Goal: Complete application form

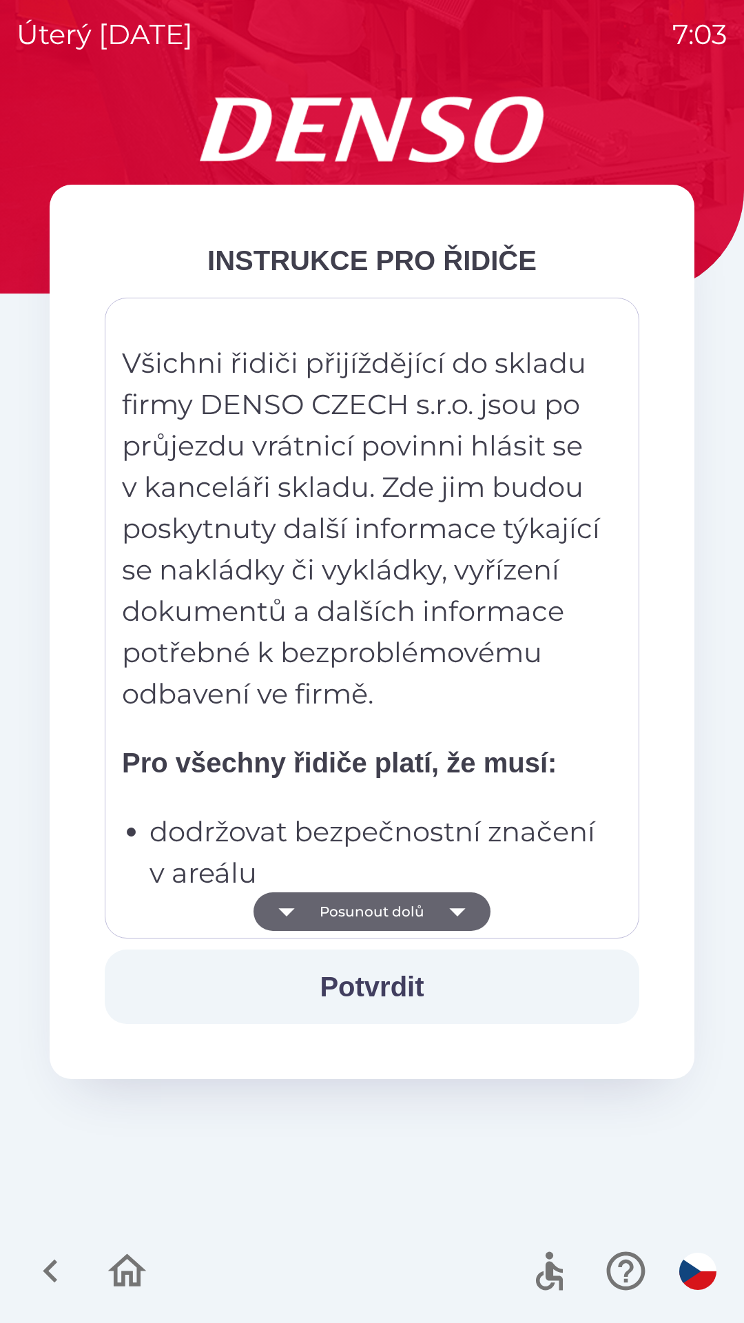
click at [467, 914] on icon "button" at bounding box center [457, 911] width 39 height 39
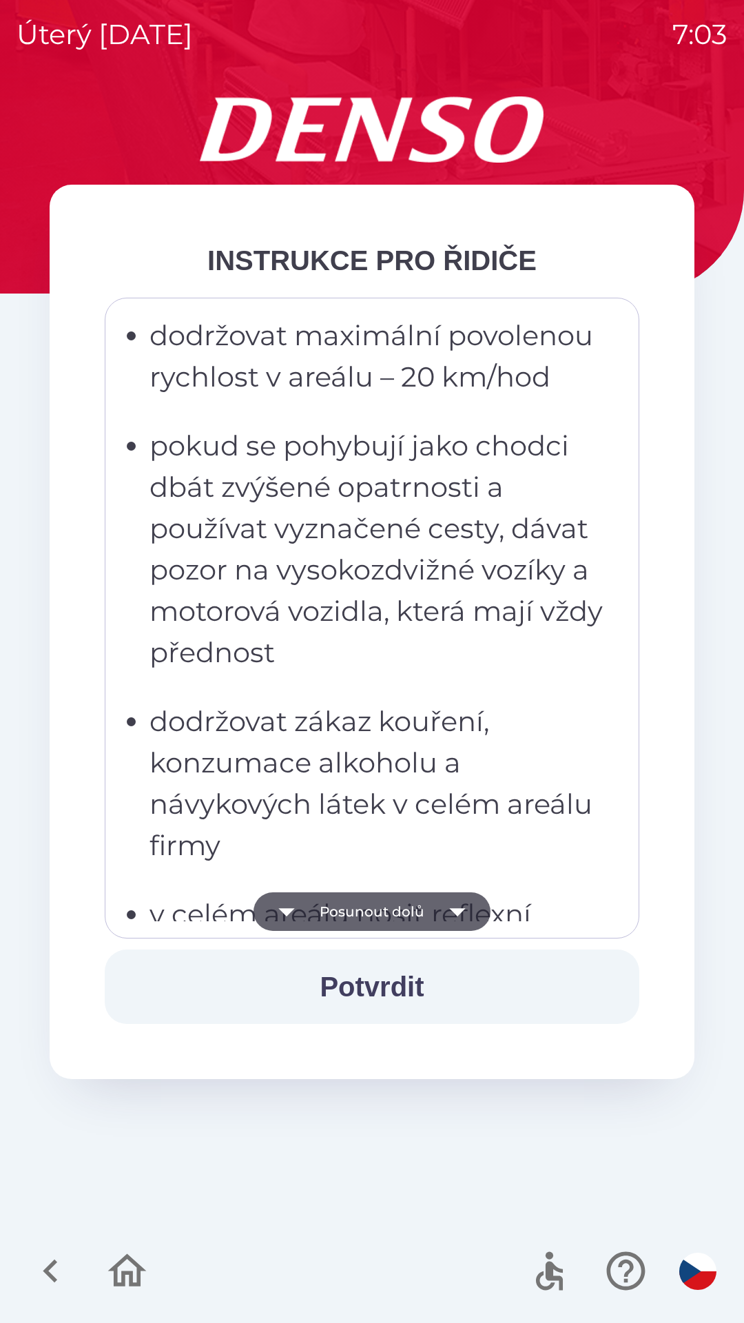
click at [454, 907] on icon "button" at bounding box center [457, 911] width 39 height 39
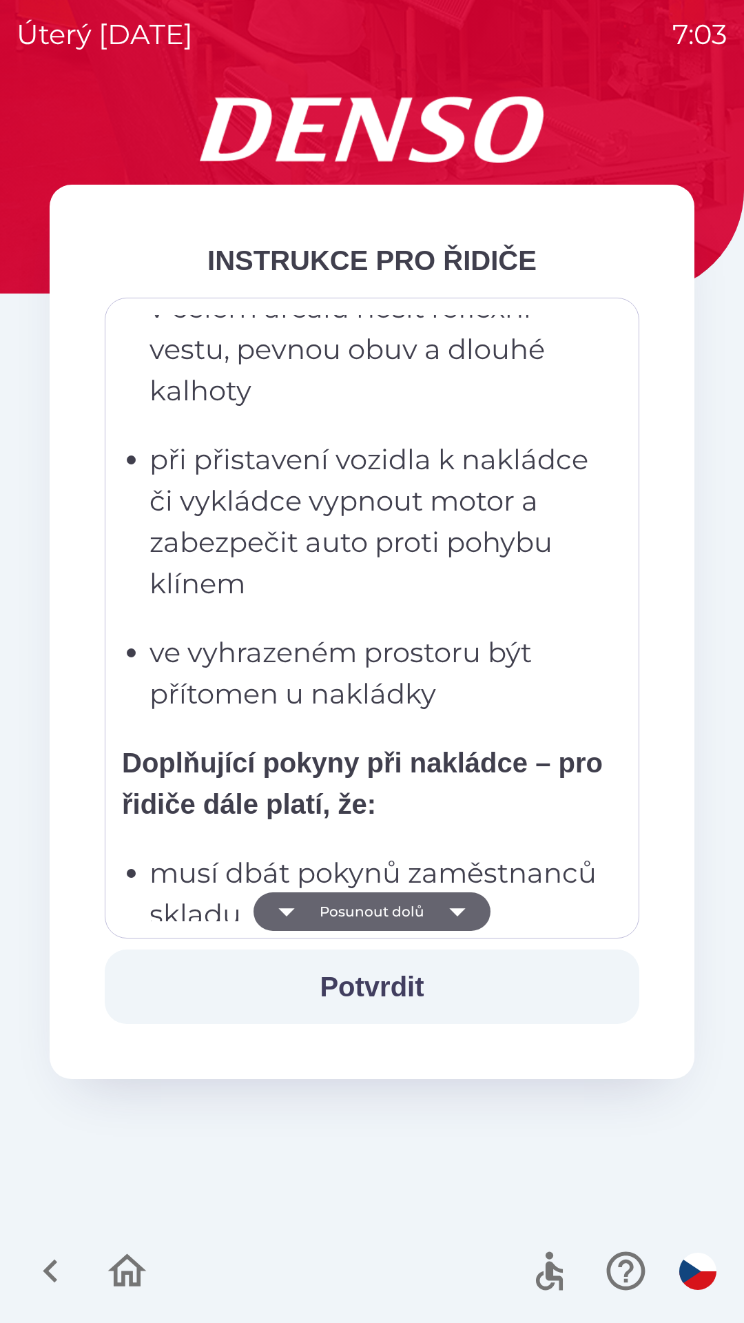
click at [457, 910] on icon "button" at bounding box center [457, 912] width 16 height 8
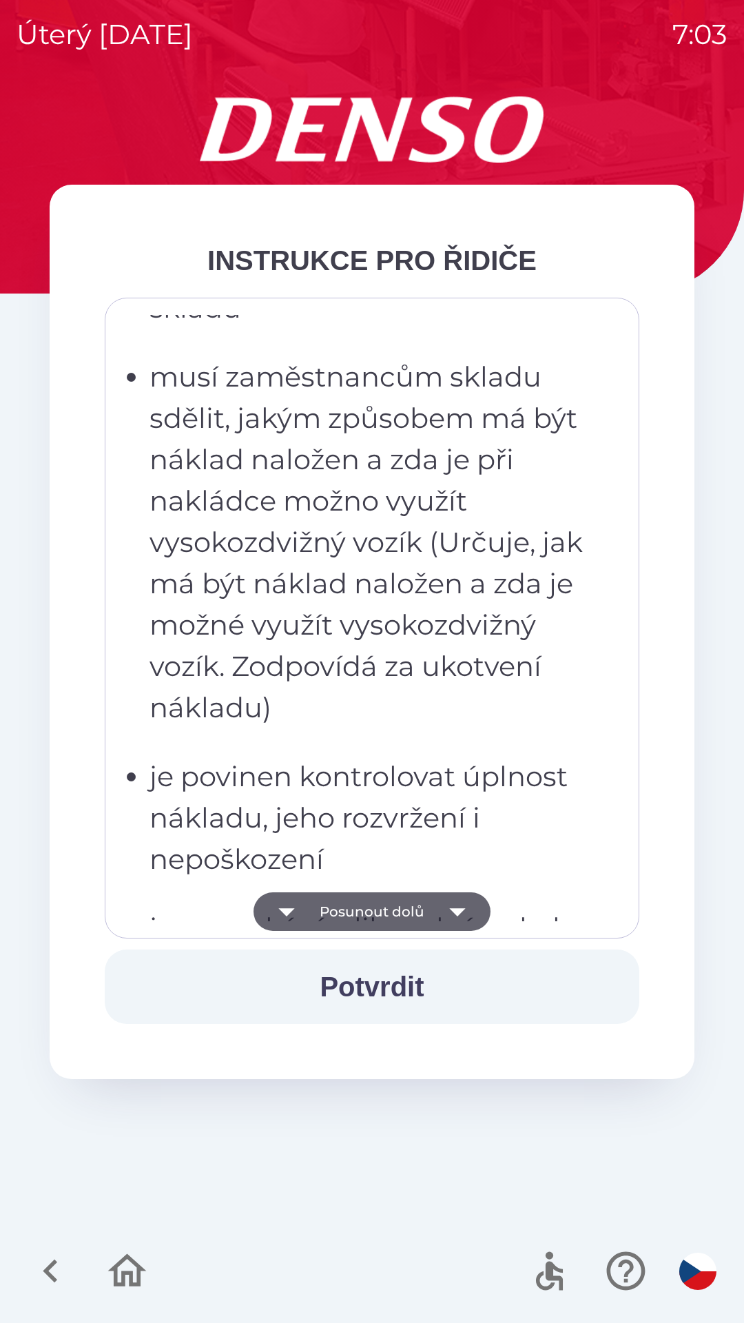
click at [458, 916] on icon "button" at bounding box center [457, 911] width 39 height 39
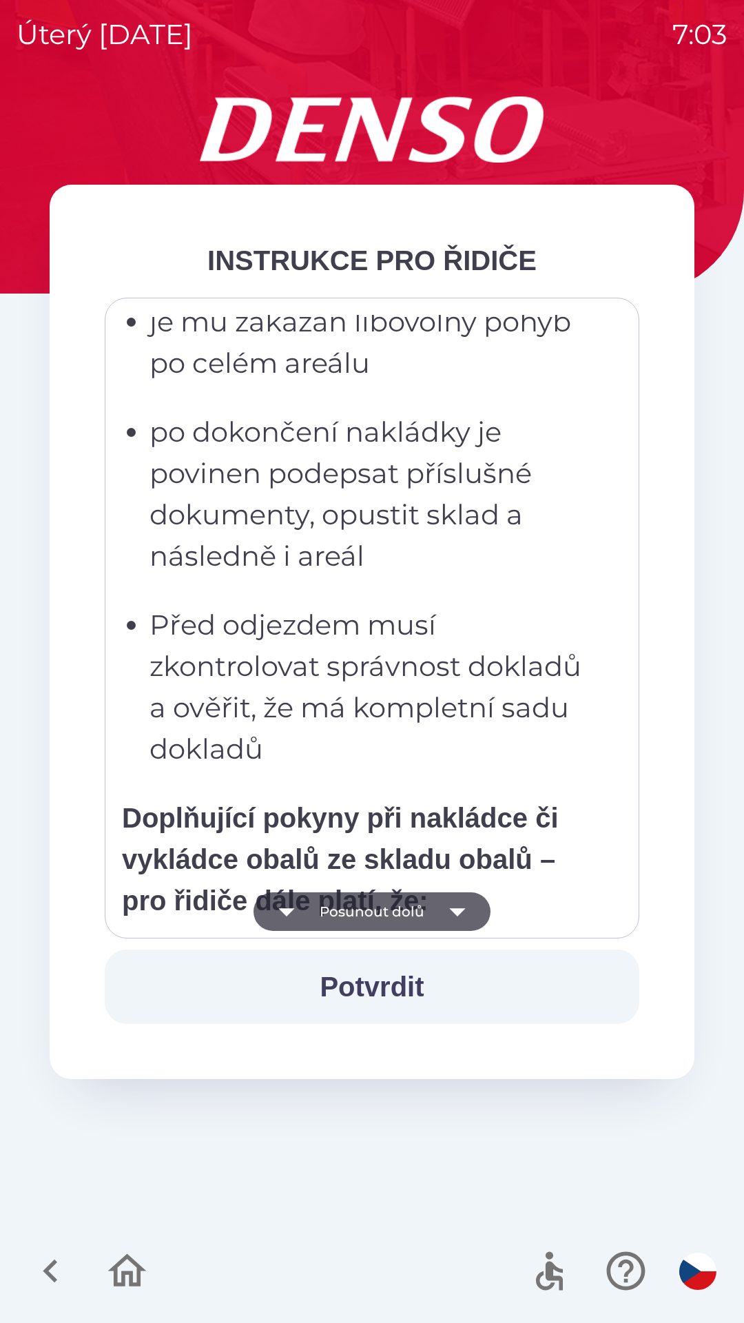
click at [458, 912] on icon "button" at bounding box center [457, 912] width 16 height 8
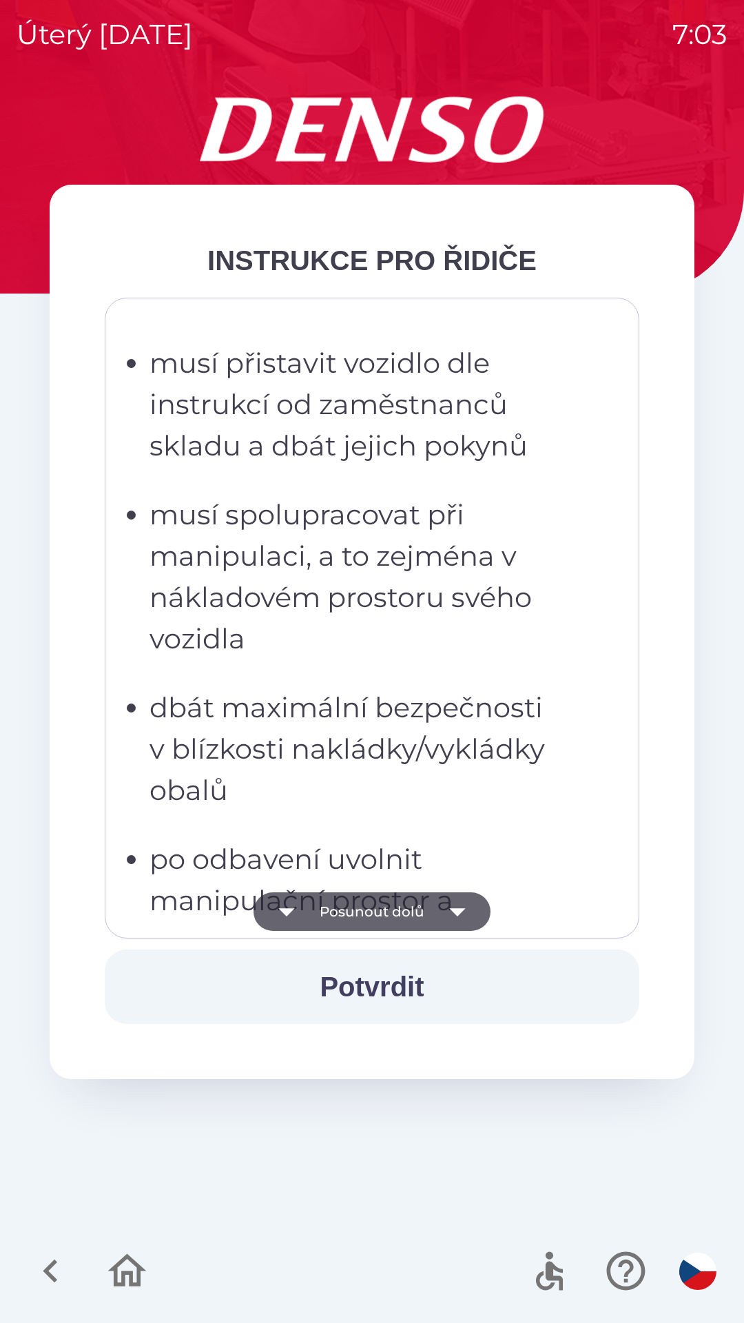
click at [457, 908] on icon "button" at bounding box center [457, 911] width 39 height 39
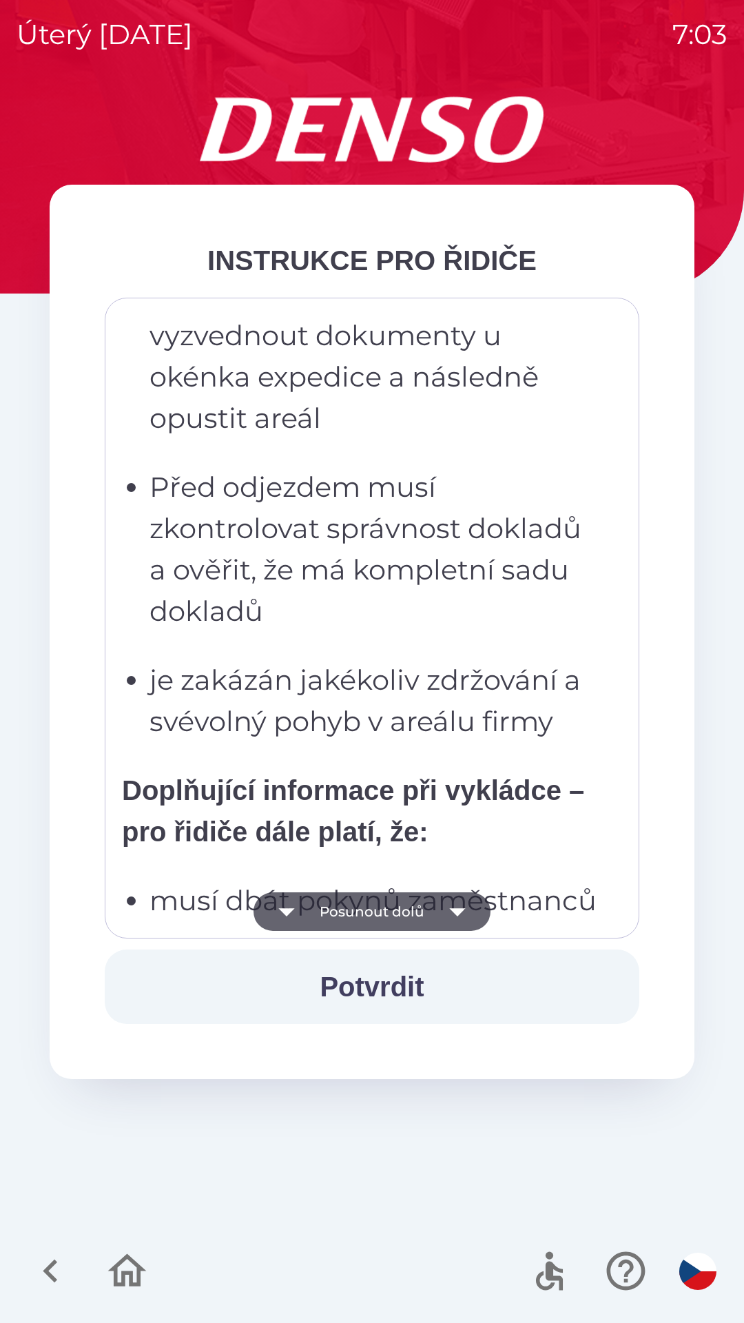
click at [456, 910] on icon "button" at bounding box center [457, 912] width 16 height 8
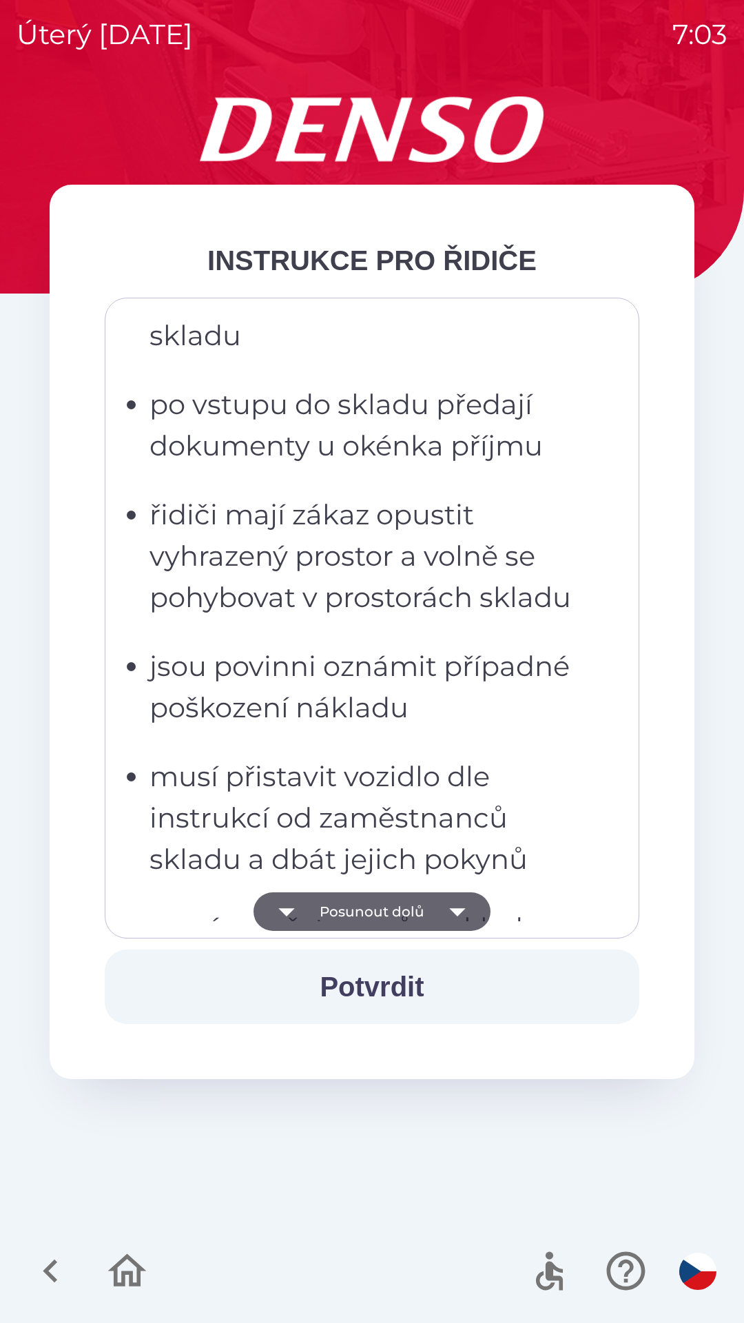
click at [453, 910] on icon "button" at bounding box center [457, 912] width 16 height 8
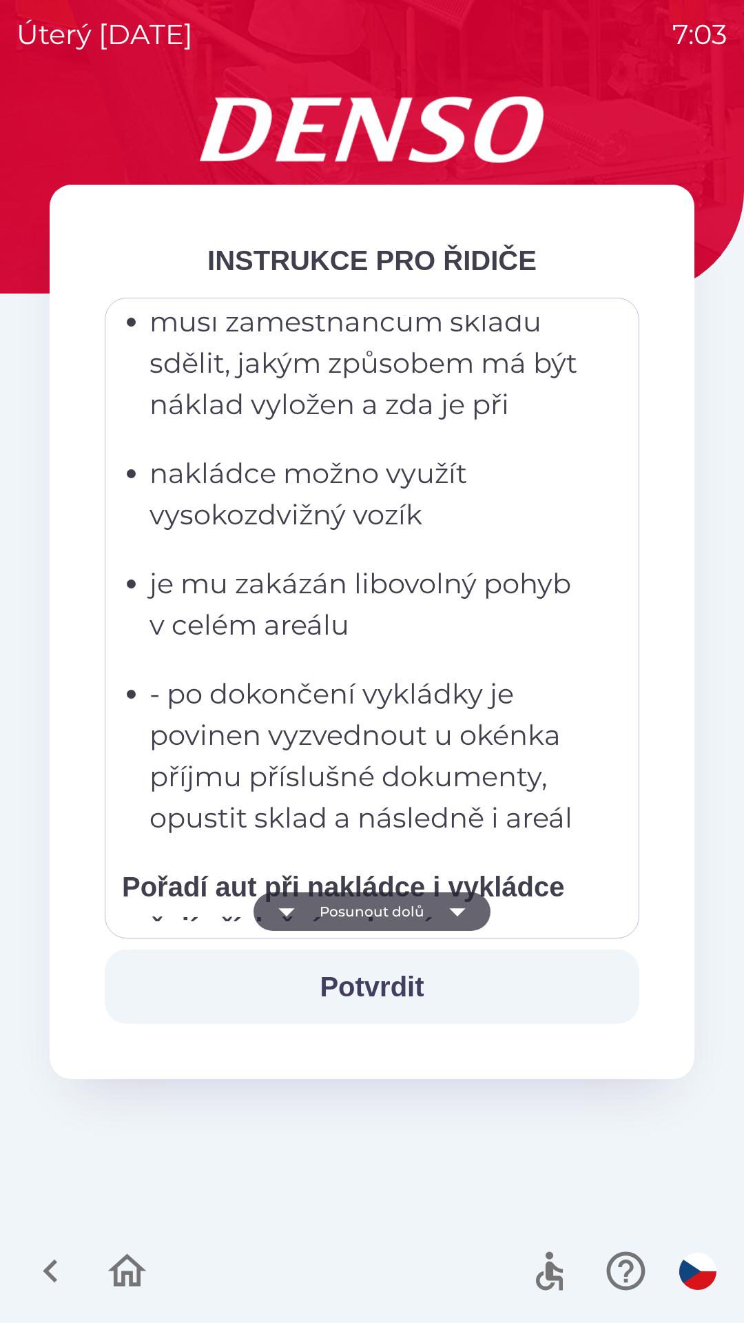
click at [453, 909] on icon "button" at bounding box center [457, 912] width 16 height 8
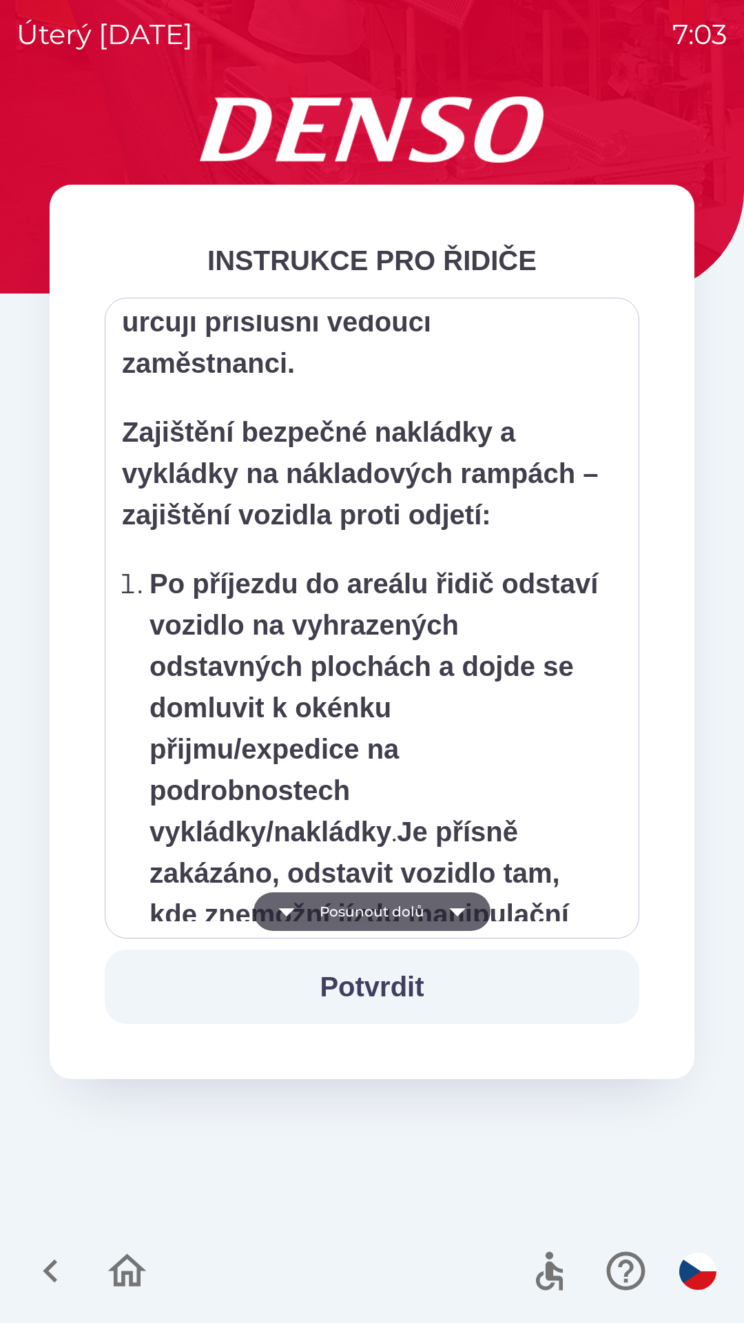
click at [451, 907] on icon "button" at bounding box center [457, 911] width 39 height 39
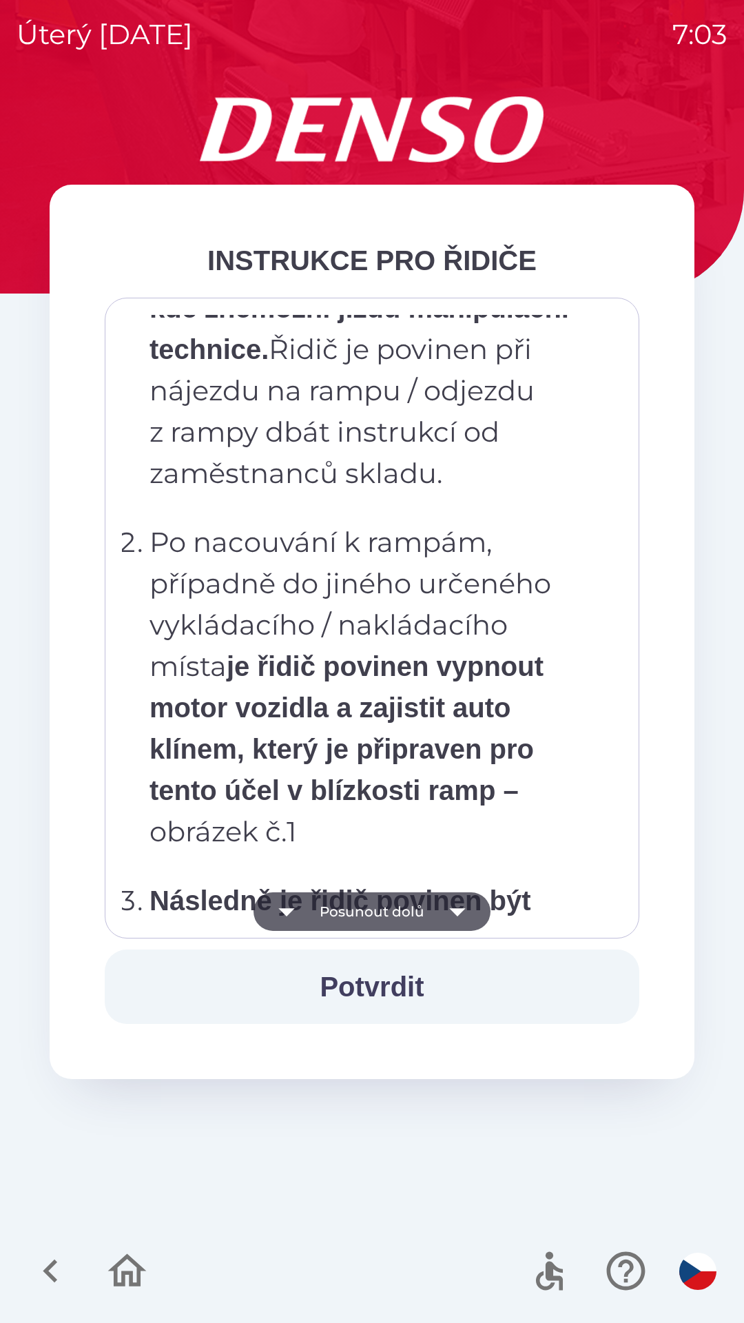
click at [453, 908] on icon "button" at bounding box center [457, 911] width 39 height 39
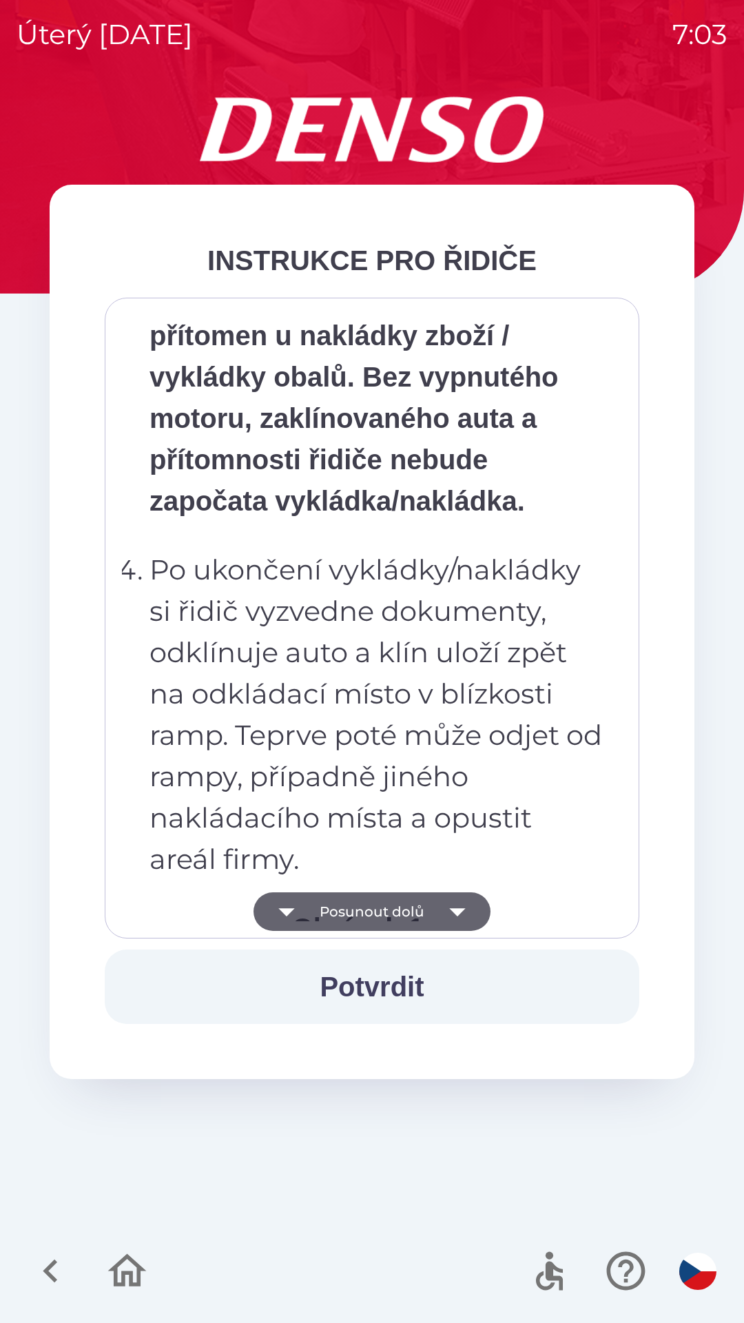
click at [454, 908] on icon "button" at bounding box center [457, 911] width 39 height 39
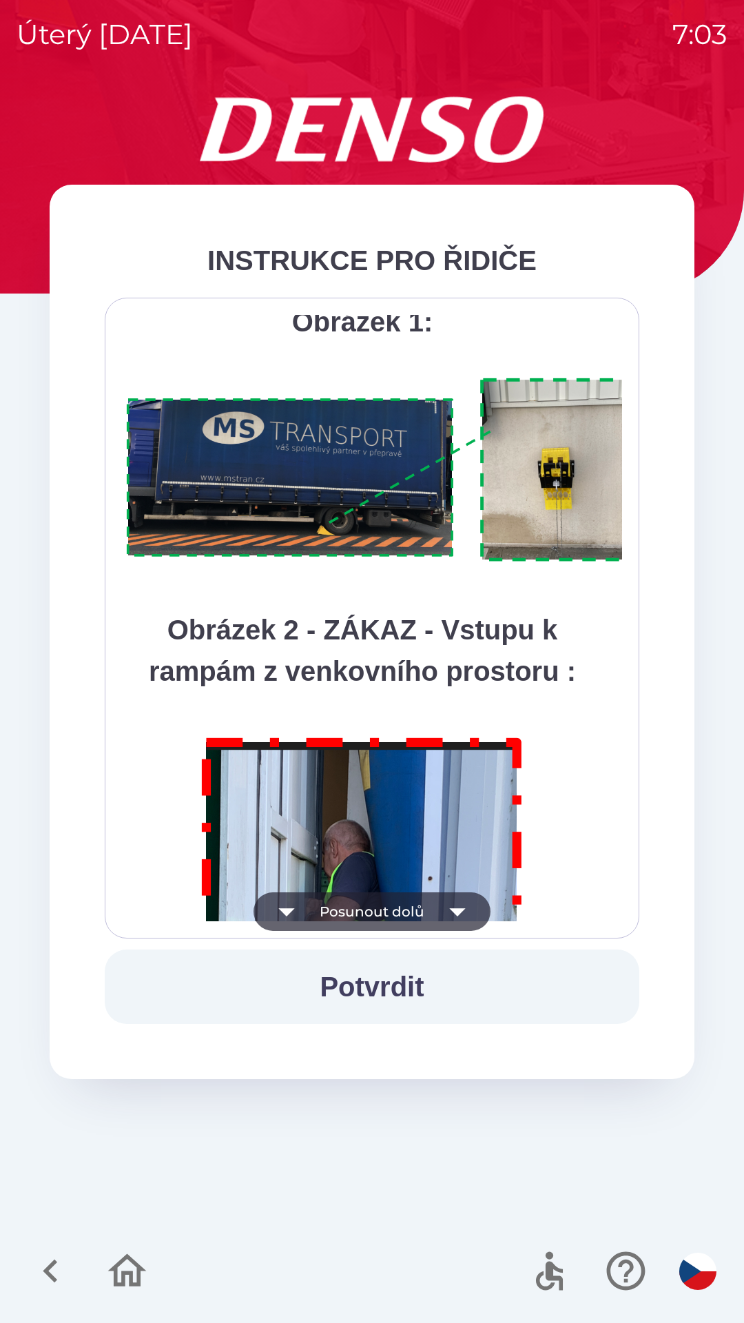
click at [456, 906] on icon "button" at bounding box center [457, 911] width 39 height 39
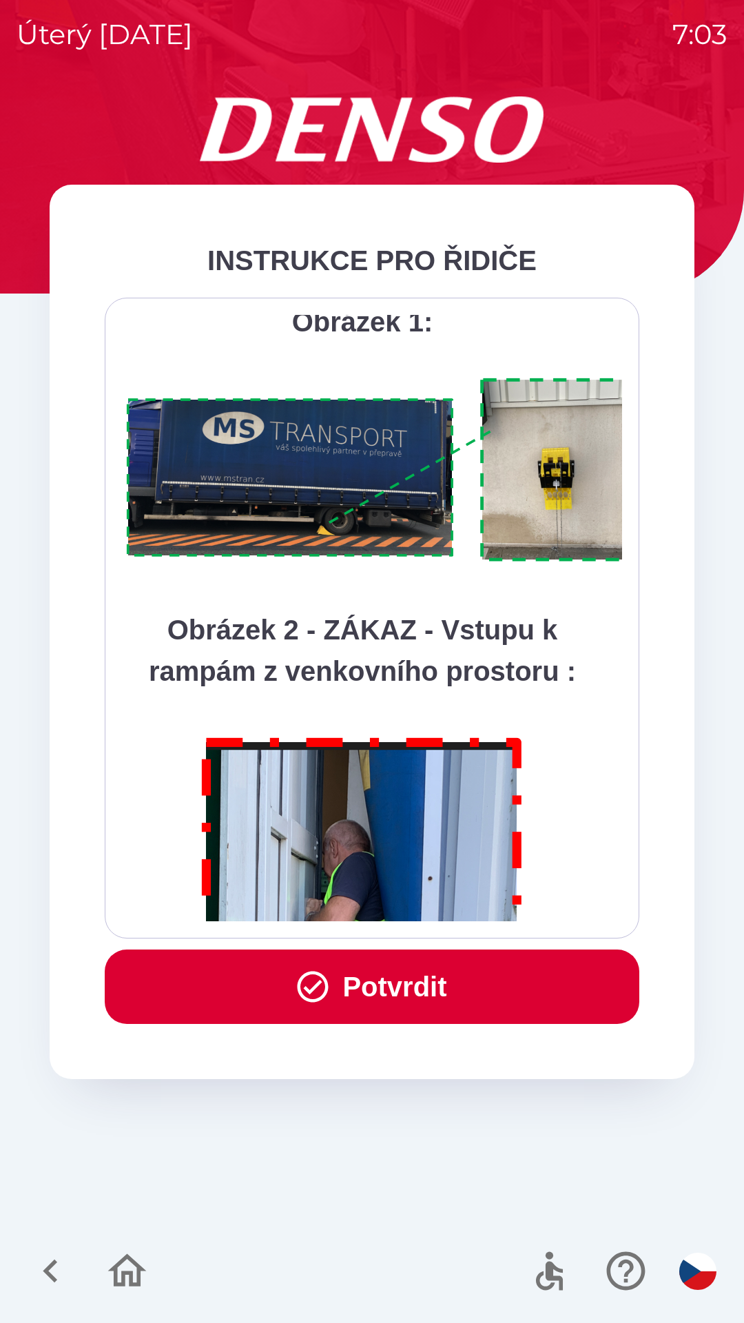
scroll to position [7744, 0]
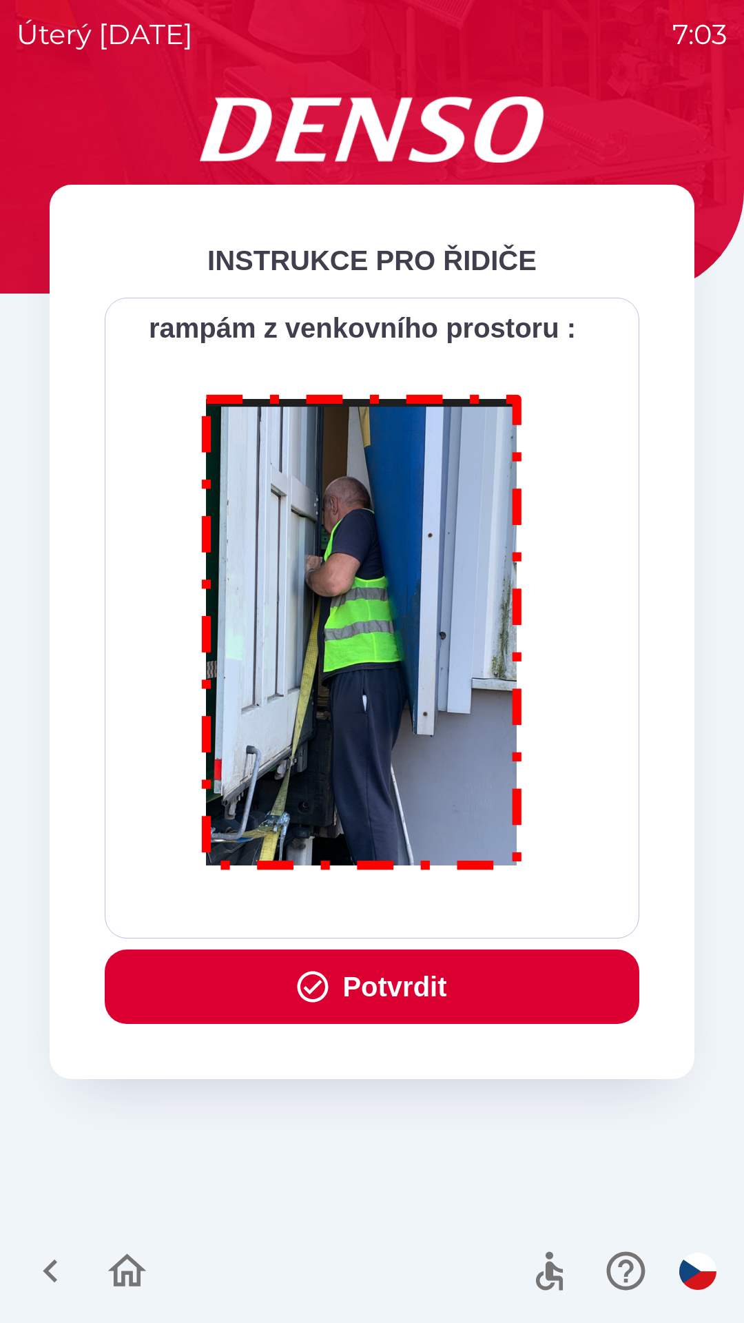
click at [456, 910] on div "Všichni řidiči přijíždějící do skladu firmy DENSO CZECH s.r.o. jsou po průjezdu…" at bounding box center [372, 618] width 500 height 606
click at [419, 985] on button "Potvrdit" at bounding box center [372, 987] width 535 height 74
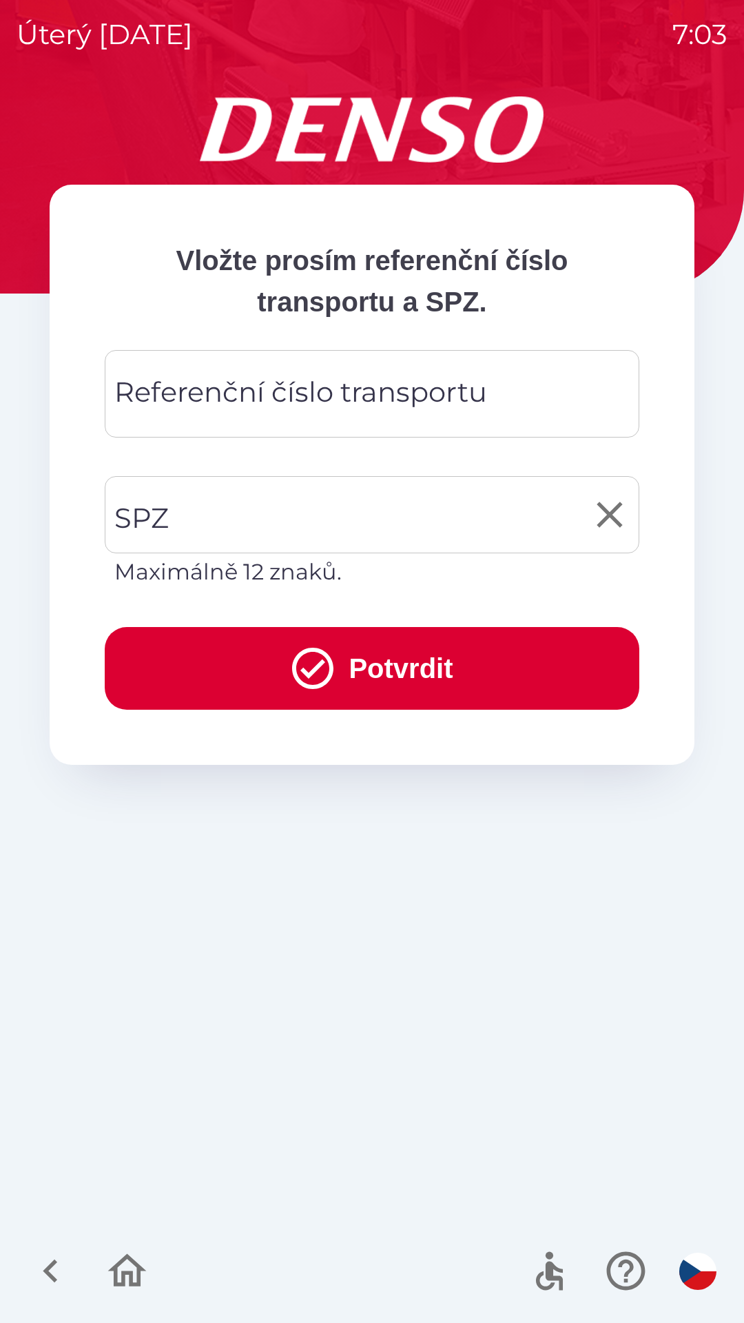
click at [200, 520] on input "SPZ" at bounding box center [362, 514] width 502 height 65
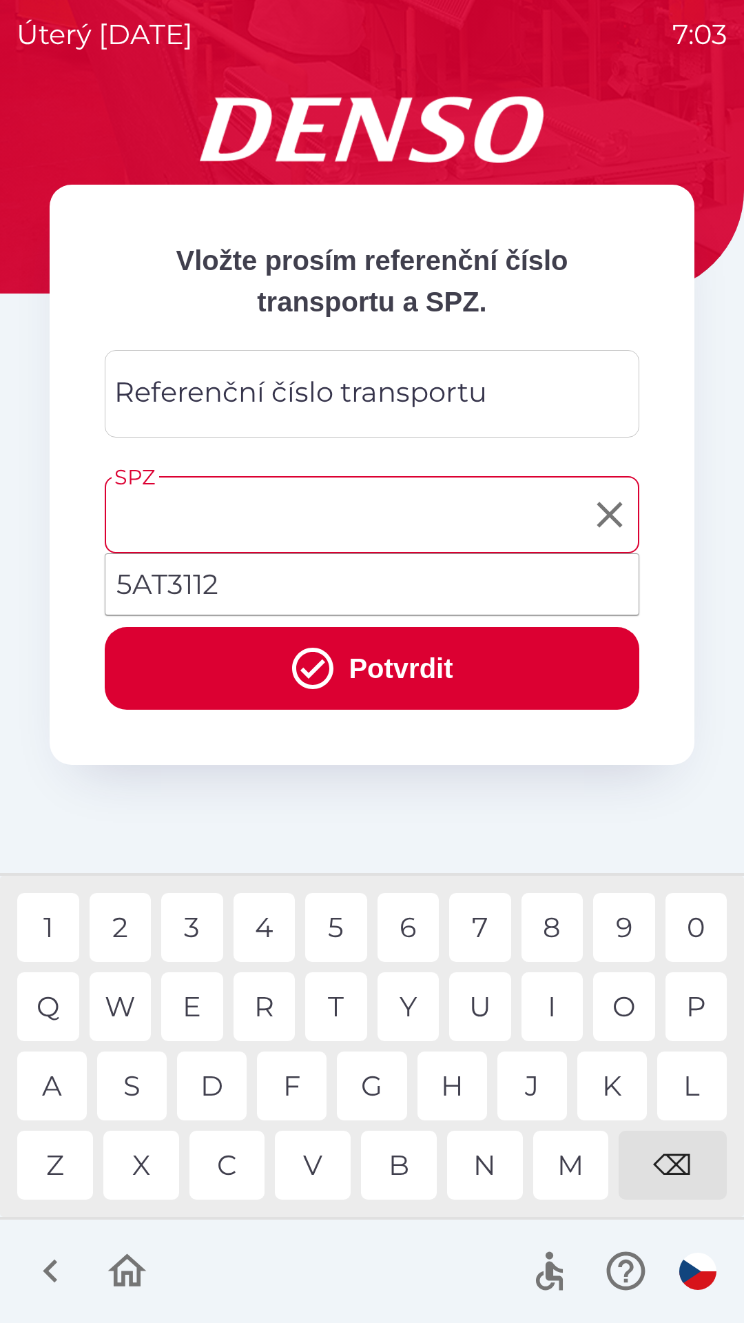
click at [360, 677] on button "Potvrdit" at bounding box center [372, 668] width 535 height 83
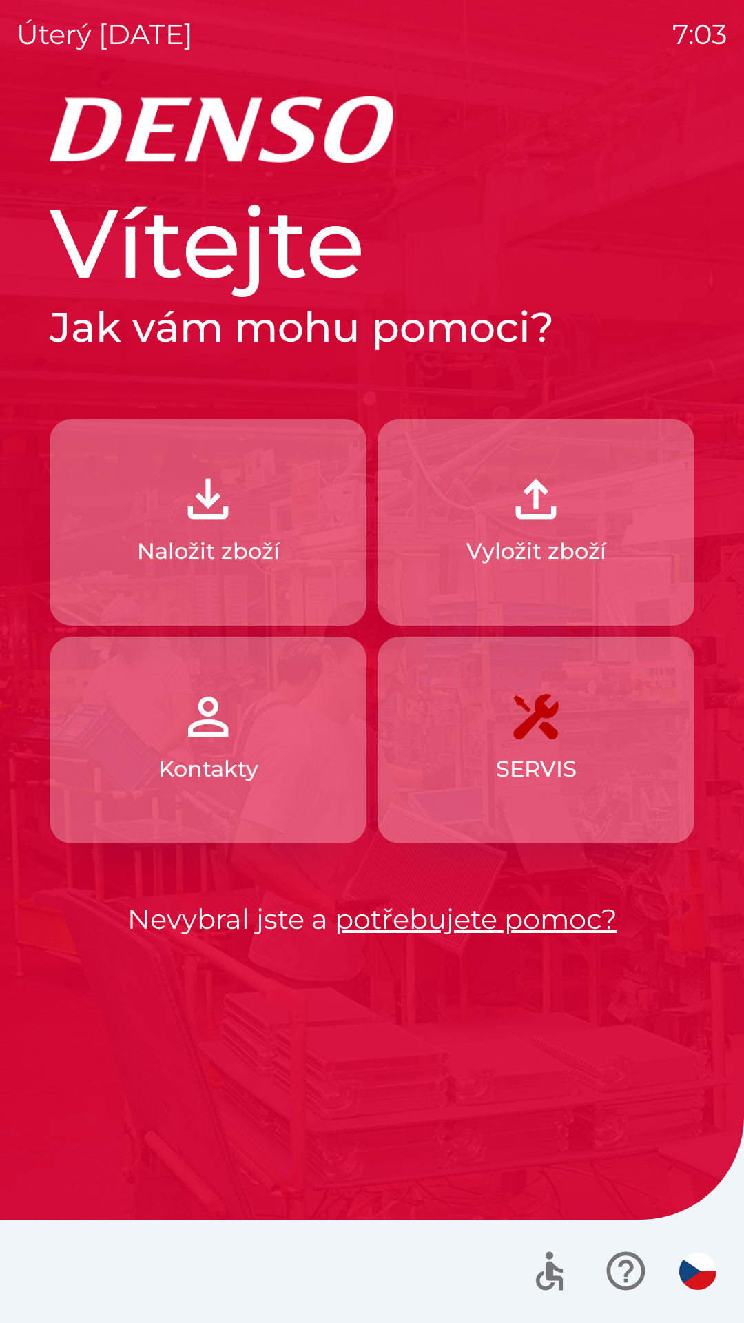
click at [529, 522] on img "button" at bounding box center [536, 499] width 61 height 61
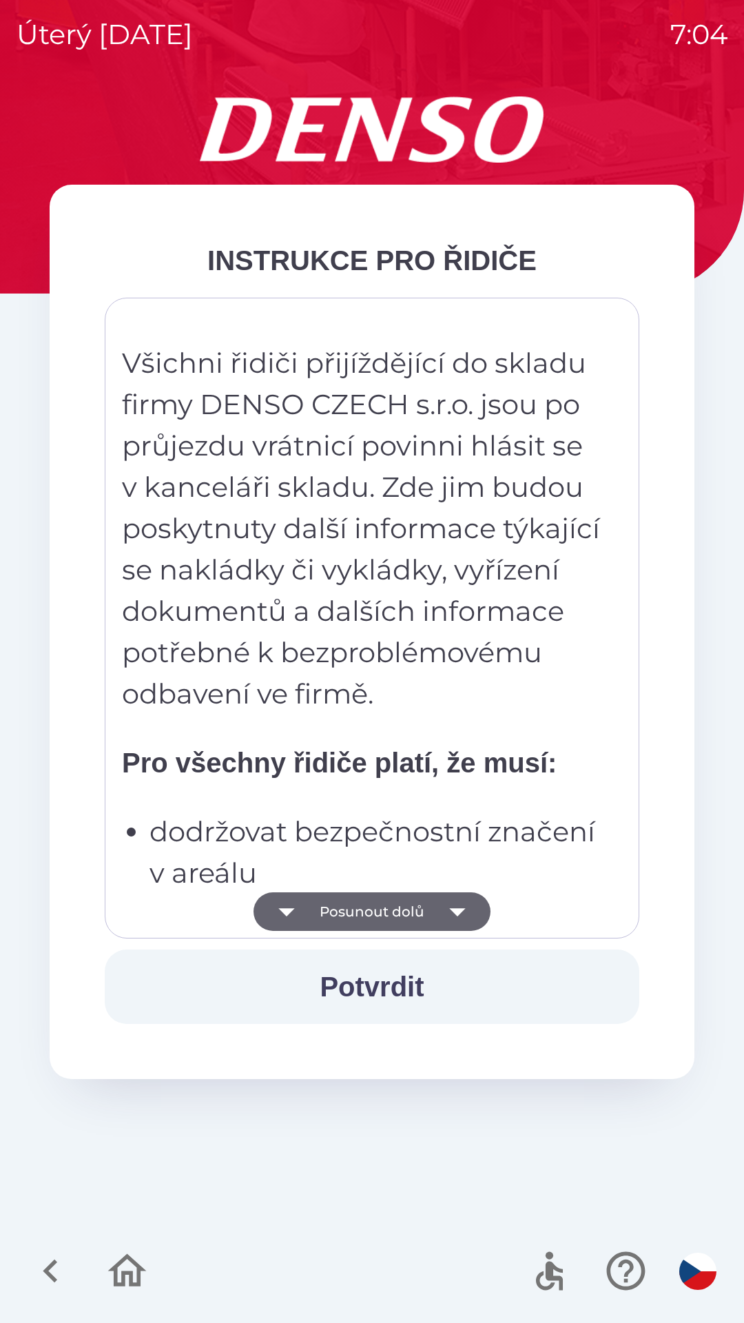
click at [449, 917] on icon "button" at bounding box center [457, 911] width 39 height 39
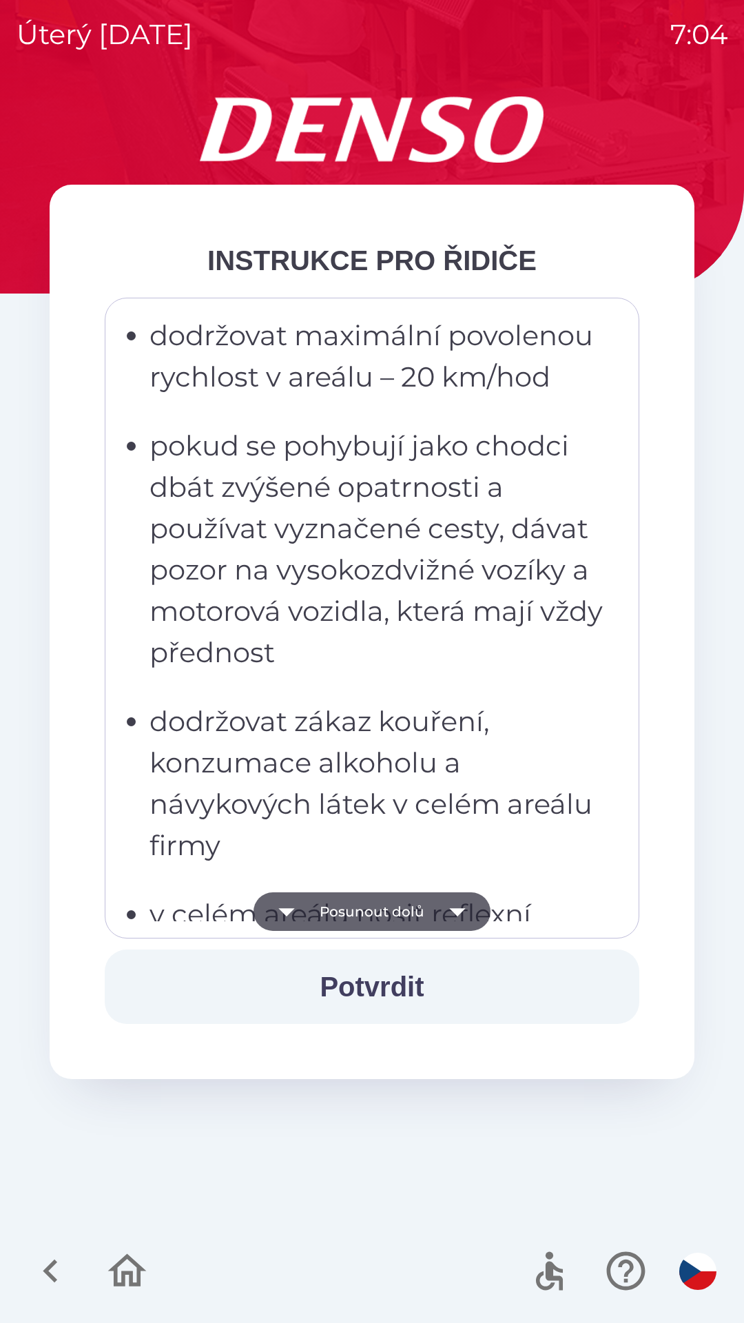
click at [451, 910] on icon "button" at bounding box center [457, 912] width 16 height 8
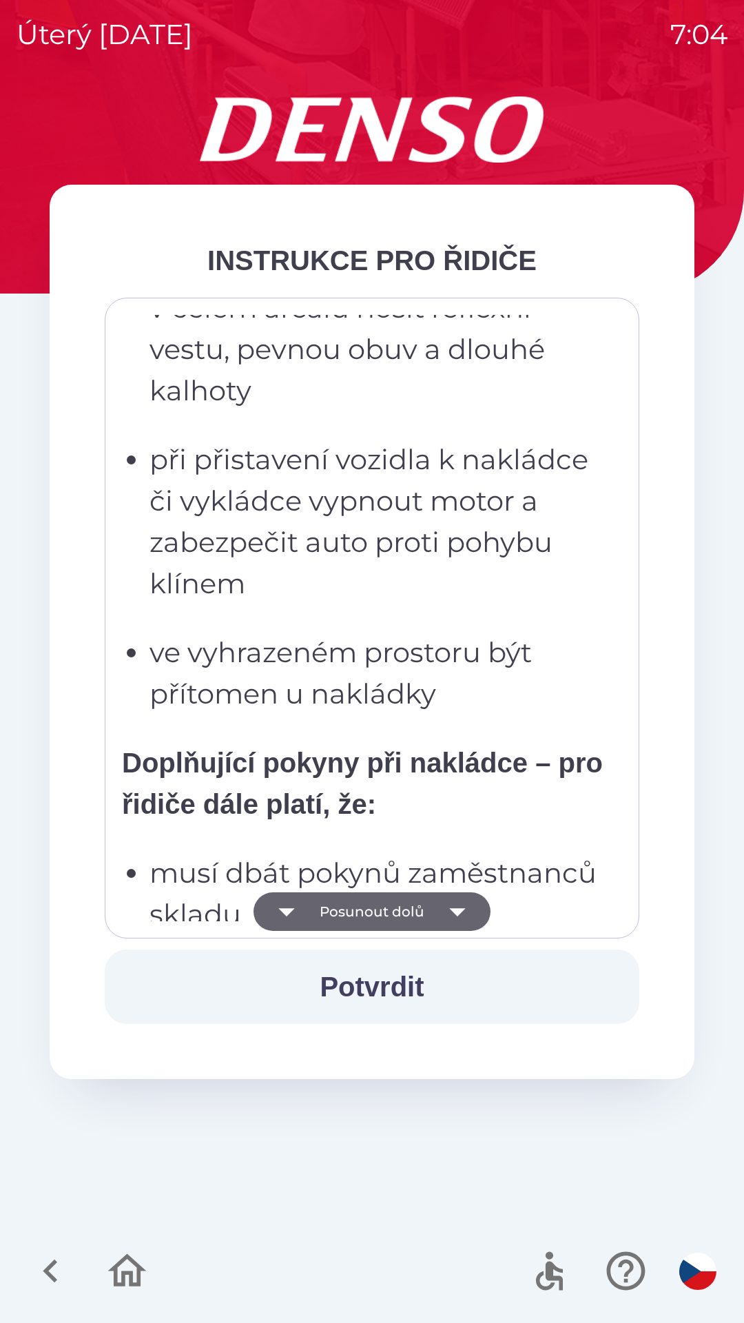
click at [450, 904] on icon "button" at bounding box center [457, 911] width 39 height 39
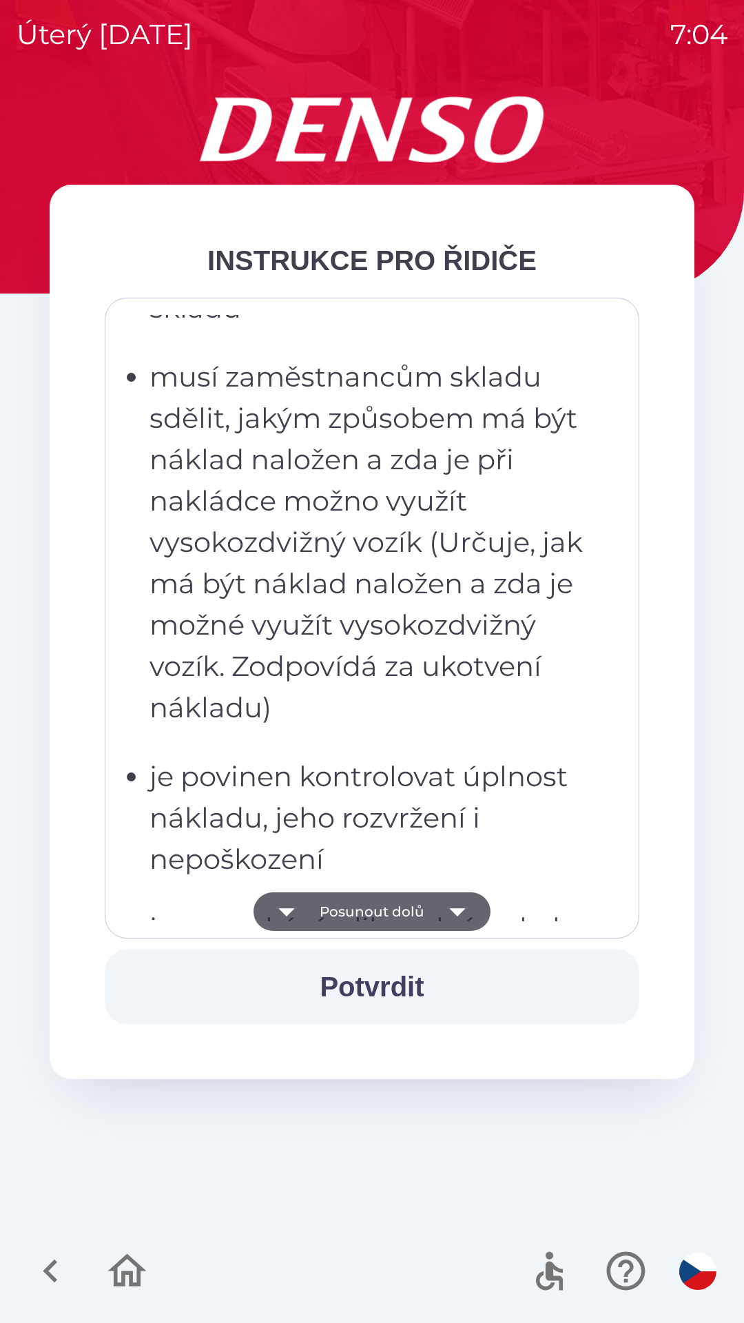
click at [447, 905] on icon "button" at bounding box center [457, 911] width 39 height 39
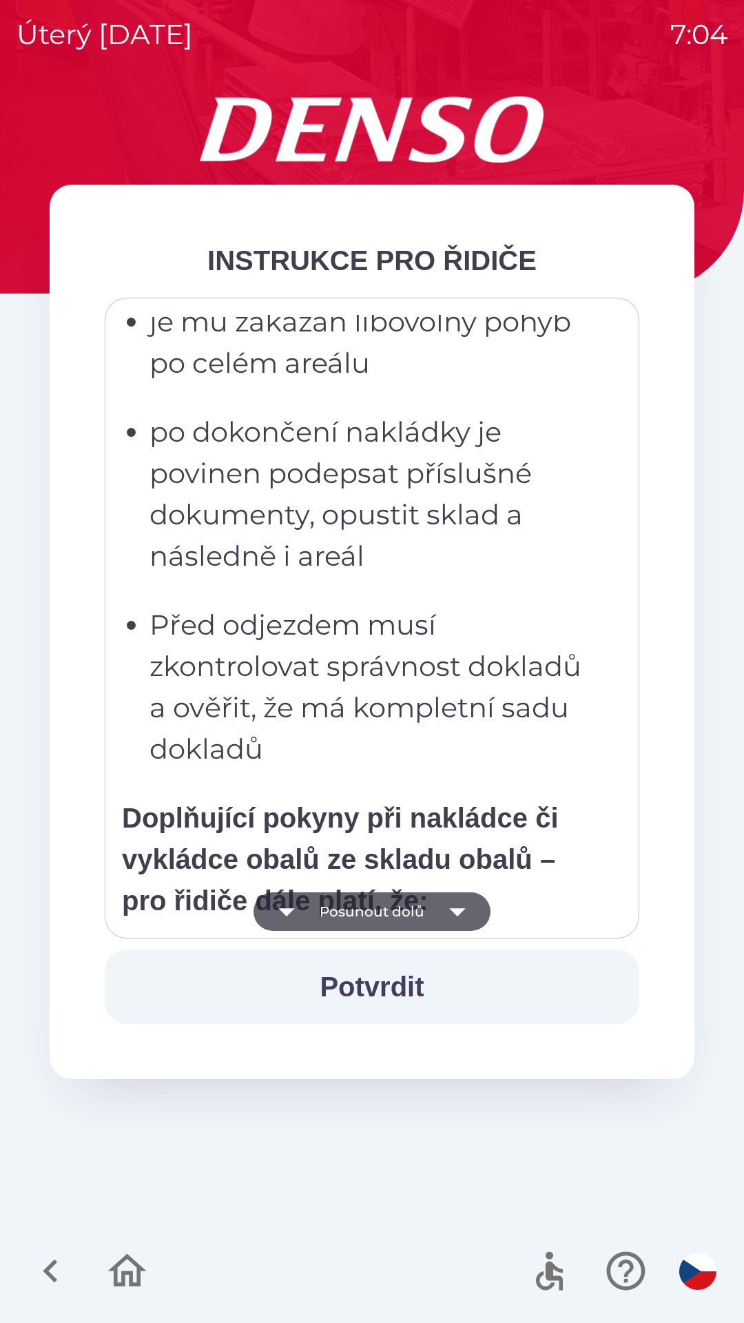
click at [446, 908] on icon "button" at bounding box center [457, 911] width 39 height 39
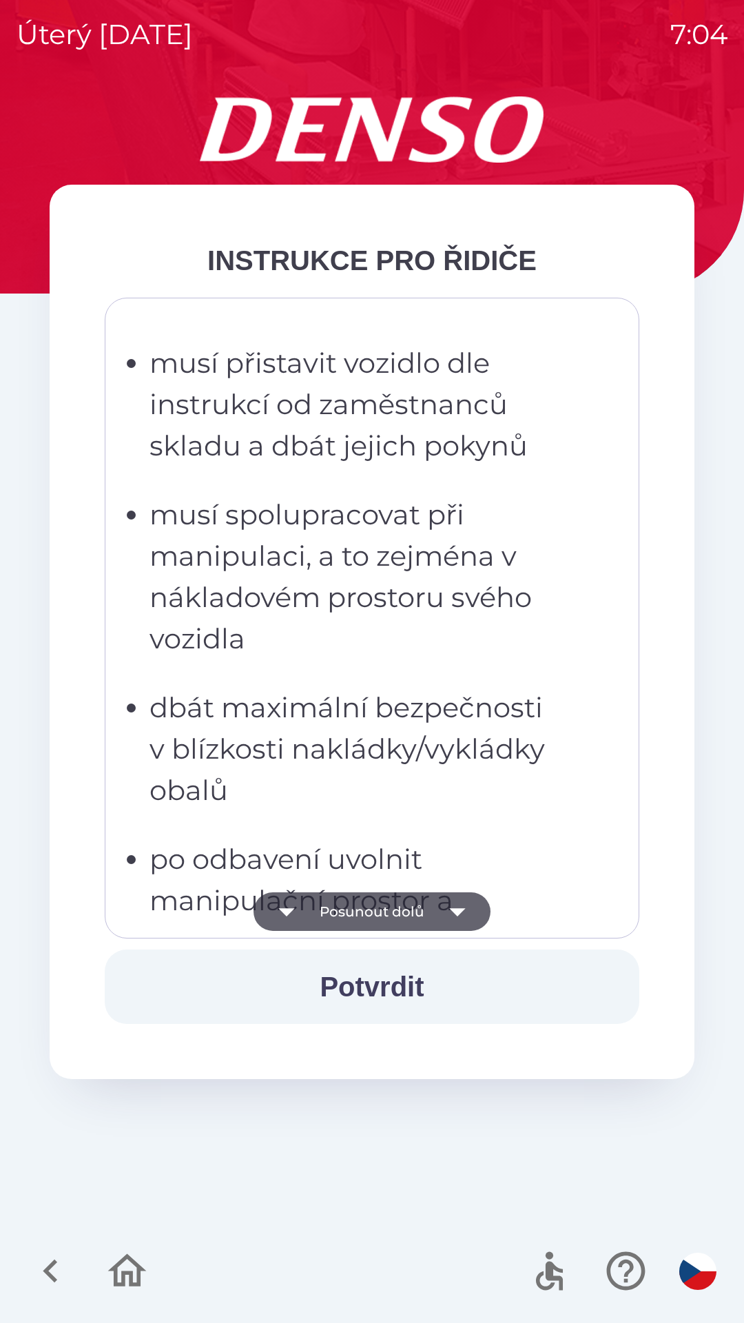
click at [453, 901] on icon "button" at bounding box center [457, 911] width 39 height 39
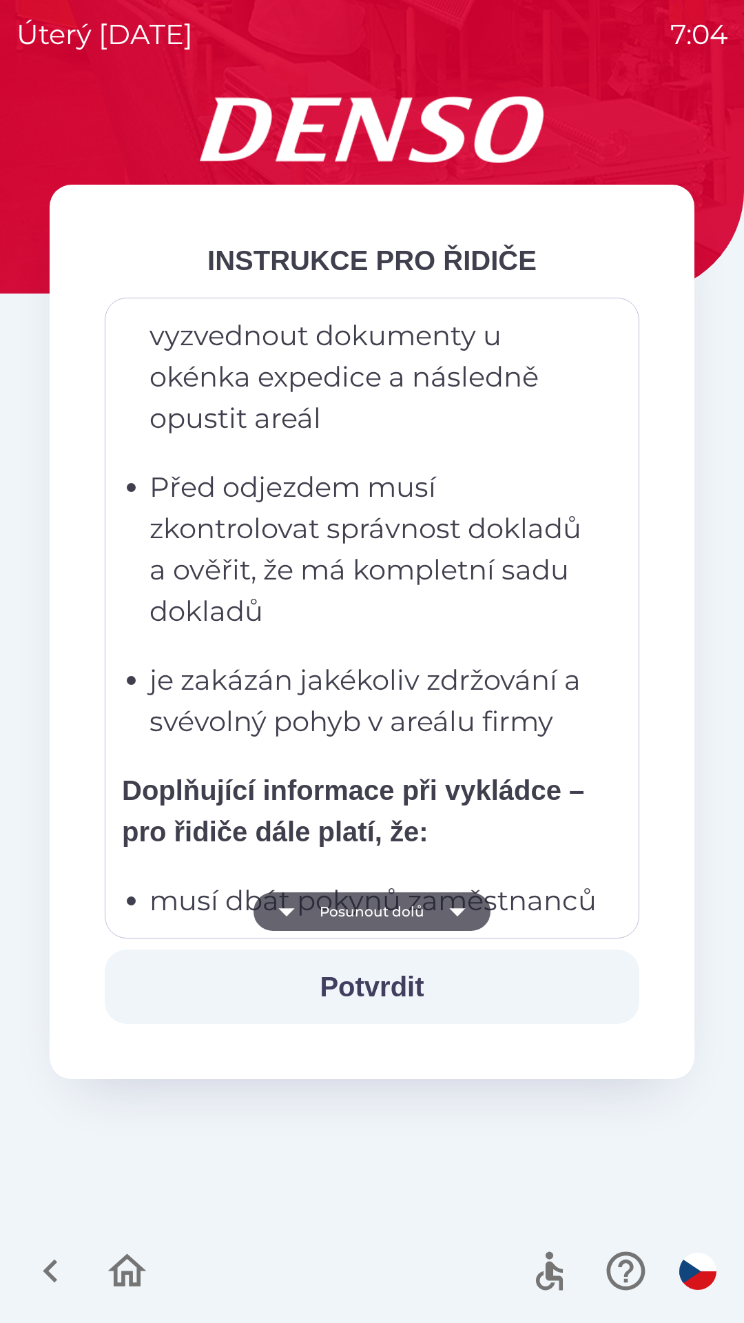
click at [445, 906] on icon "button" at bounding box center [457, 911] width 39 height 39
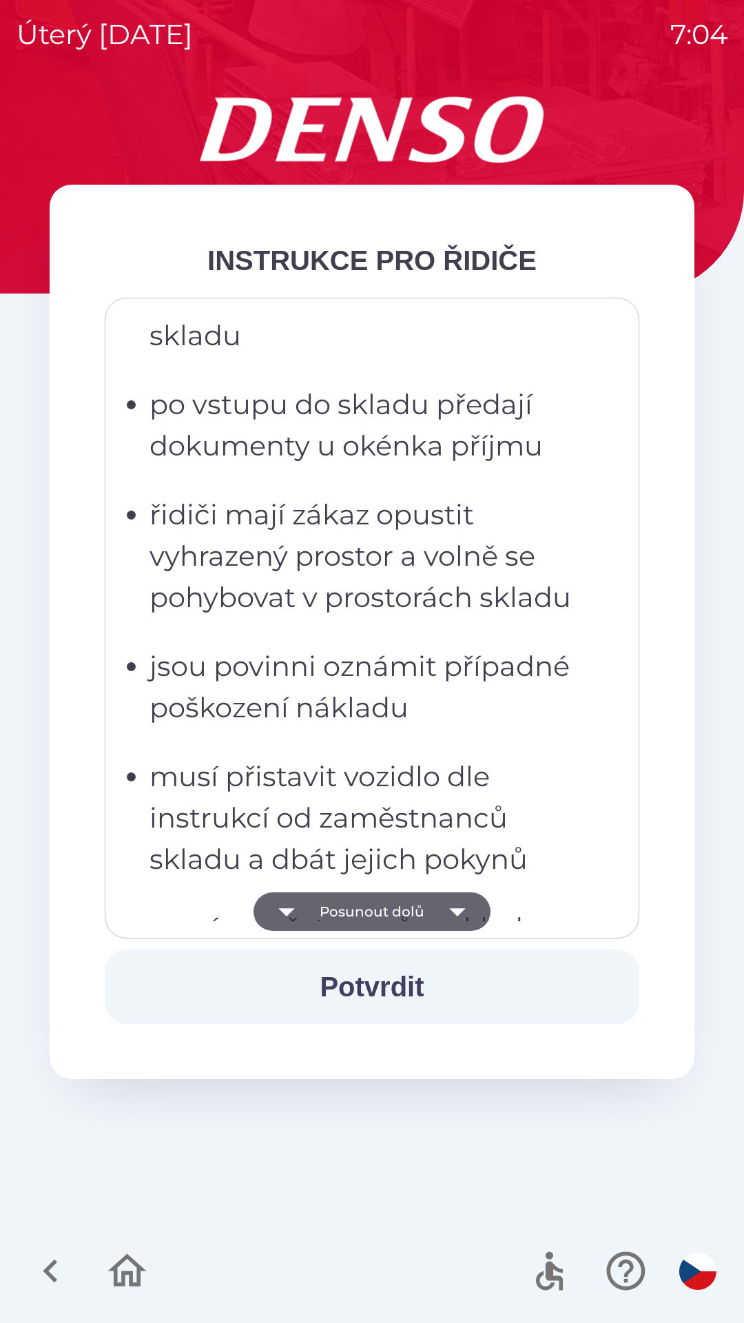
click at [446, 906] on icon "button" at bounding box center [457, 911] width 39 height 39
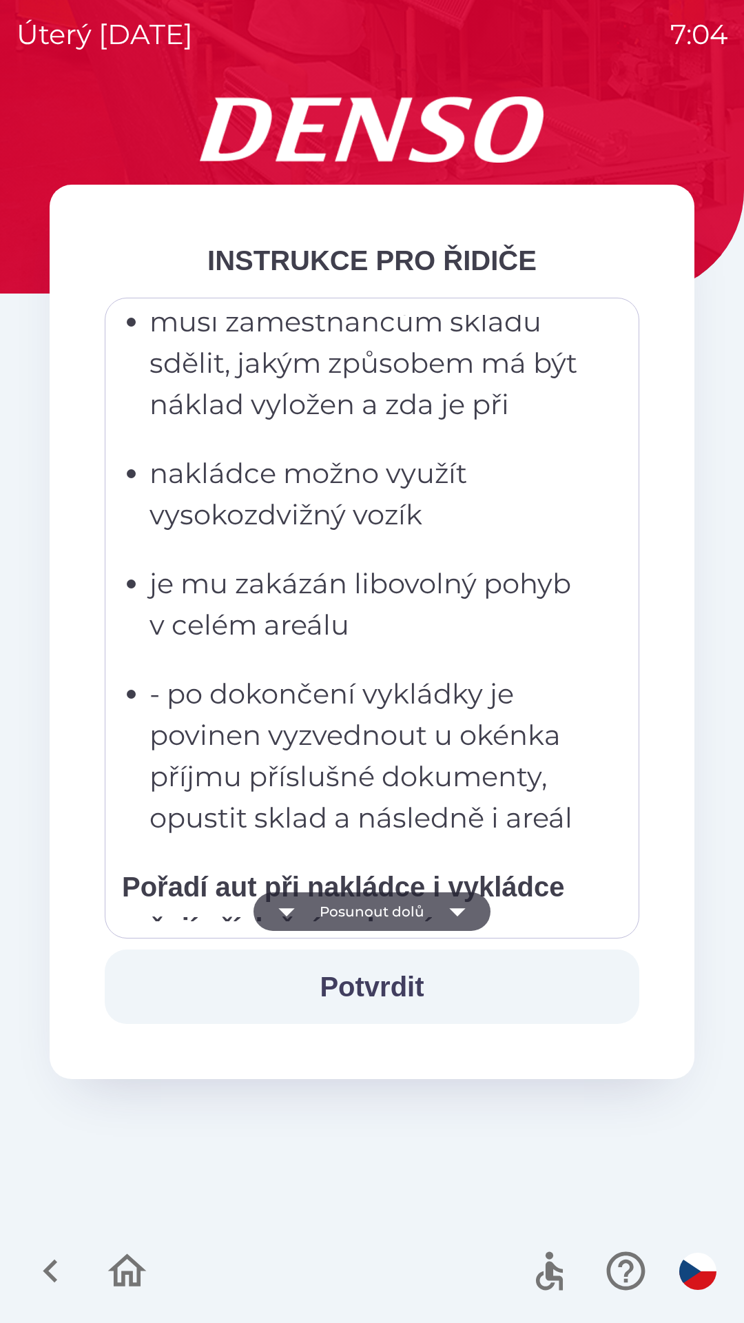
click at [451, 904] on icon "button" at bounding box center [457, 911] width 39 height 39
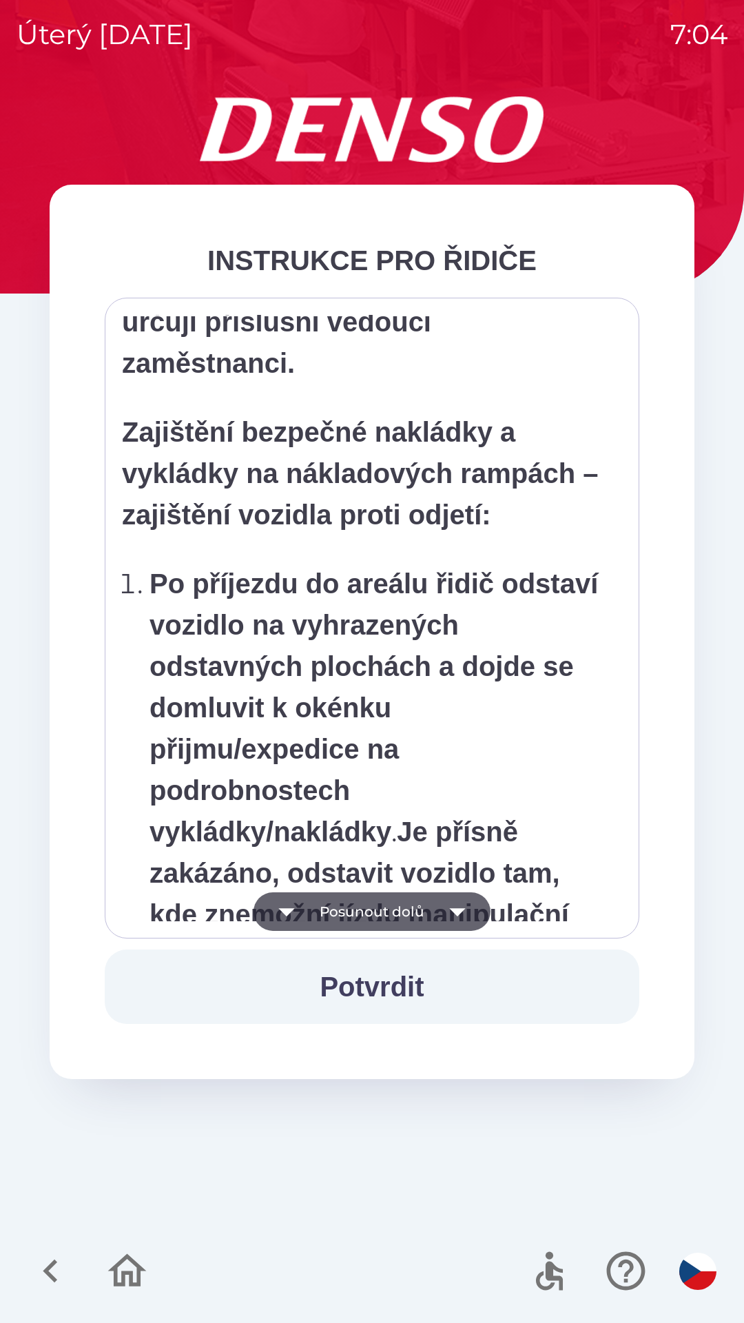
click at [456, 901] on icon "button" at bounding box center [457, 911] width 39 height 39
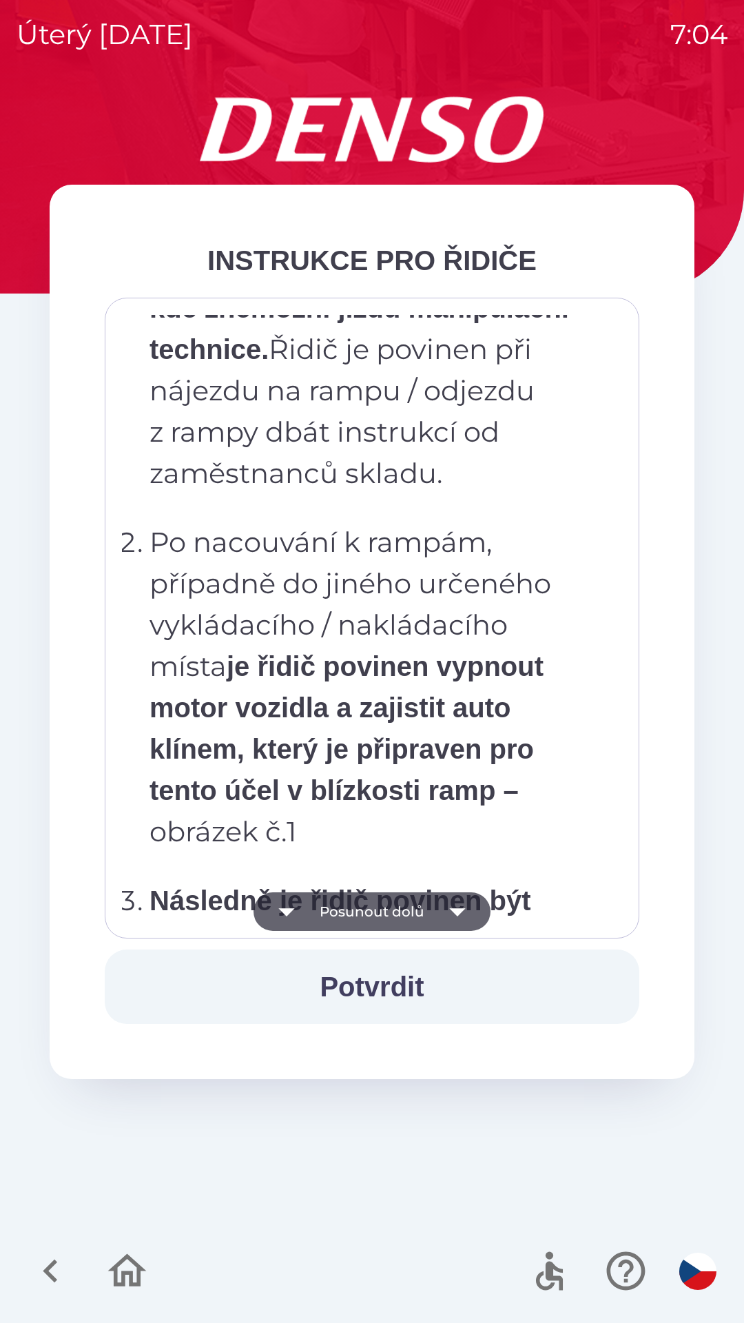
click at [449, 910] on icon "button" at bounding box center [457, 911] width 39 height 39
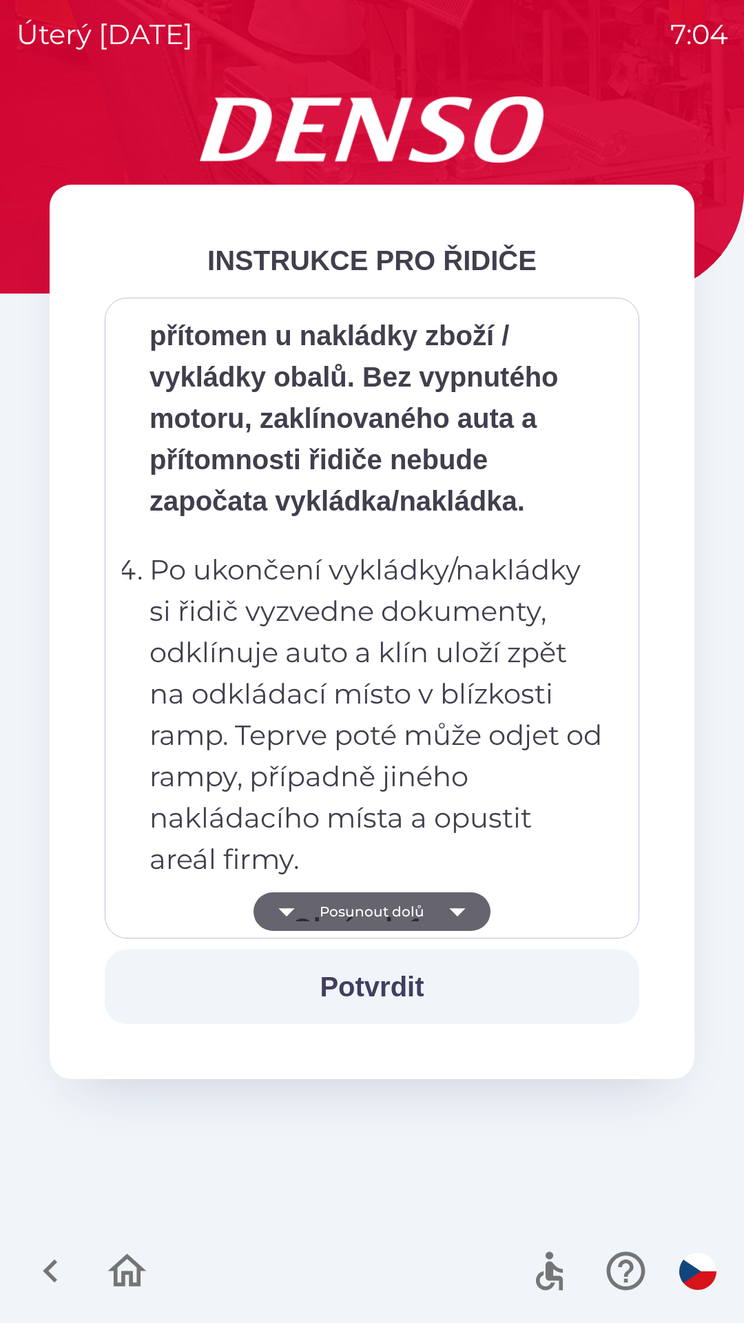
click at [446, 908] on icon "button" at bounding box center [457, 911] width 39 height 39
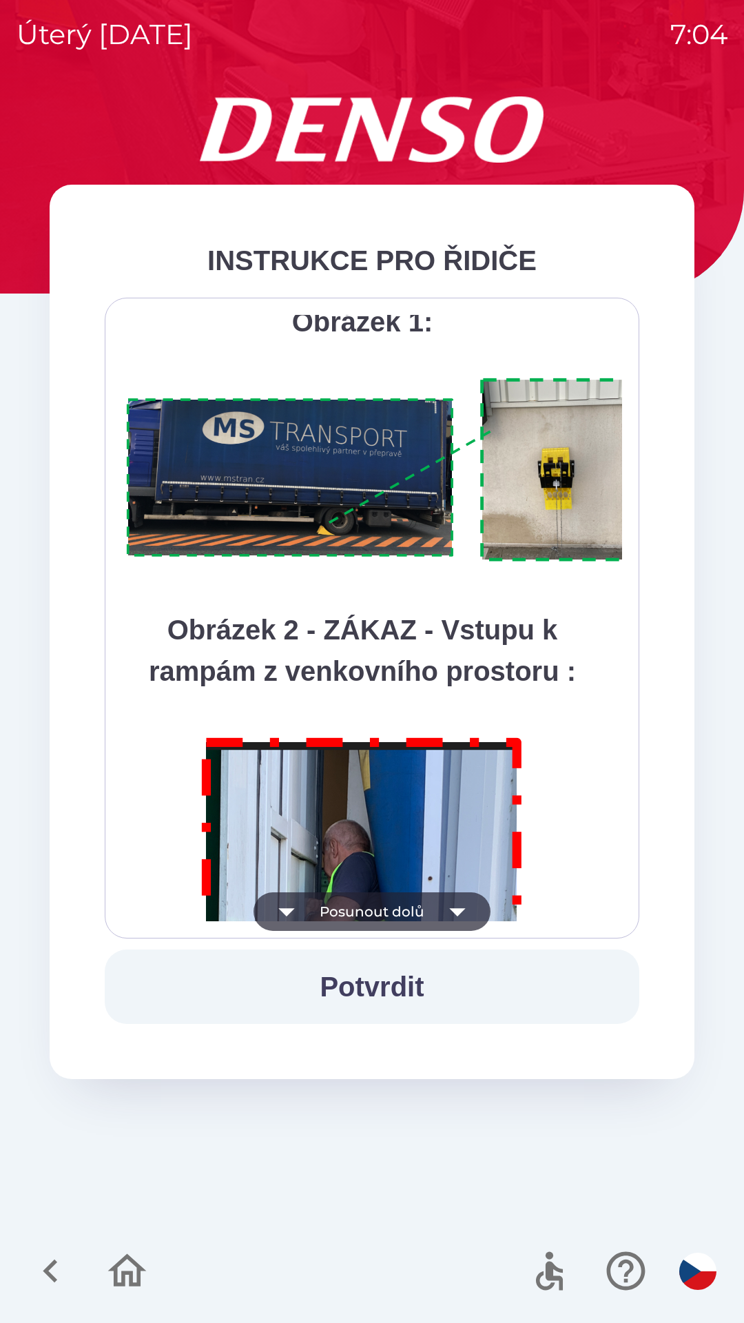
click at [447, 908] on icon "button" at bounding box center [457, 911] width 39 height 39
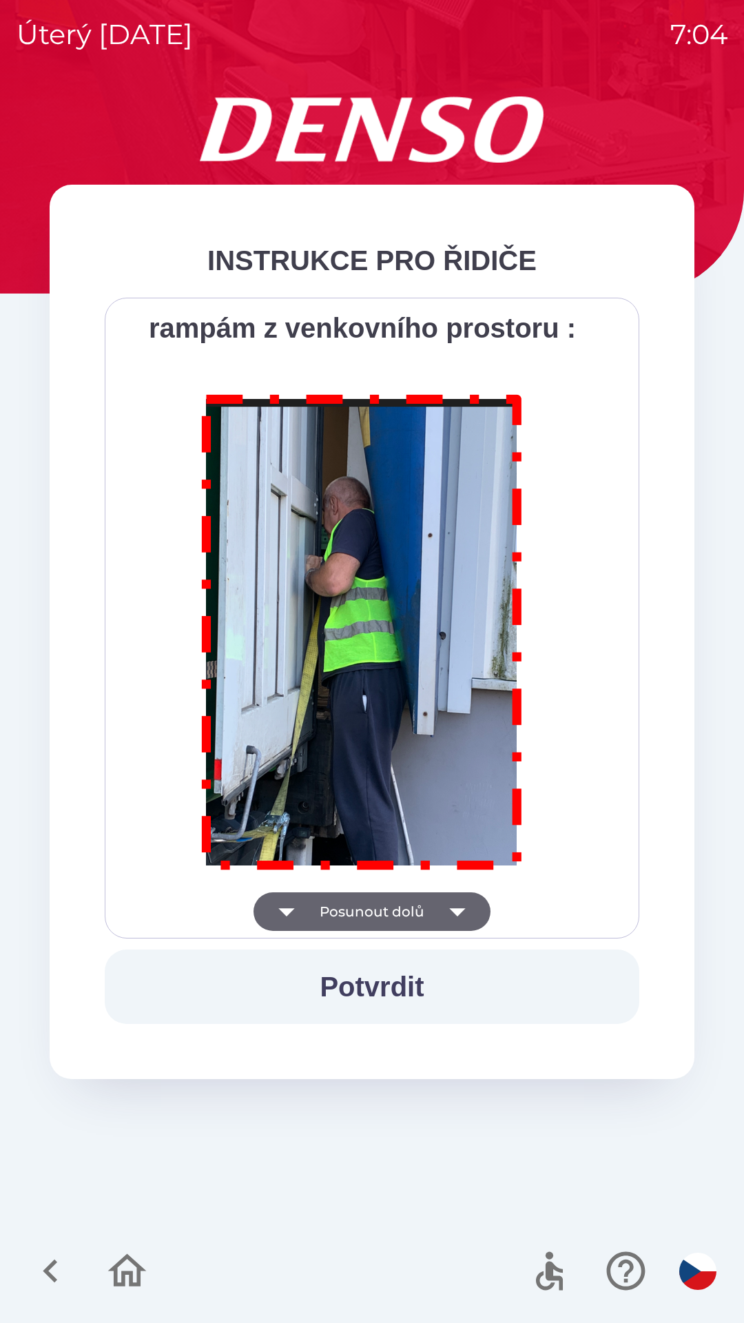
click at [454, 905] on div "Všichni řidiči přijíždějící do skladu firmy DENSO CZECH s.r.o. jsou po průjezdu…" at bounding box center [372, 618] width 500 height 606
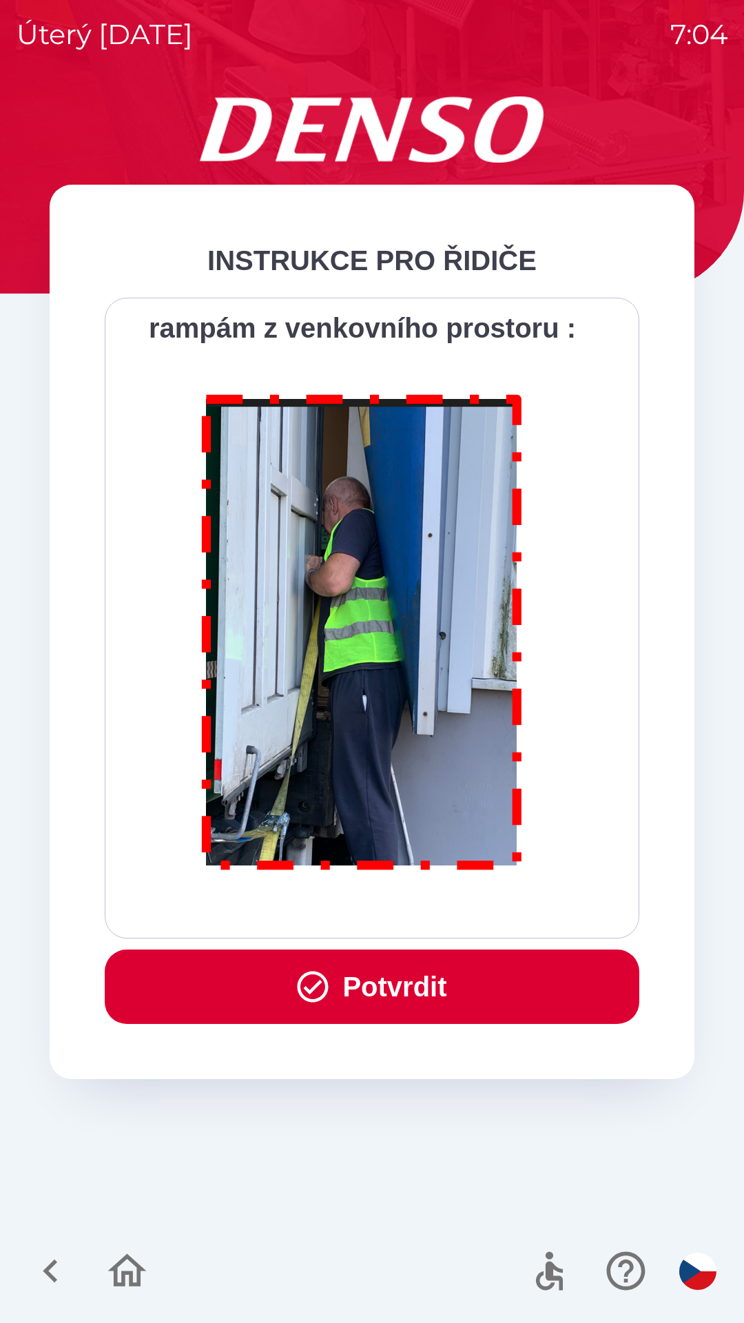
click at [418, 976] on button "Potvrdit" at bounding box center [372, 987] width 535 height 74
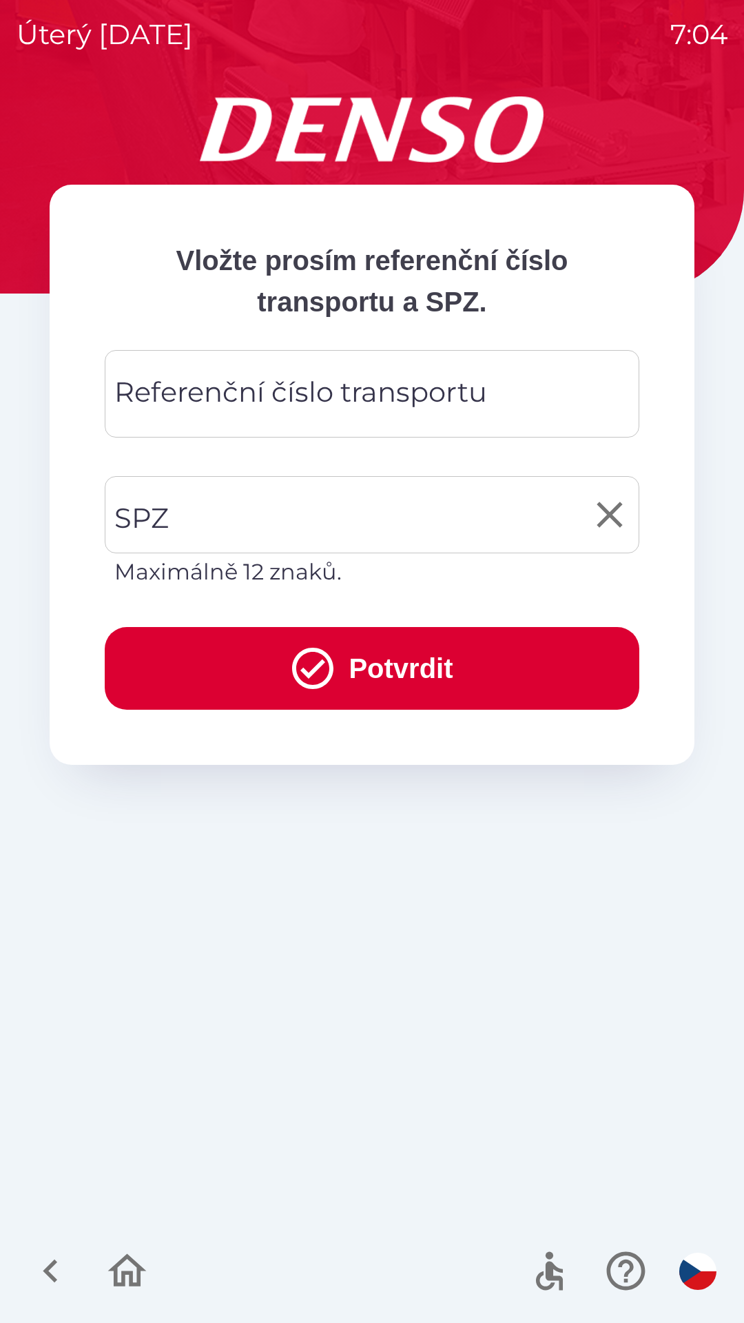
click at [356, 518] on input "SPZ" at bounding box center [362, 514] width 502 height 65
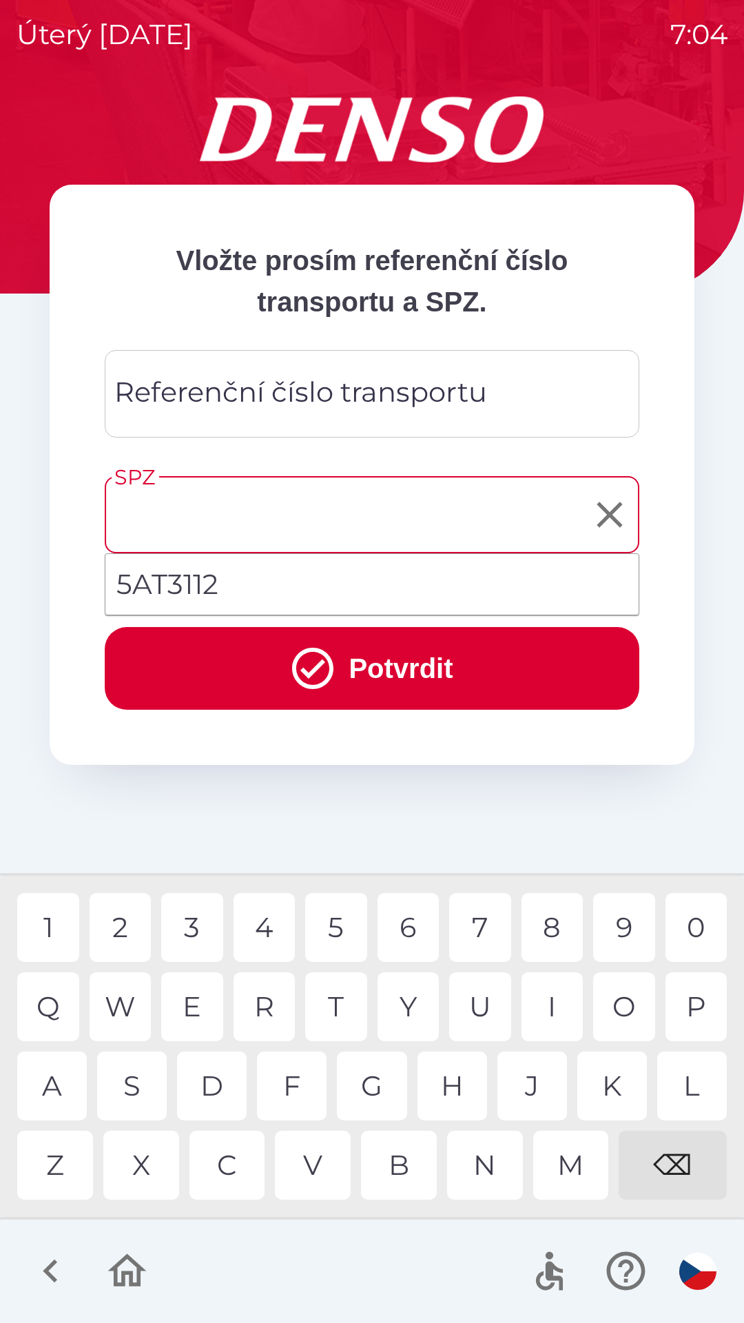
click at [278, 584] on li "5AT3112" at bounding box center [371, 585] width 533 height 50
type input "*******"
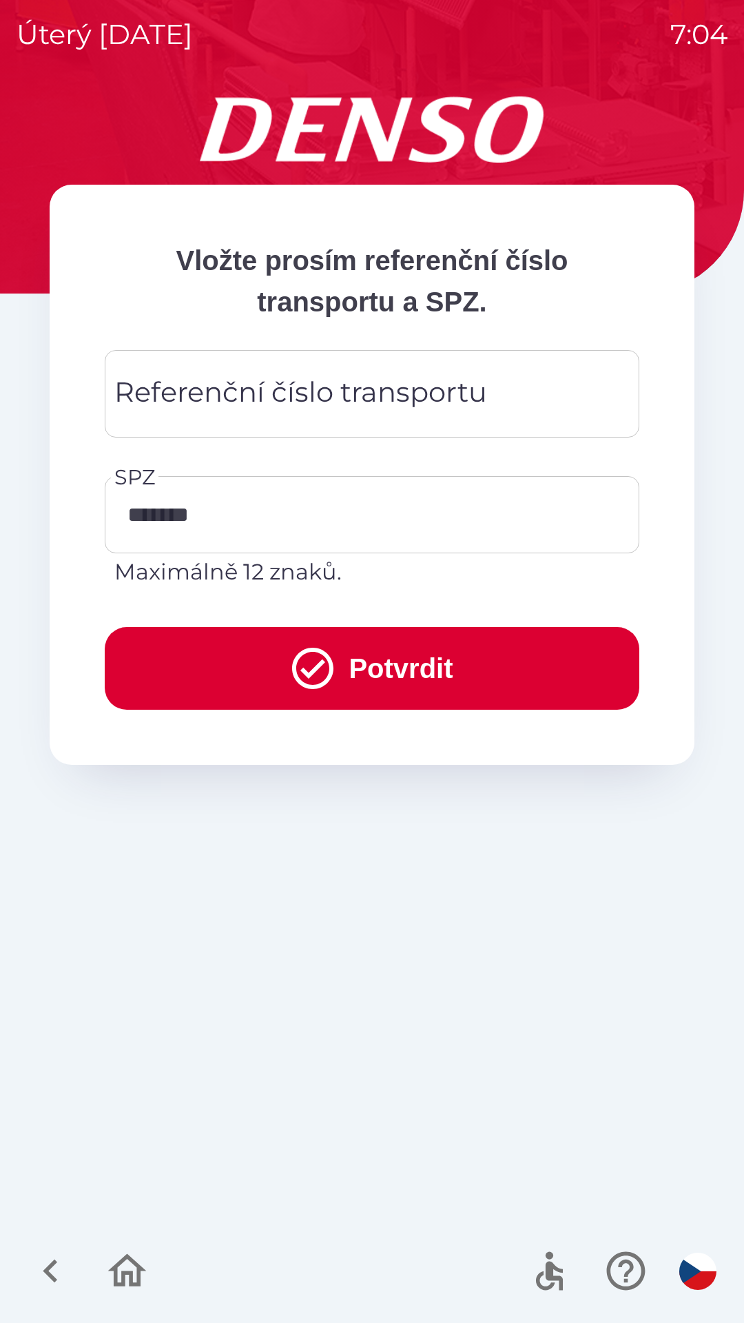
click at [376, 393] on div "Referenční číslo transportu Referenční číslo transportu" at bounding box center [372, 394] width 535 height 88
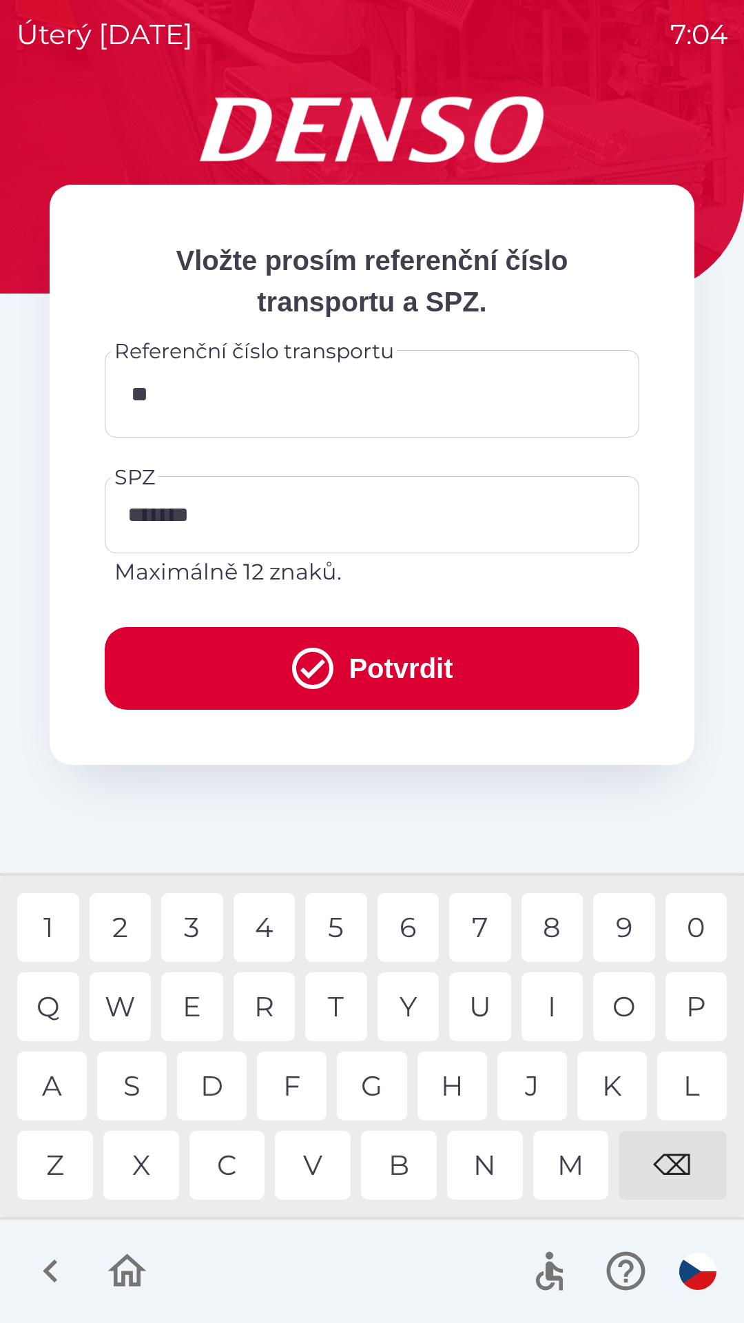
click at [621, 1009] on div "O" at bounding box center [624, 1006] width 62 height 69
click at [206, 999] on div "E" at bounding box center [192, 1006] width 62 height 69
type input "*********"
click at [360, 655] on button "Potvrdit" at bounding box center [372, 668] width 535 height 83
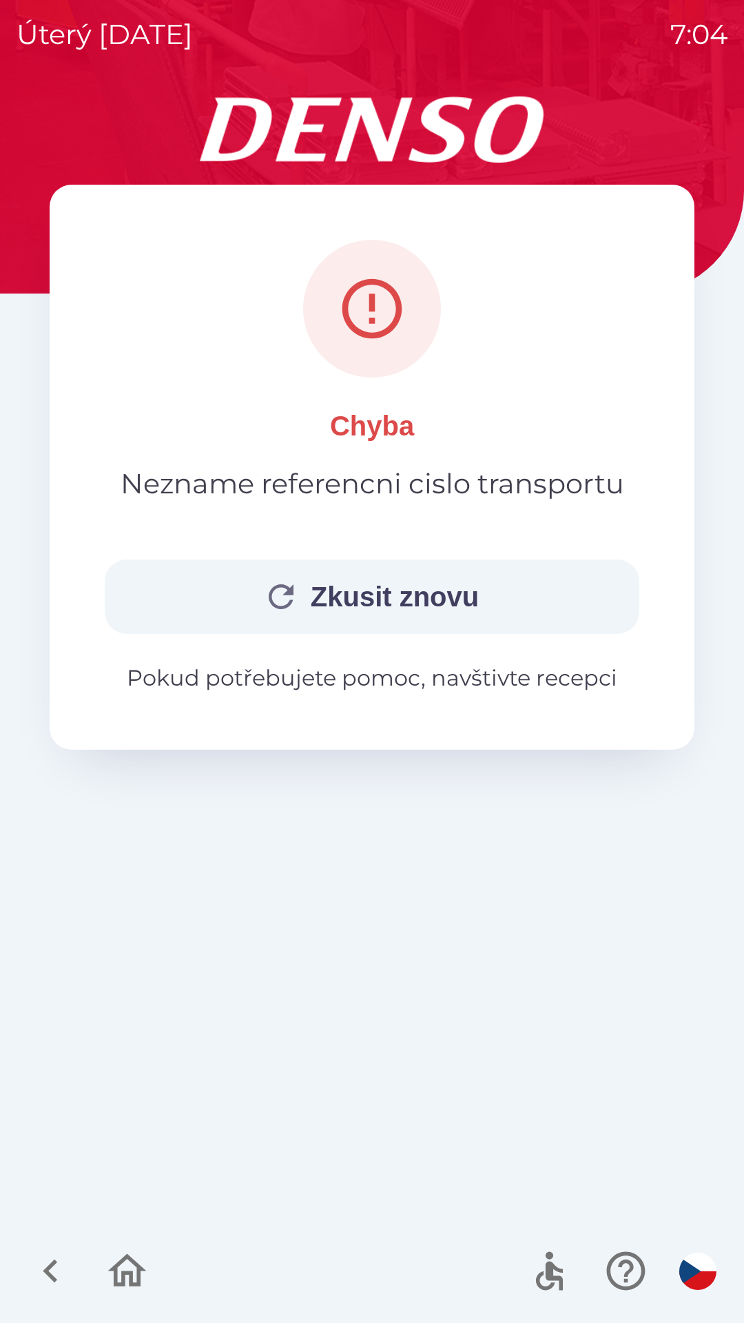
click at [303, 598] on button "Zkusit znovu" at bounding box center [372, 597] width 535 height 74
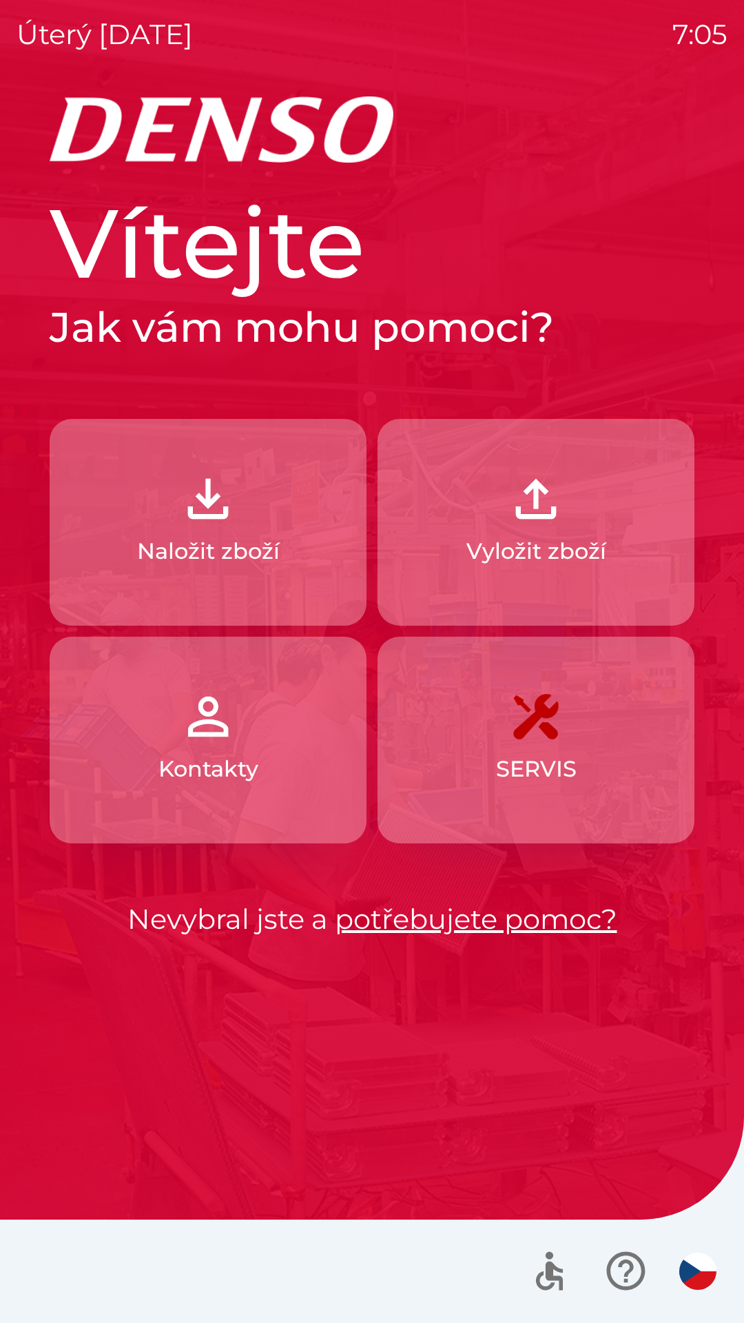
click at [523, 538] on p "Vyložit zboží" at bounding box center [537, 551] width 140 height 33
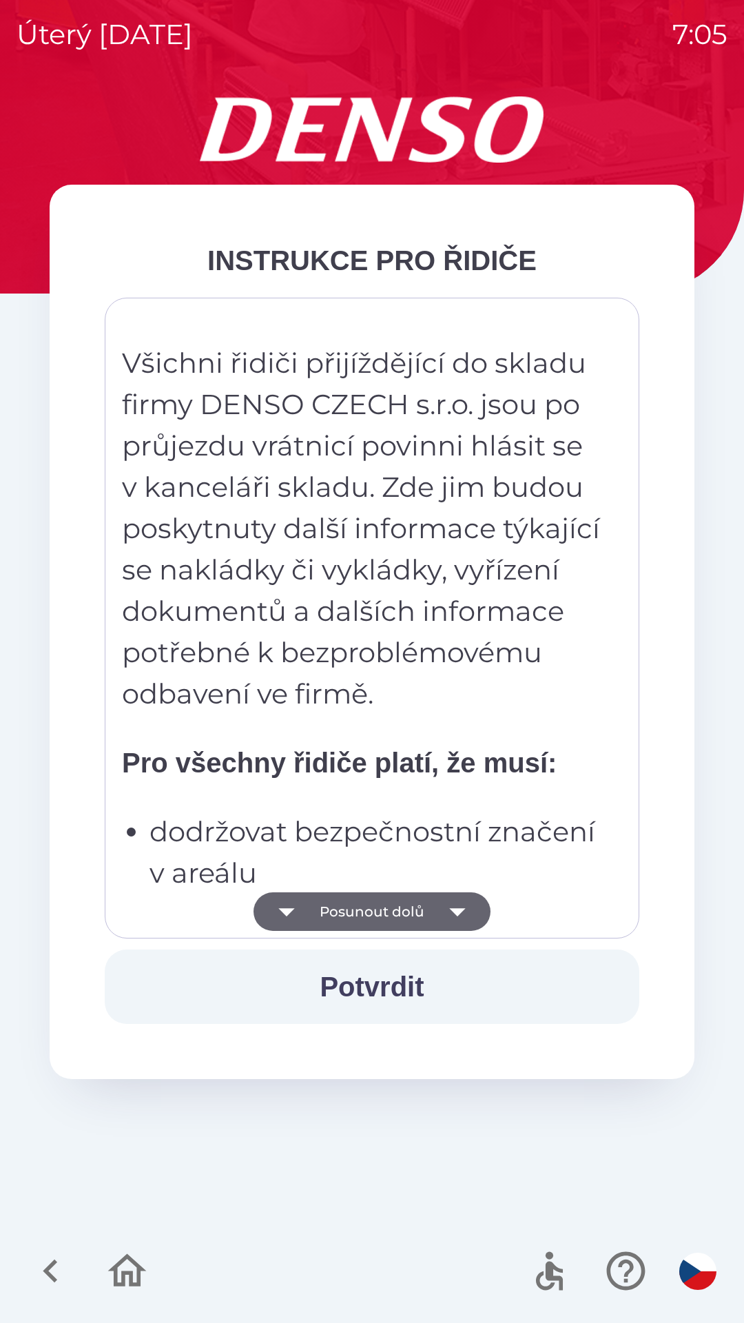
click at [454, 909] on icon "button" at bounding box center [457, 912] width 16 height 8
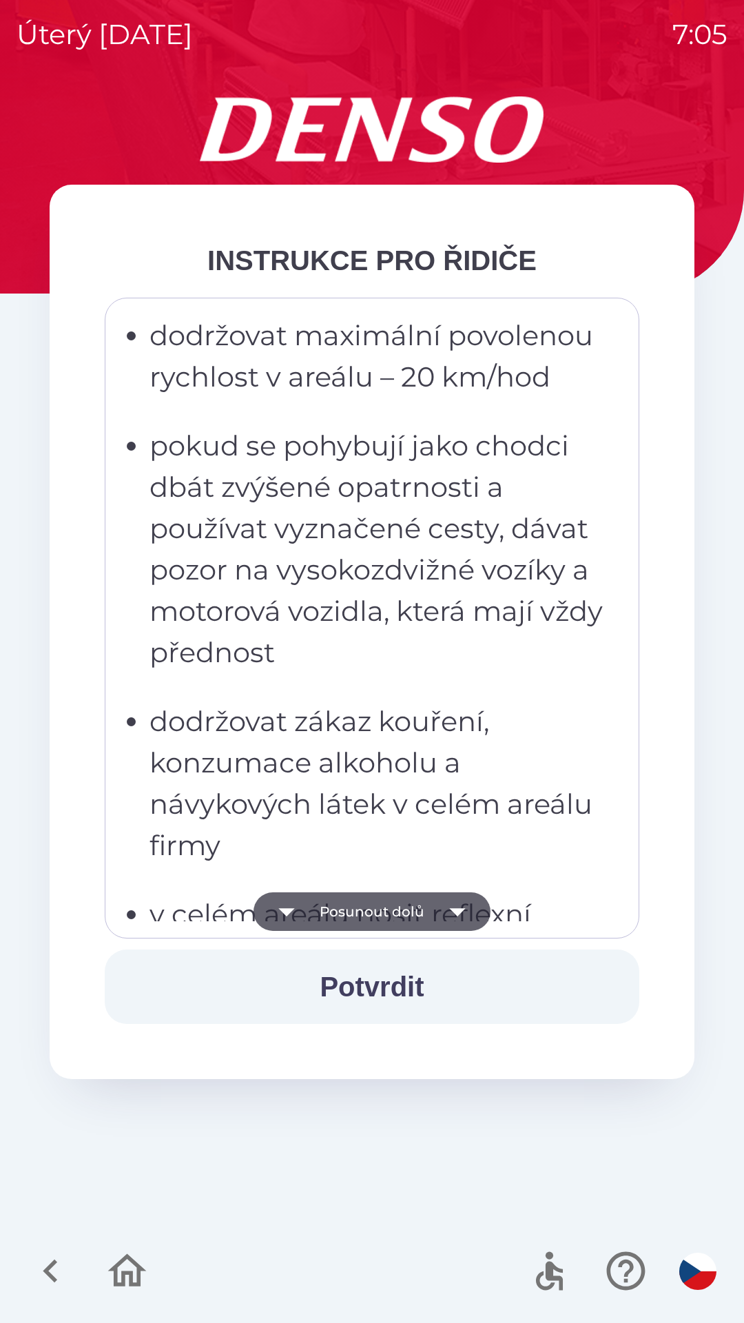
click at [458, 916] on icon "button" at bounding box center [457, 911] width 39 height 39
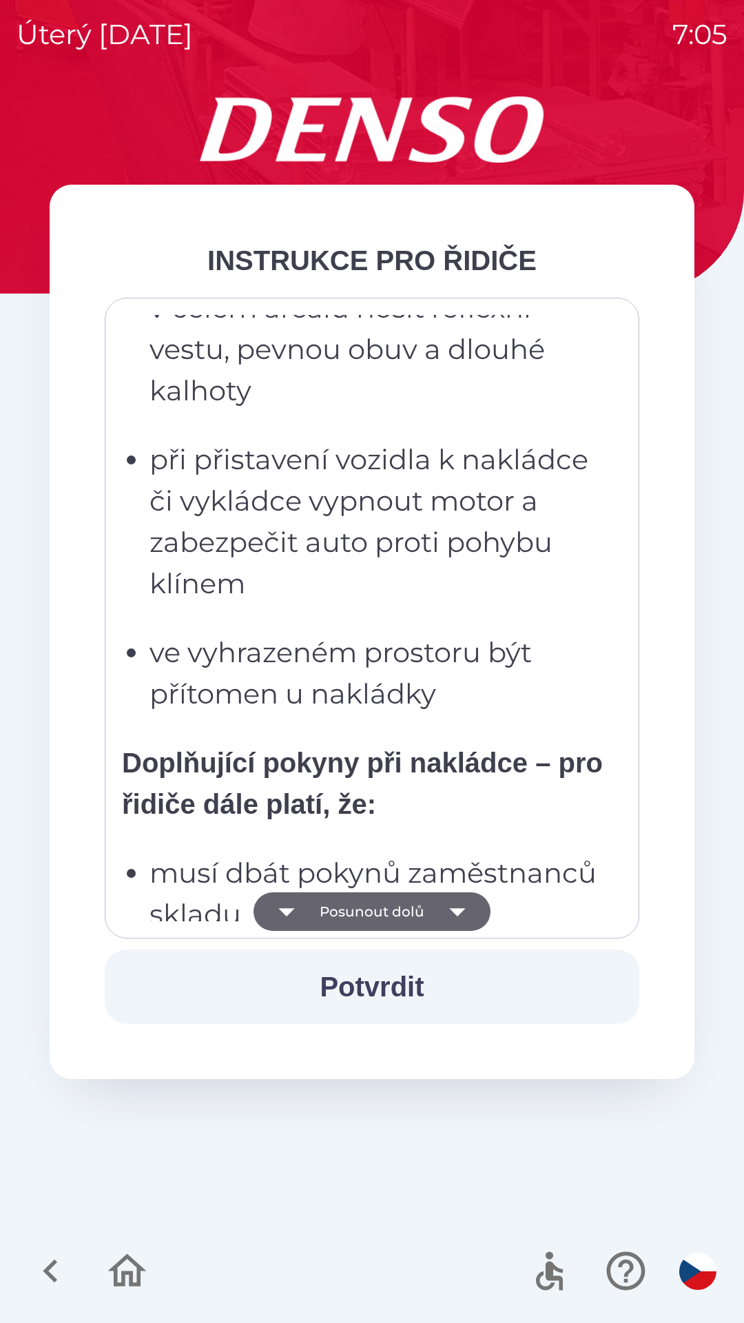
click at [464, 914] on icon "button" at bounding box center [457, 911] width 39 height 39
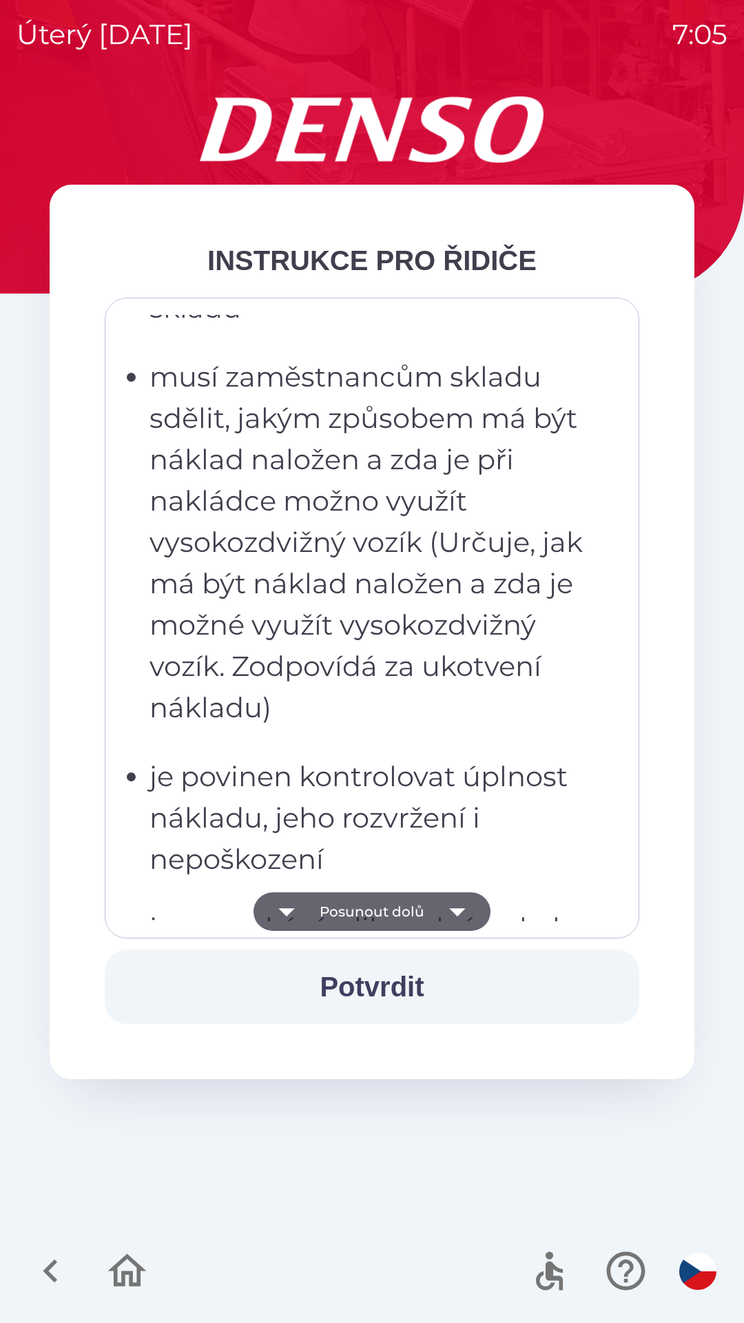
click at [459, 912] on icon "button" at bounding box center [457, 912] width 16 height 8
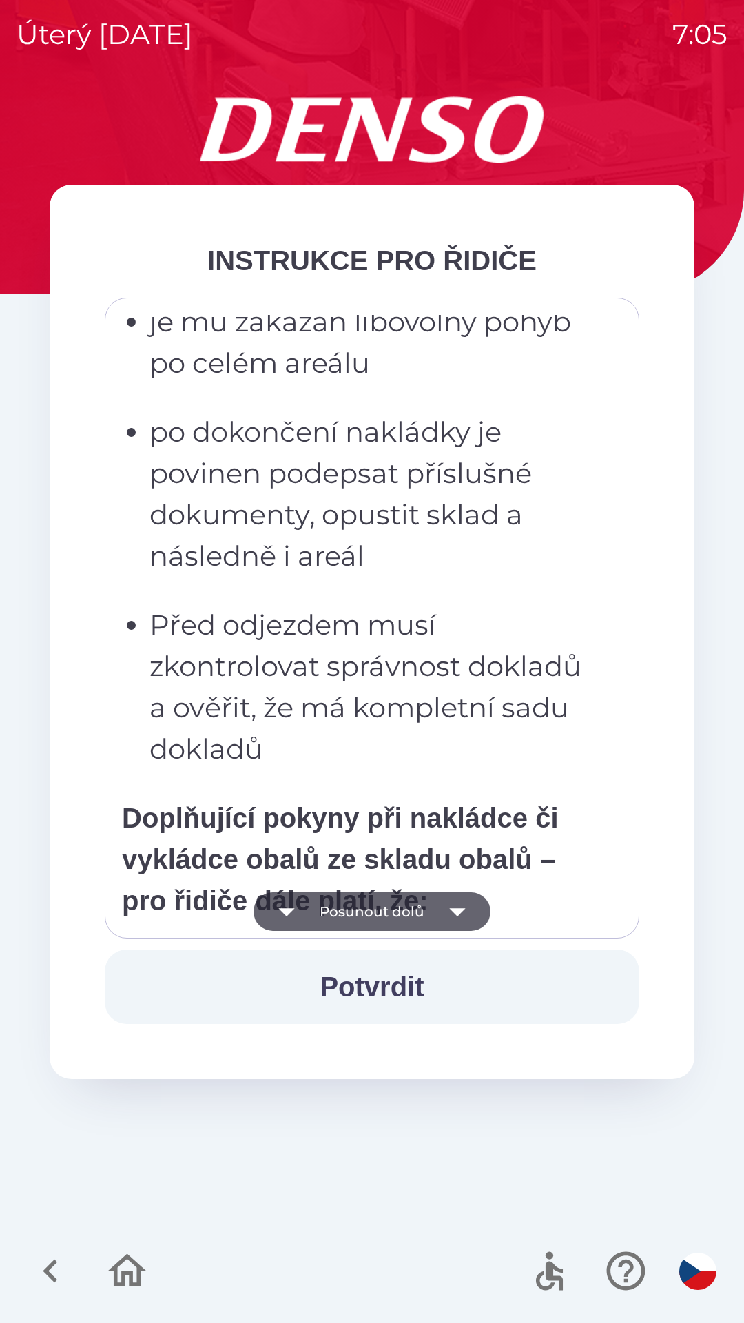
click at [458, 911] on icon "button" at bounding box center [457, 912] width 16 height 8
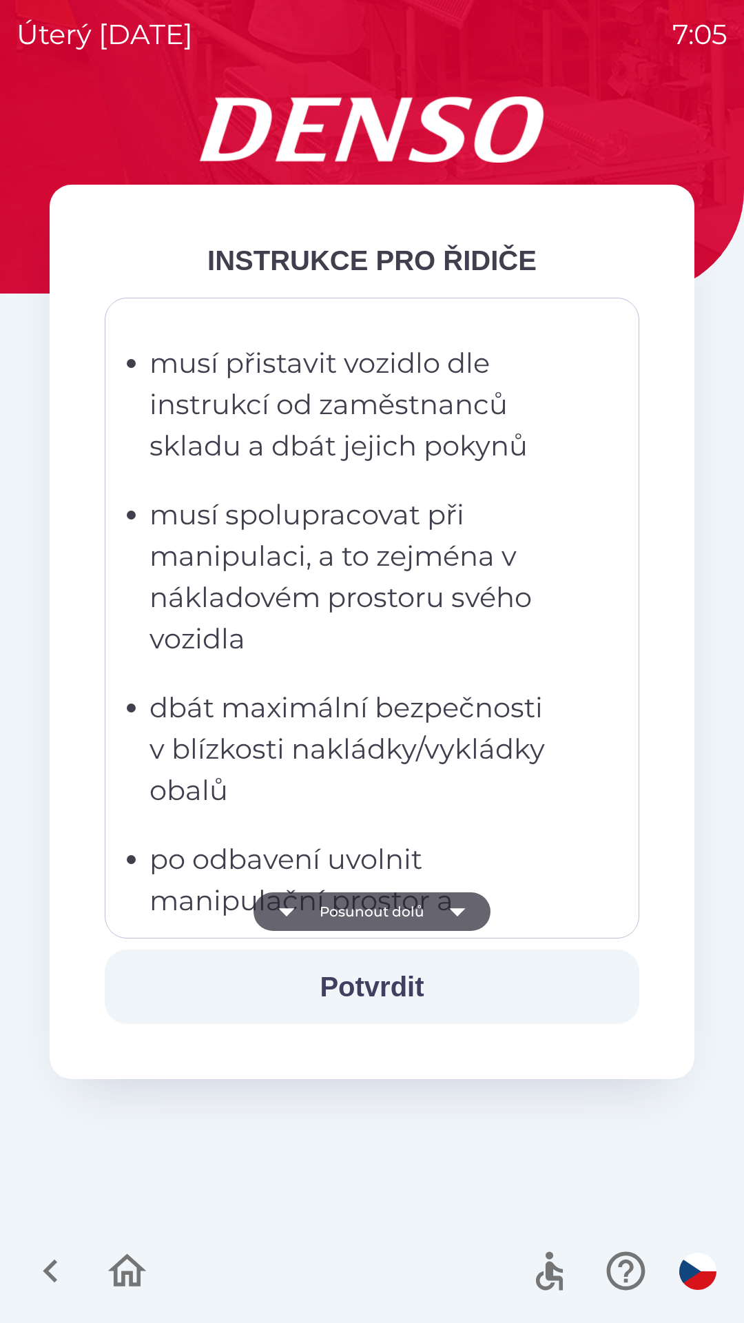
click at [462, 910] on icon "button" at bounding box center [457, 912] width 16 height 8
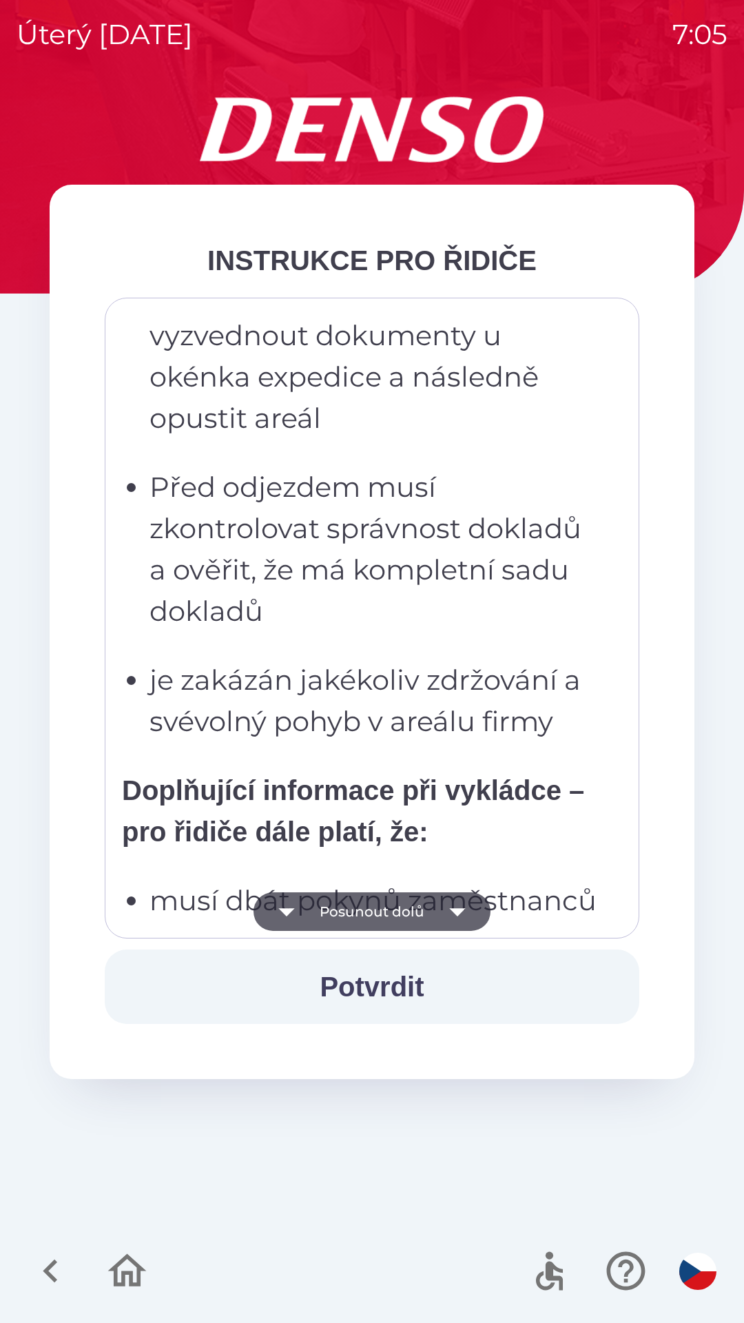
click at [471, 920] on icon "button" at bounding box center [457, 911] width 39 height 39
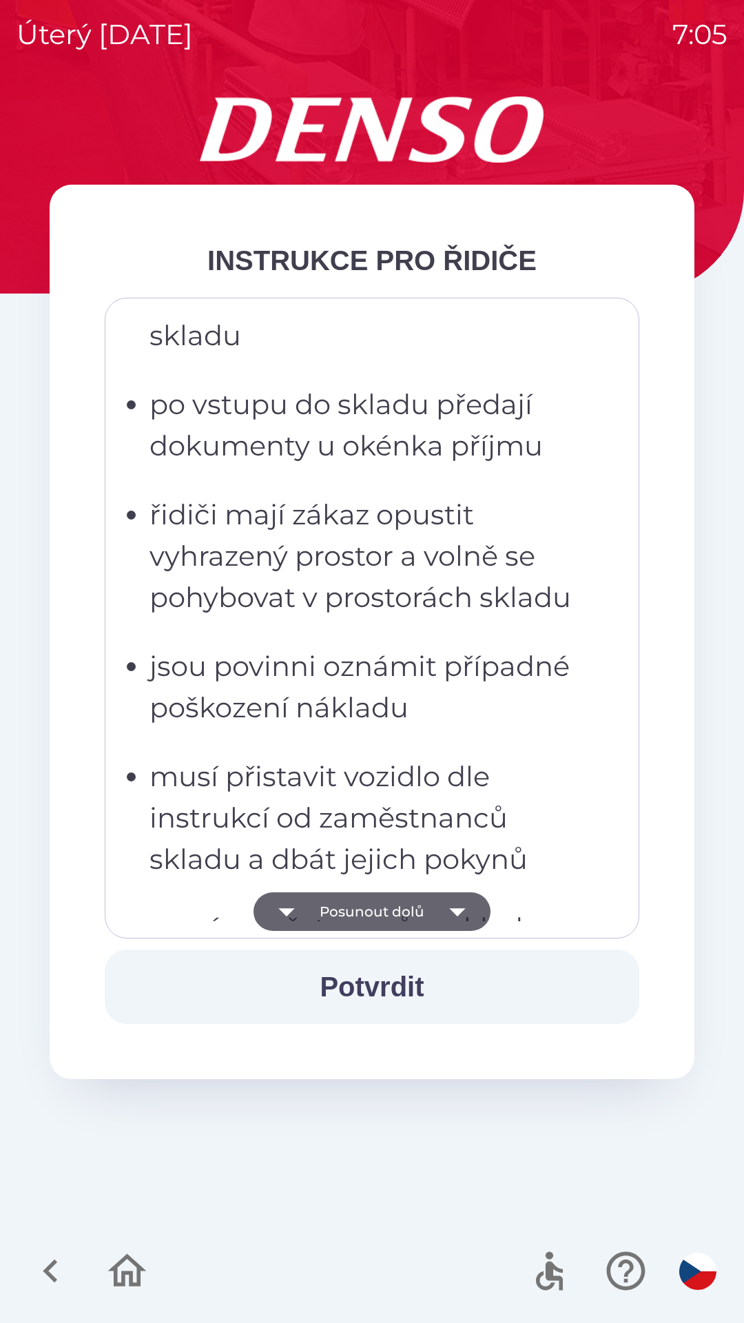
click at [459, 914] on icon "button" at bounding box center [457, 912] width 16 height 8
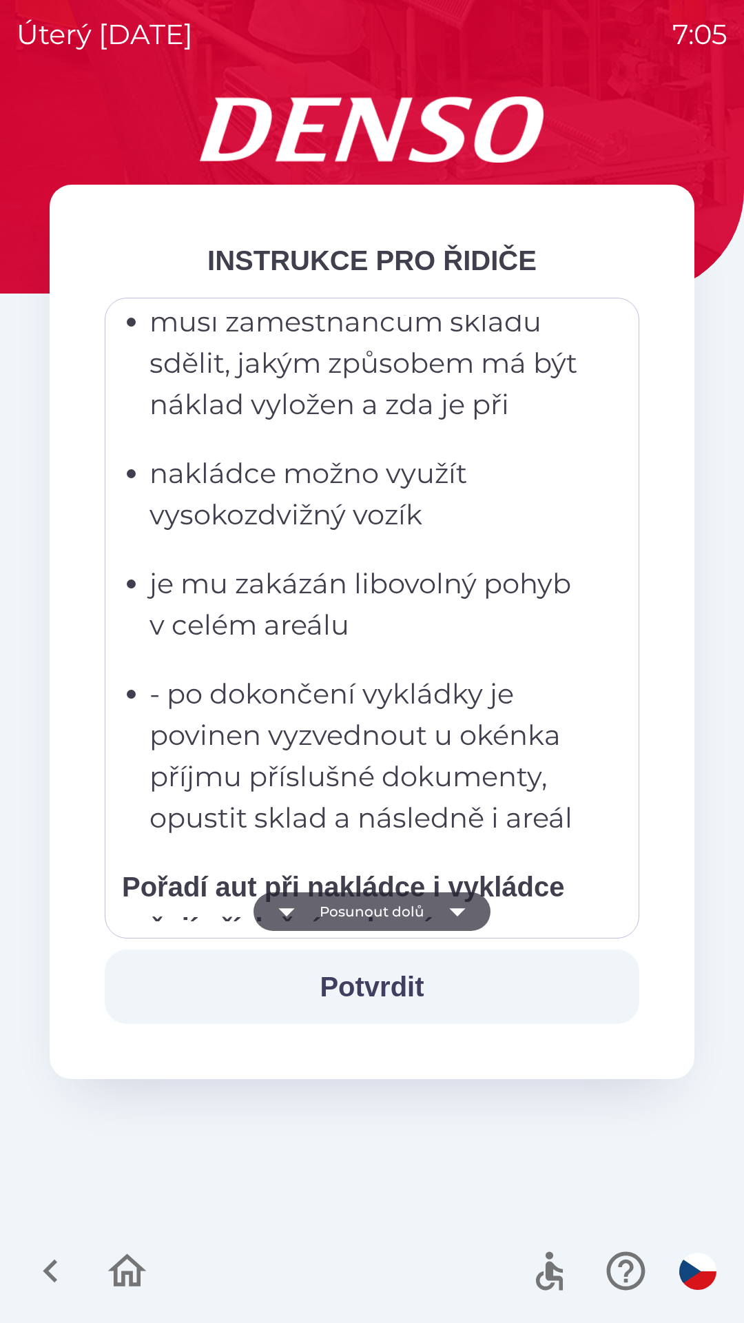
click at [461, 901] on icon "button" at bounding box center [457, 911] width 39 height 39
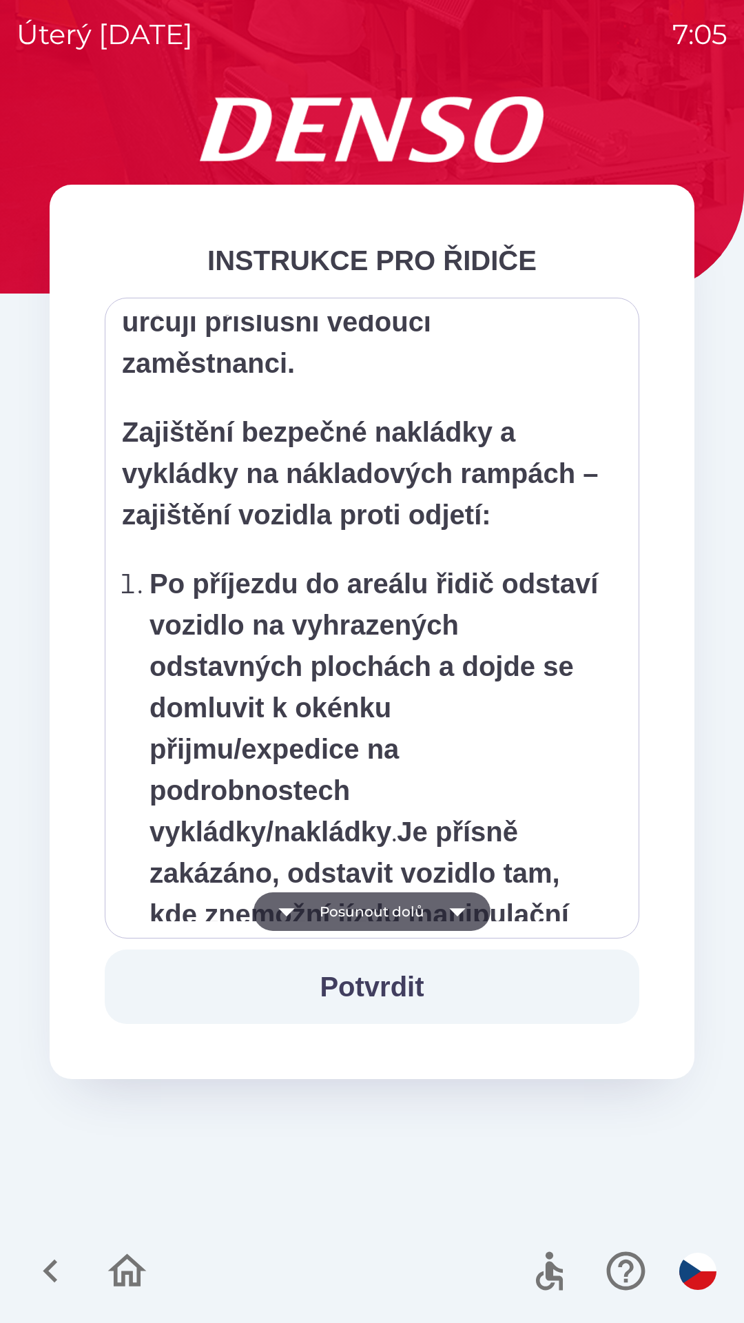
click at [464, 906] on icon "button" at bounding box center [457, 911] width 39 height 39
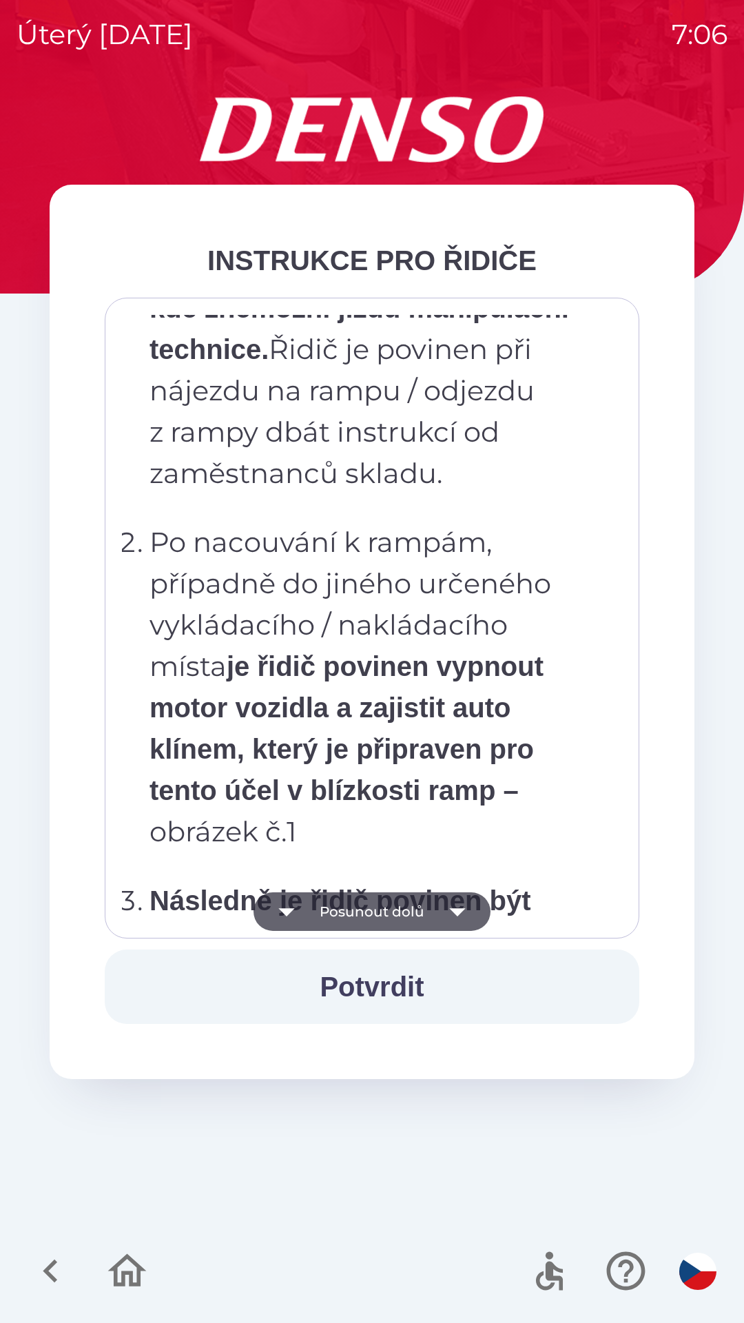
click at [457, 910] on icon "button" at bounding box center [457, 912] width 16 height 8
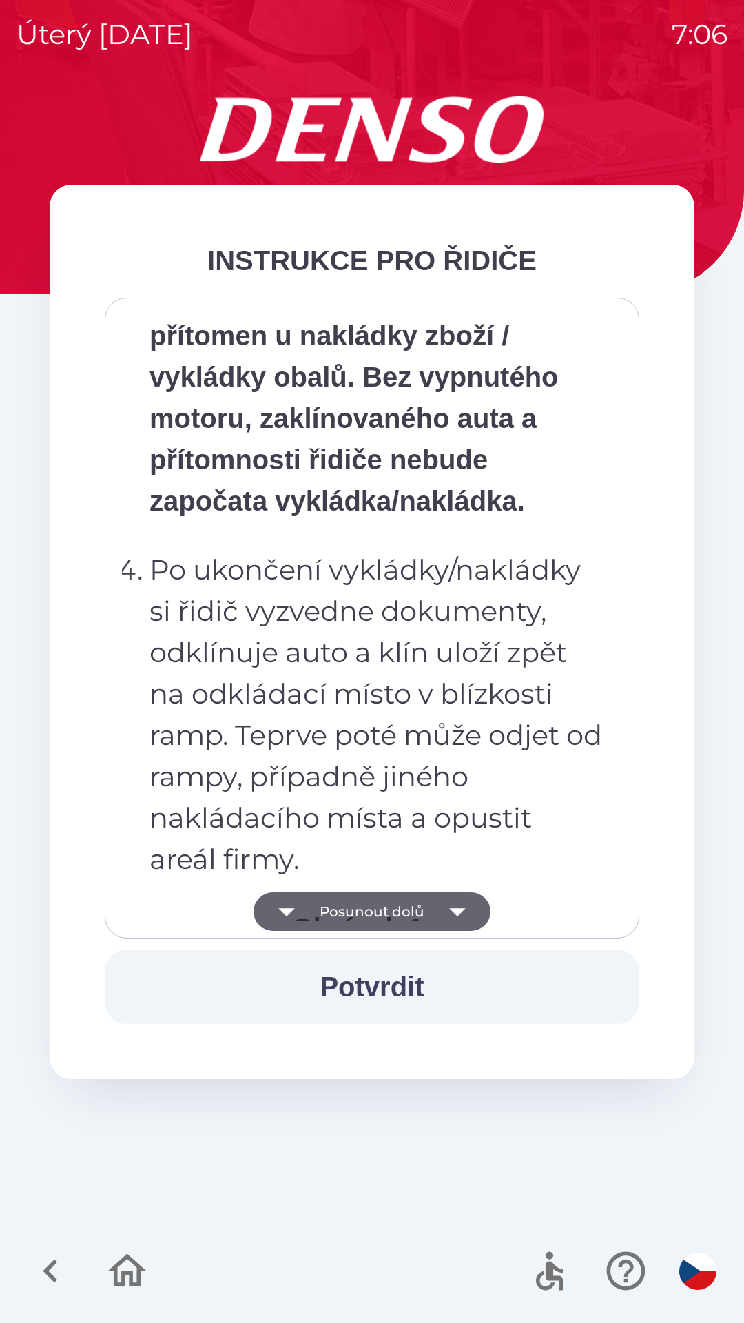
click at [456, 923] on icon "button" at bounding box center [457, 911] width 39 height 39
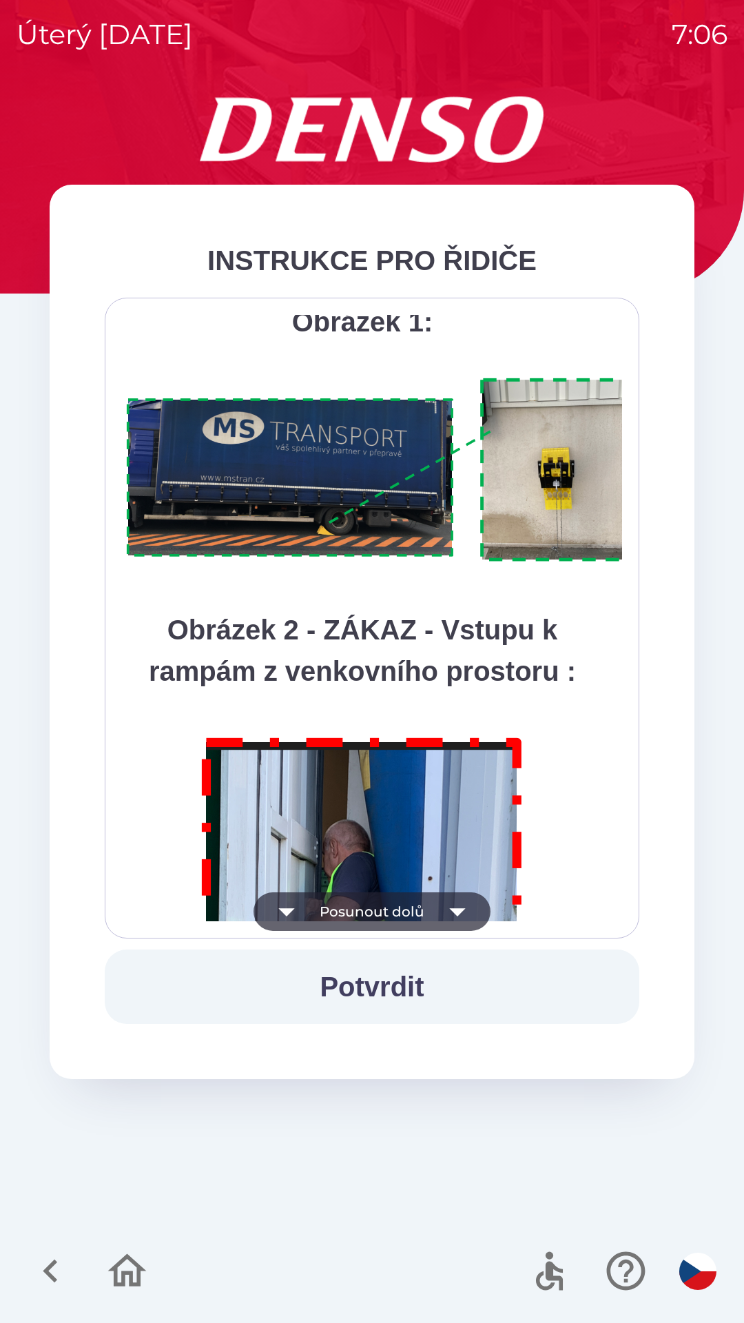
click at [456, 915] on icon "button" at bounding box center [457, 912] width 16 height 8
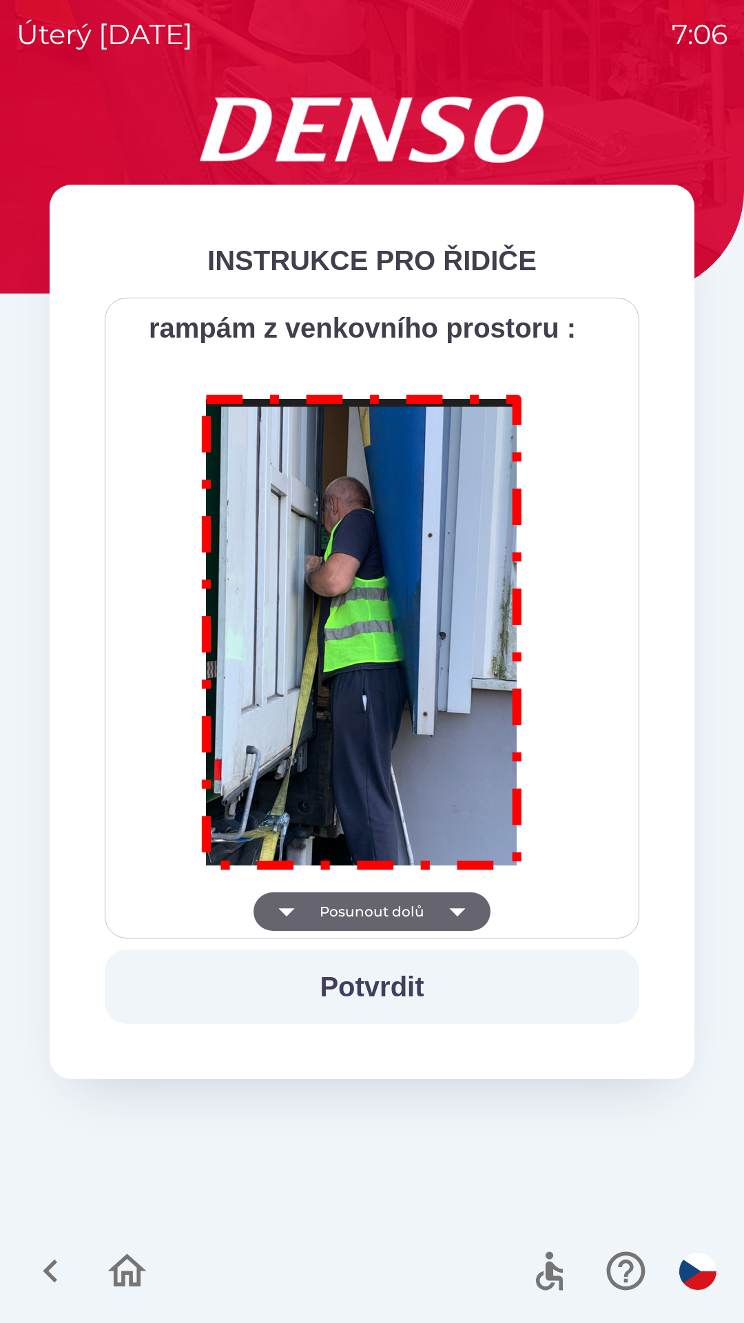
click at [457, 907] on div "Všichni řidiči přijíždějící do skladu firmy DENSO CZECH s.r.o. jsou po průjezdu…" at bounding box center [372, 618] width 500 height 606
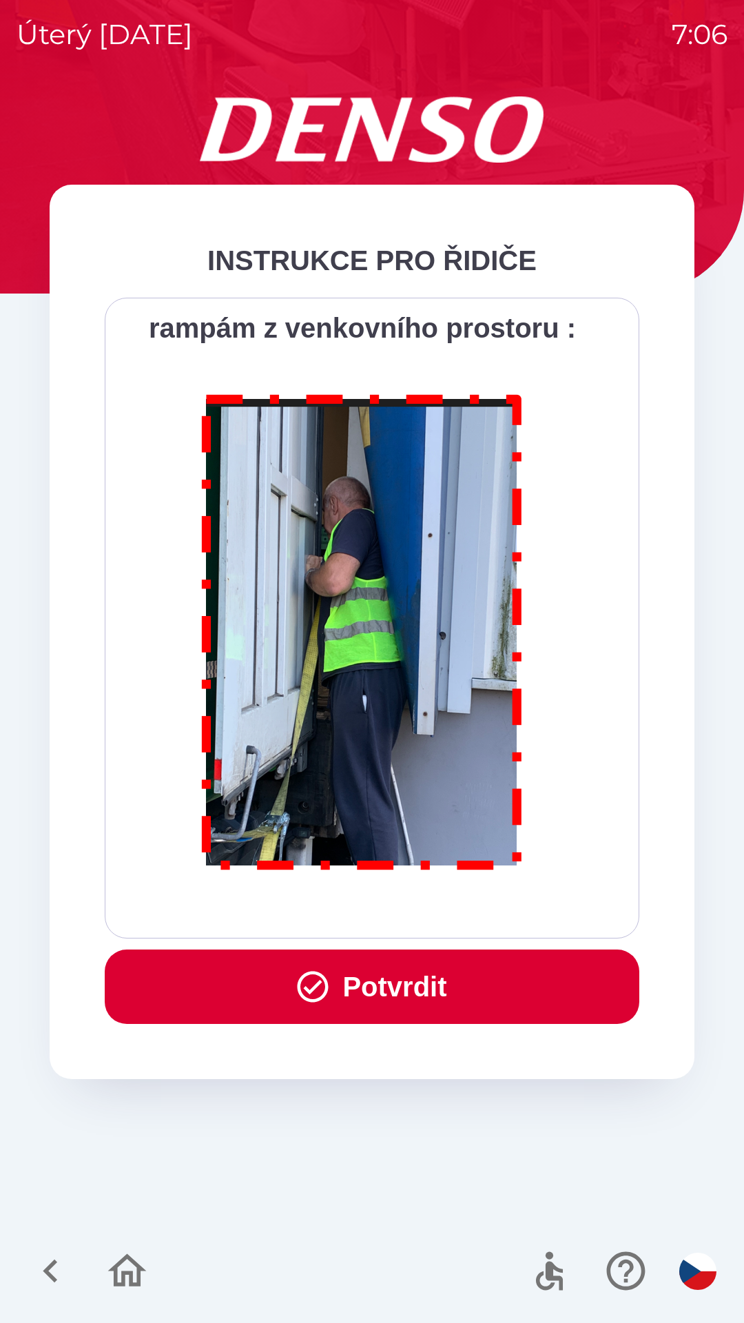
click at [423, 983] on button "Potvrdit" at bounding box center [372, 987] width 535 height 74
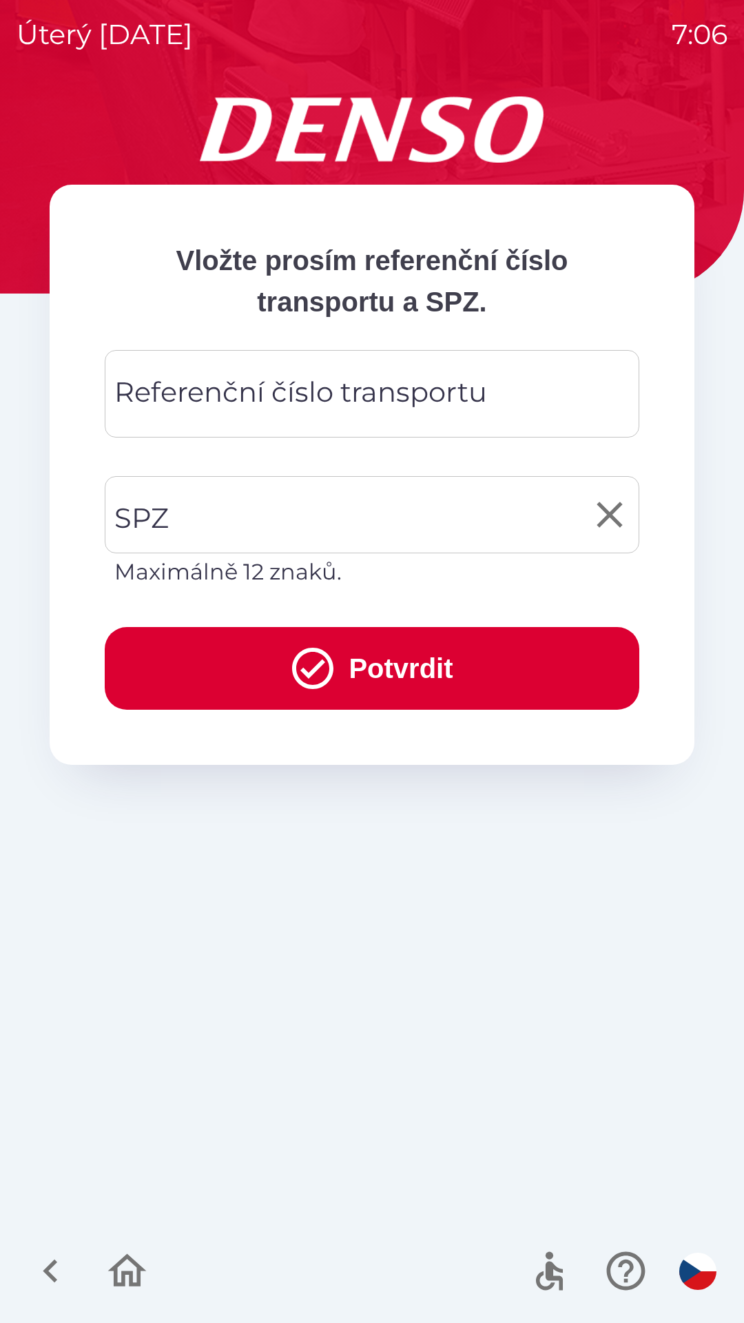
click at [273, 513] on input "SPZ" at bounding box center [362, 514] width 502 height 65
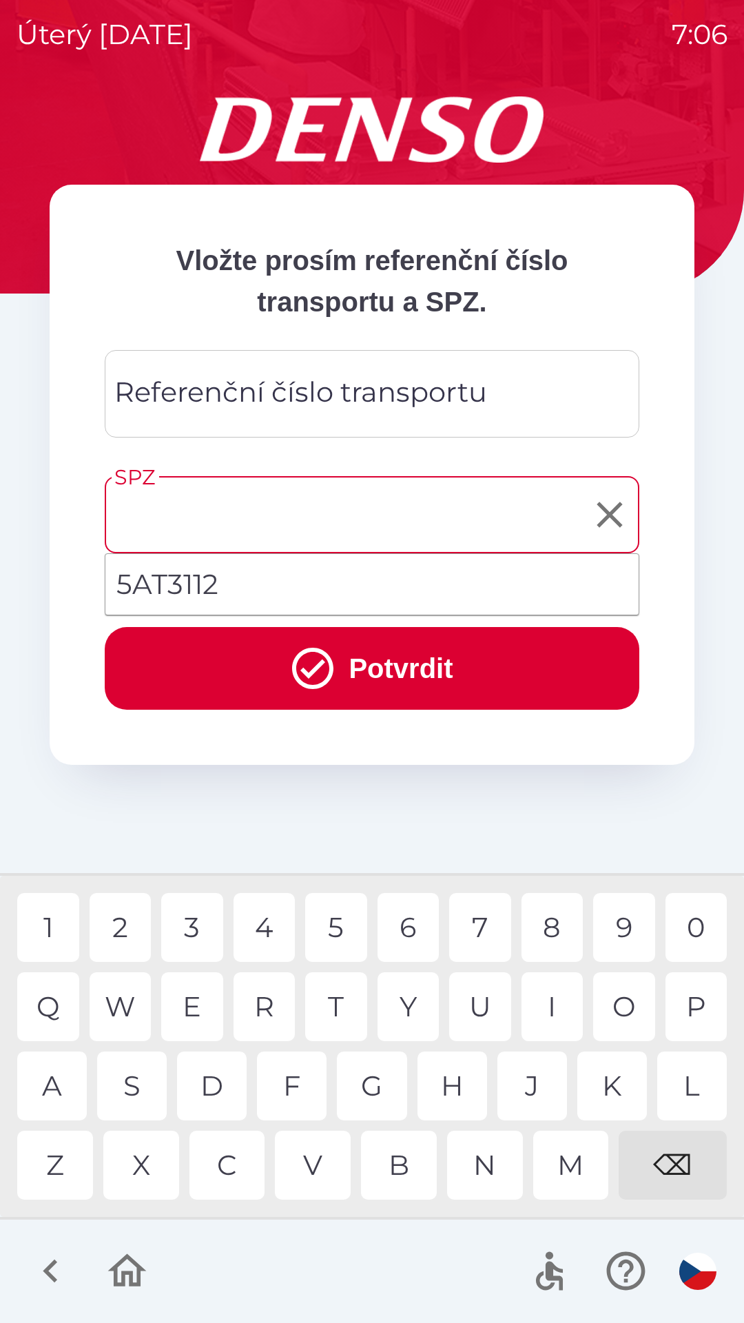
click at [263, 584] on li "5AT3112" at bounding box center [371, 585] width 533 height 50
type input "*******"
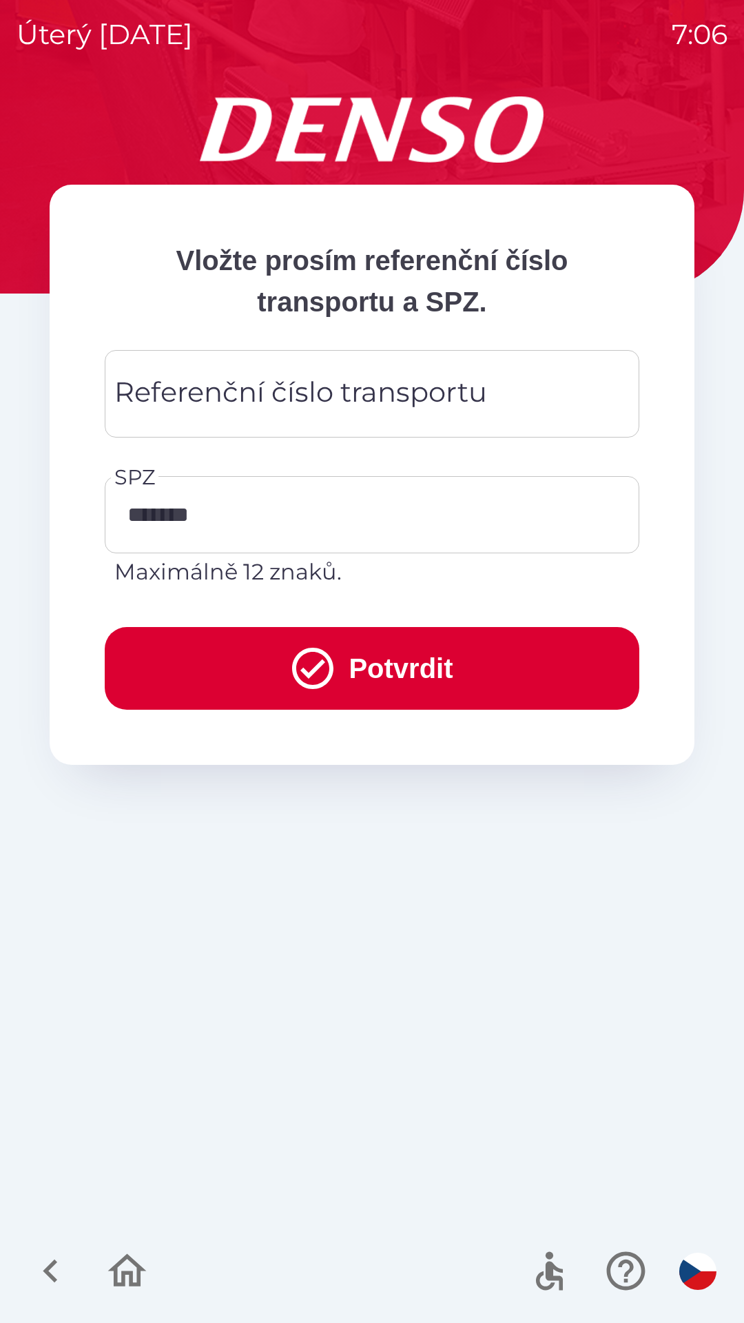
click at [289, 393] on div "Referenční číslo transportu Referenční číslo transportu" at bounding box center [372, 394] width 535 height 88
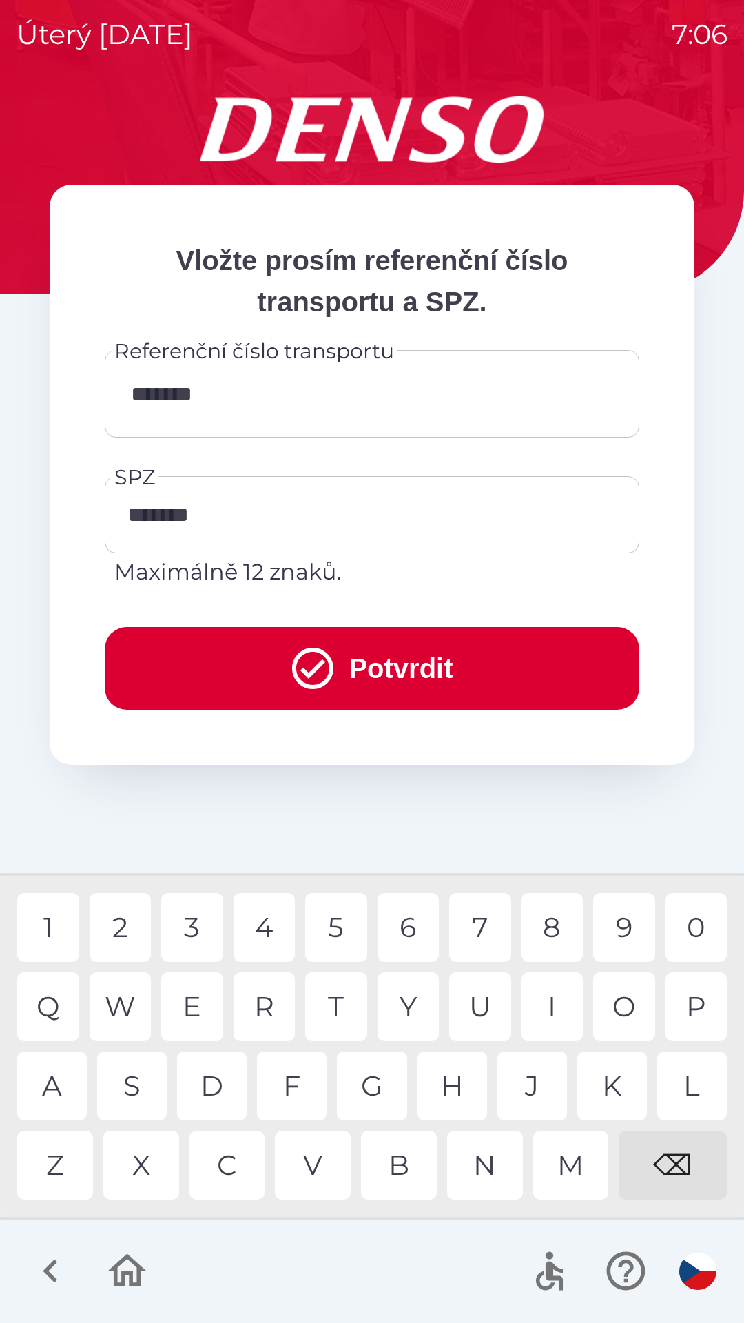
click at [479, 920] on div "7" at bounding box center [480, 927] width 62 height 69
click at [275, 923] on div "4" at bounding box center [265, 927] width 62 height 69
type input "**********"
click at [690, 920] on div "0" at bounding box center [697, 927] width 62 height 69
click at [365, 664] on button "Potvrdit" at bounding box center [372, 668] width 535 height 83
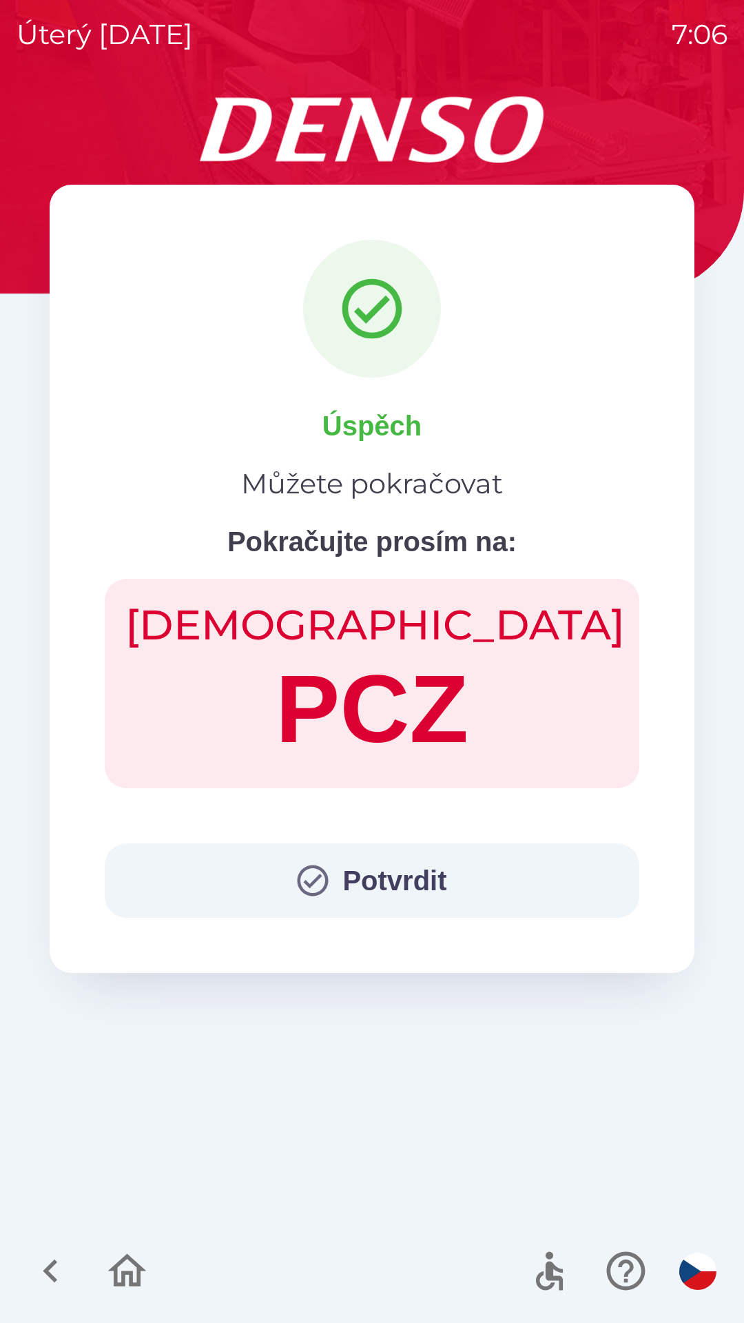
click at [385, 875] on button "Potvrdit" at bounding box center [372, 880] width 535 height 74
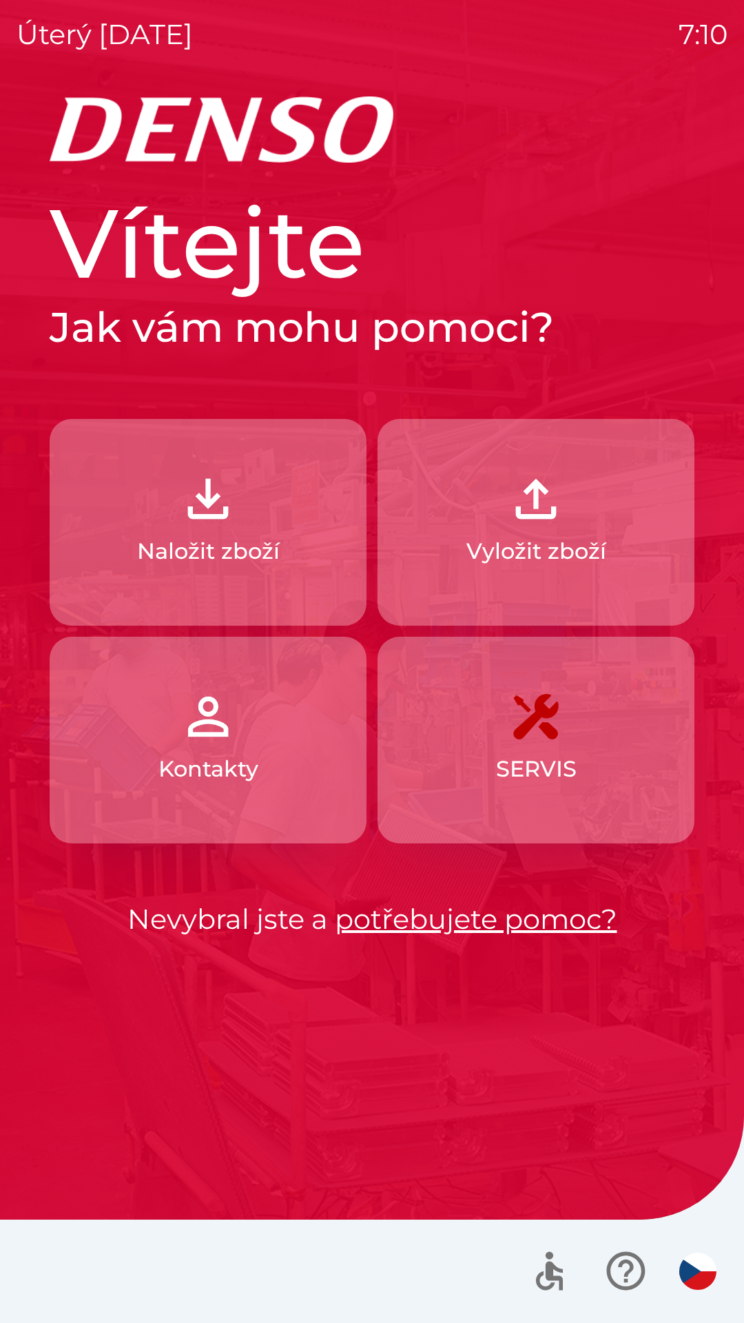
click at [214, 523] on img "button" at bounding box center [208, 499] width 61 height 61
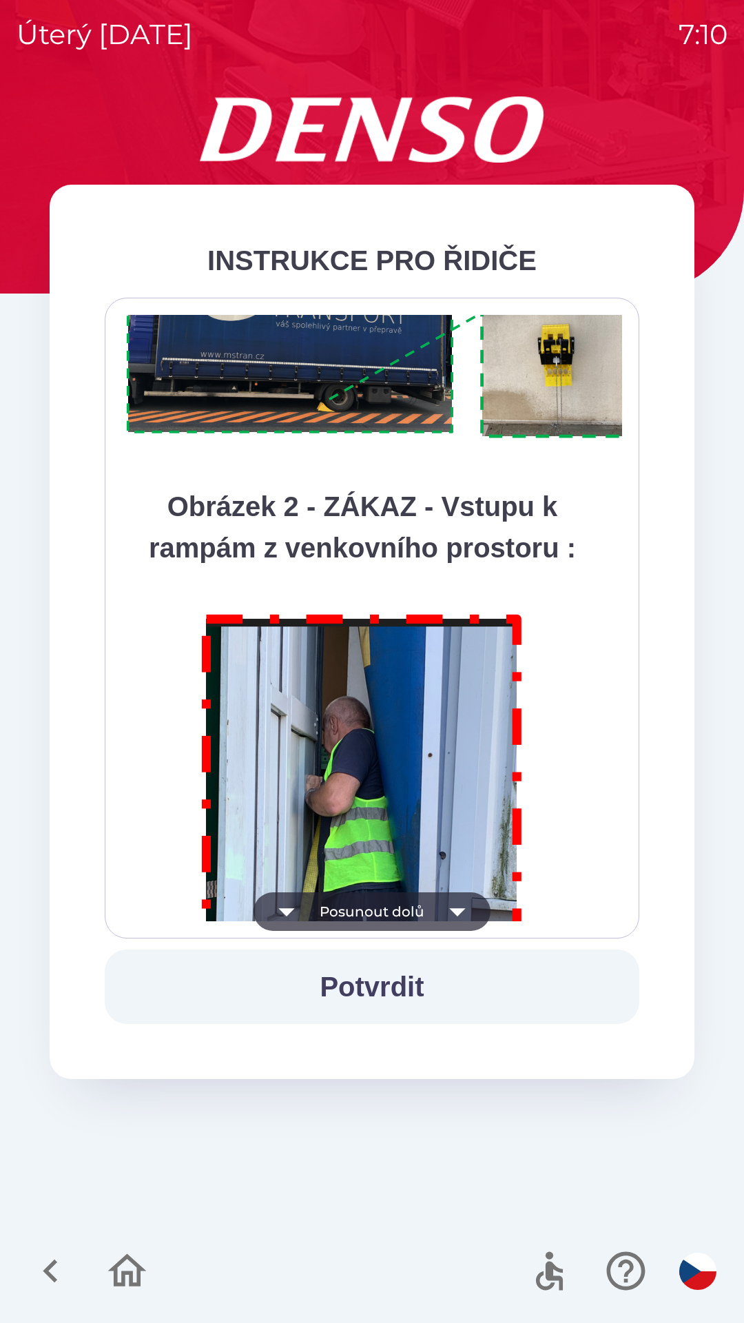
scroll to position [7744, 0]
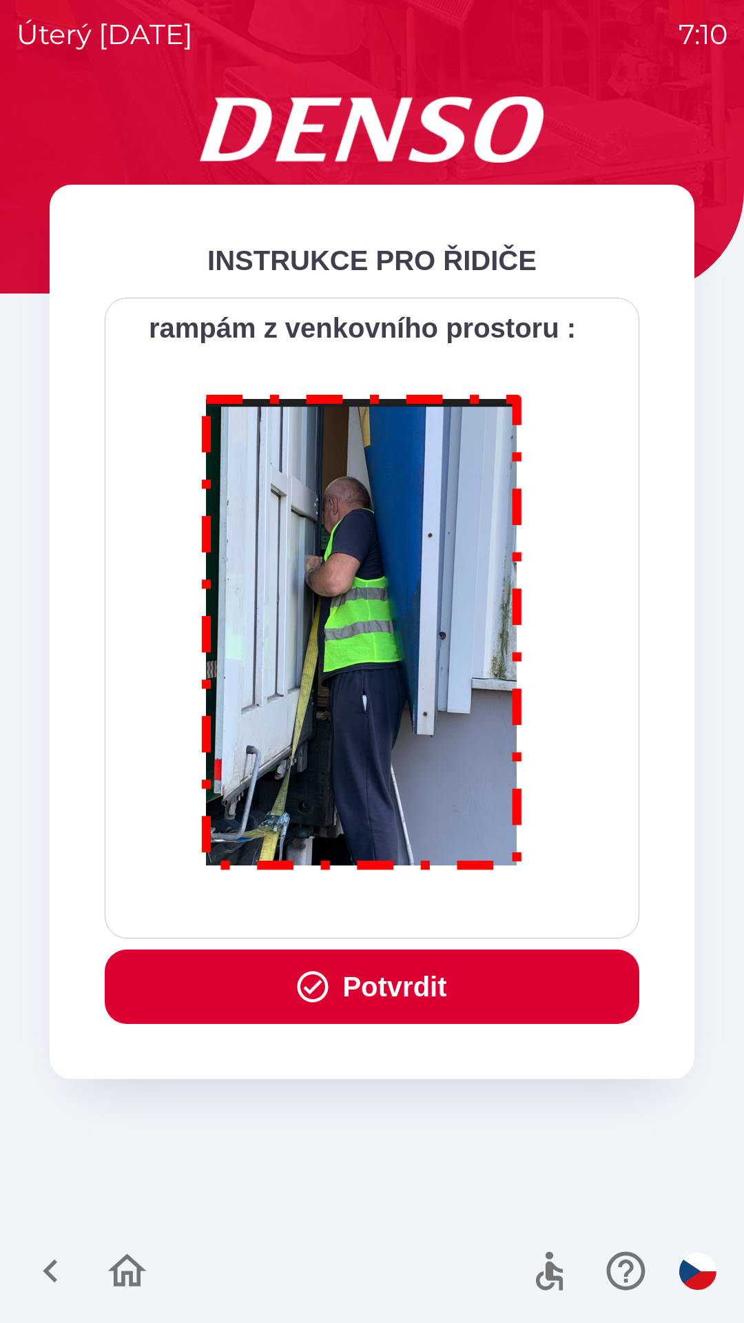
click at [388, 990] on button "Potvrdit" at bounding box center [372, 987] width 535 height 74
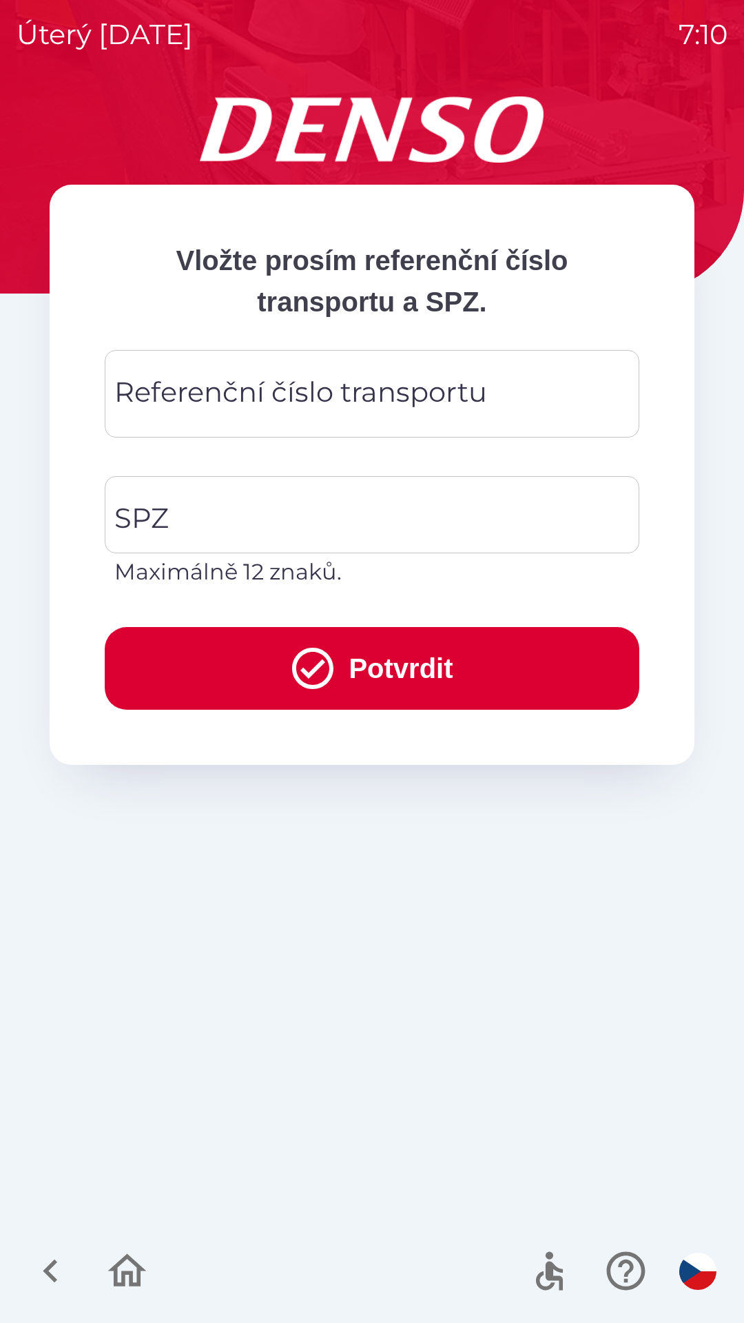
click at [234, 378] on div "Referenční číslo transportu Referenční číslo transportu" at bounding box center [372, 394] width 535 height 88
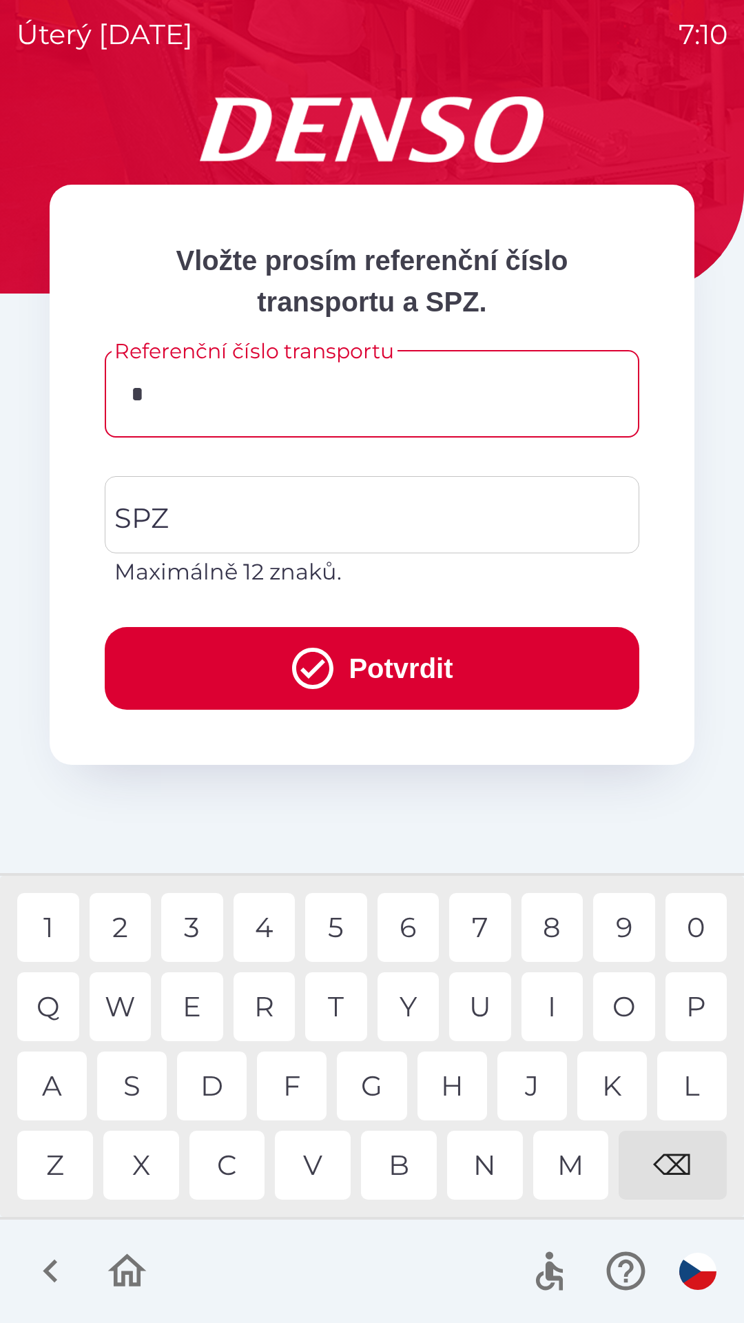
click at [472, 936] on div "7" at bounding box center [480, 927] width 62 height 69
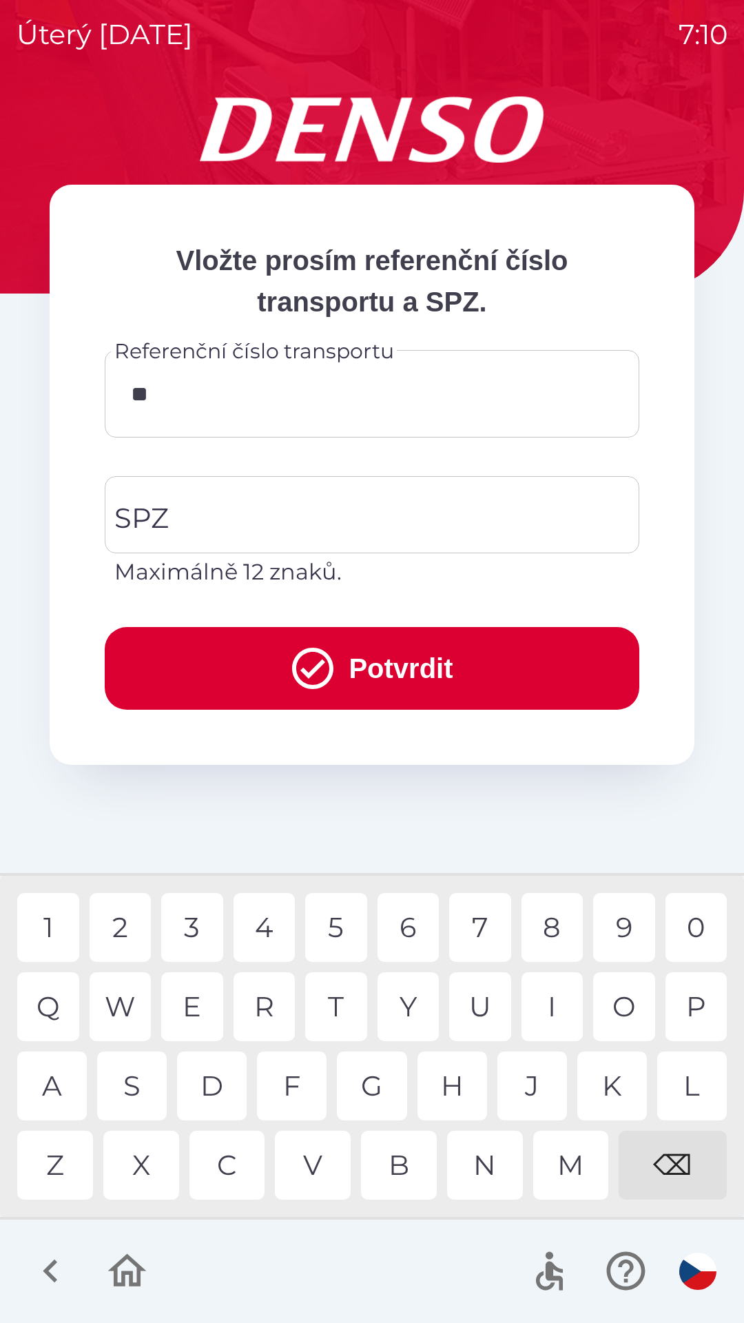
click at [613, 932] on div "9" at bounding box center [624, 927] width 62 height 69
click at [341, 929] on div "5" at bounding box center [336, 927] width 62 height 69
click at [122, 1001] on div "W" at bounding box center [121, 1006] width 62 height 69
click at [264, 920] on div "4" at bounding box center [265, 927] width 62 height 69
type input "********"
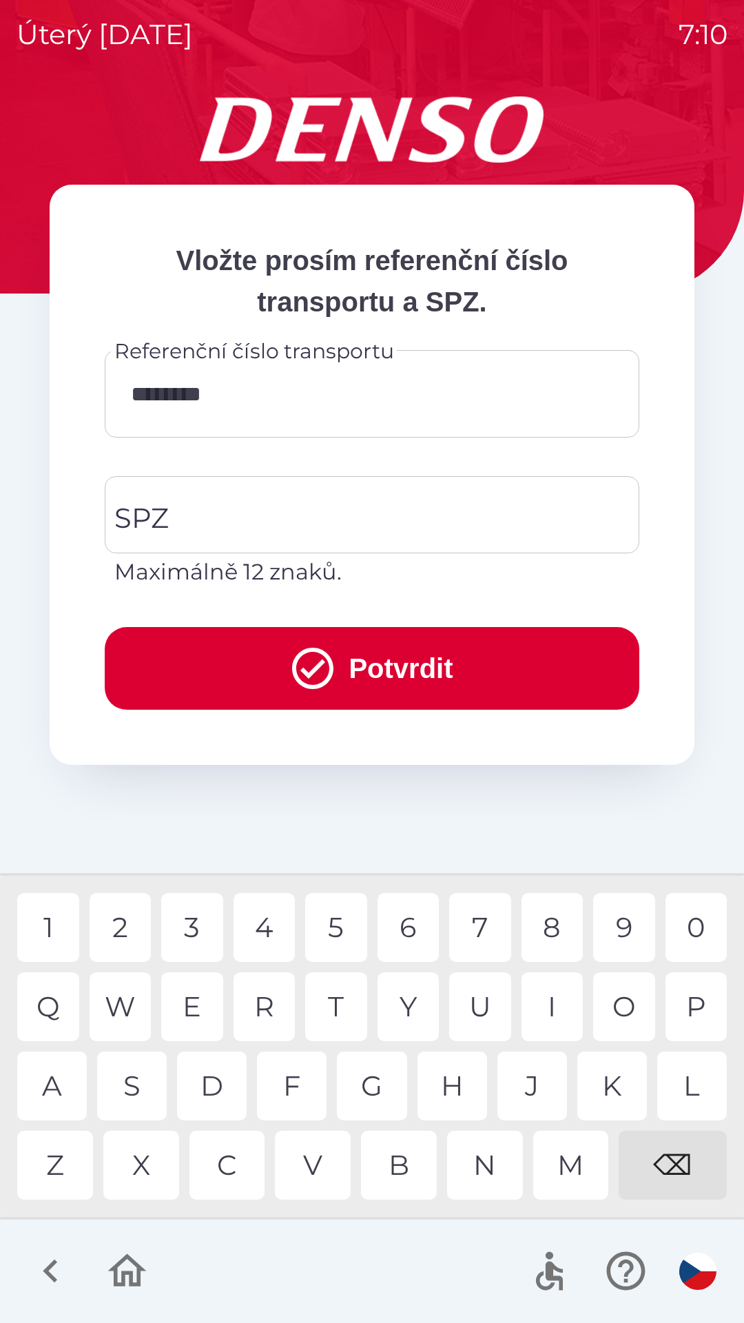
click at [54, 916] on div "1" at bounding box center [48, 927] width 62 height 69
click at [226, 509] on input "SPZ" at bounding box center [362, 514] width 502 height 65
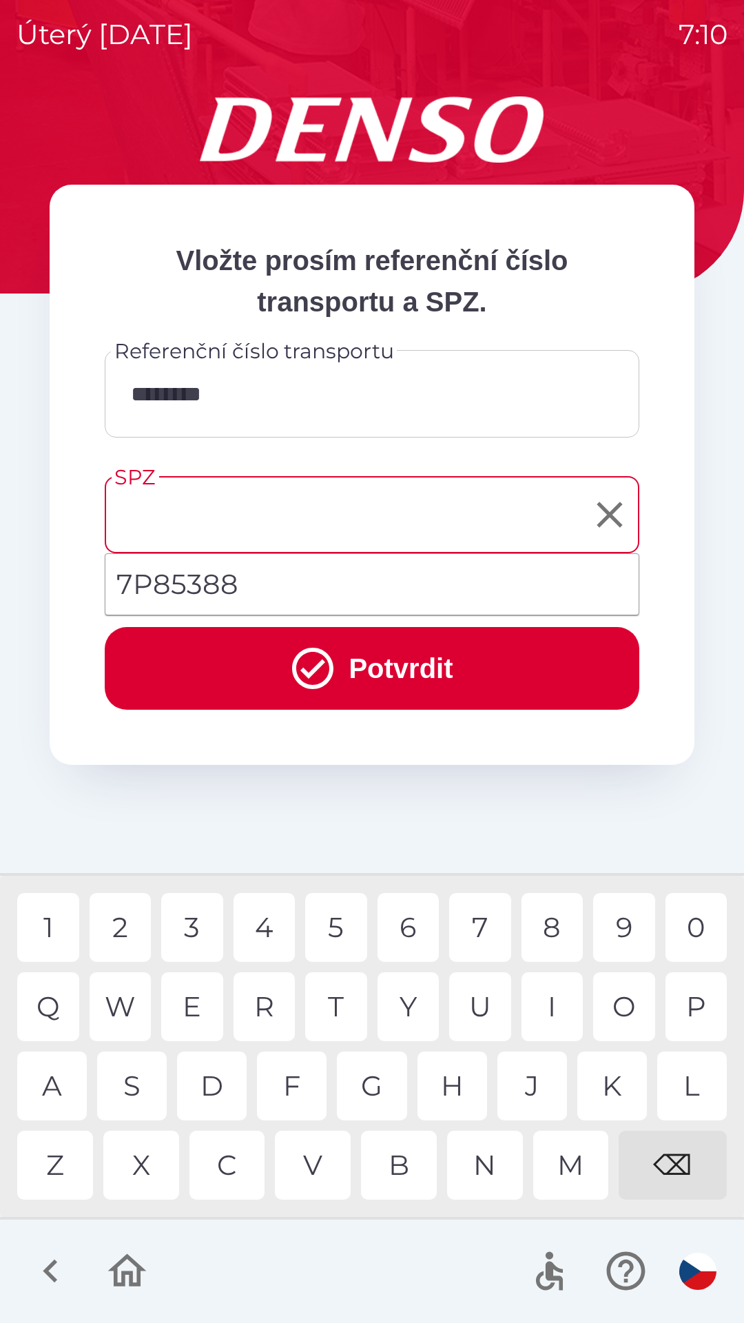
click at [222, 584] on li "7P85388" at bounding box center [371, 585] width 533 height 50
type input "*******"
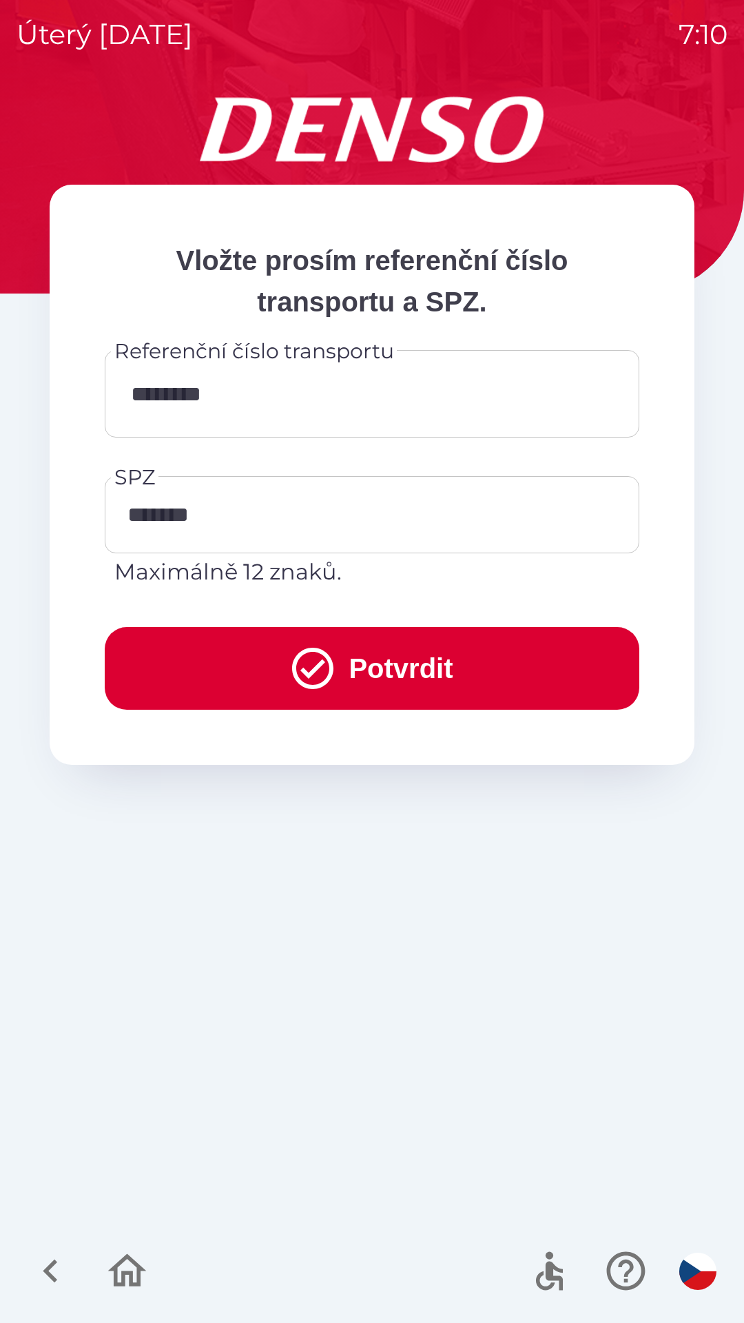
click at [318, 658] on icon "submit" at bounding box center [313, 669] width 50 height 50
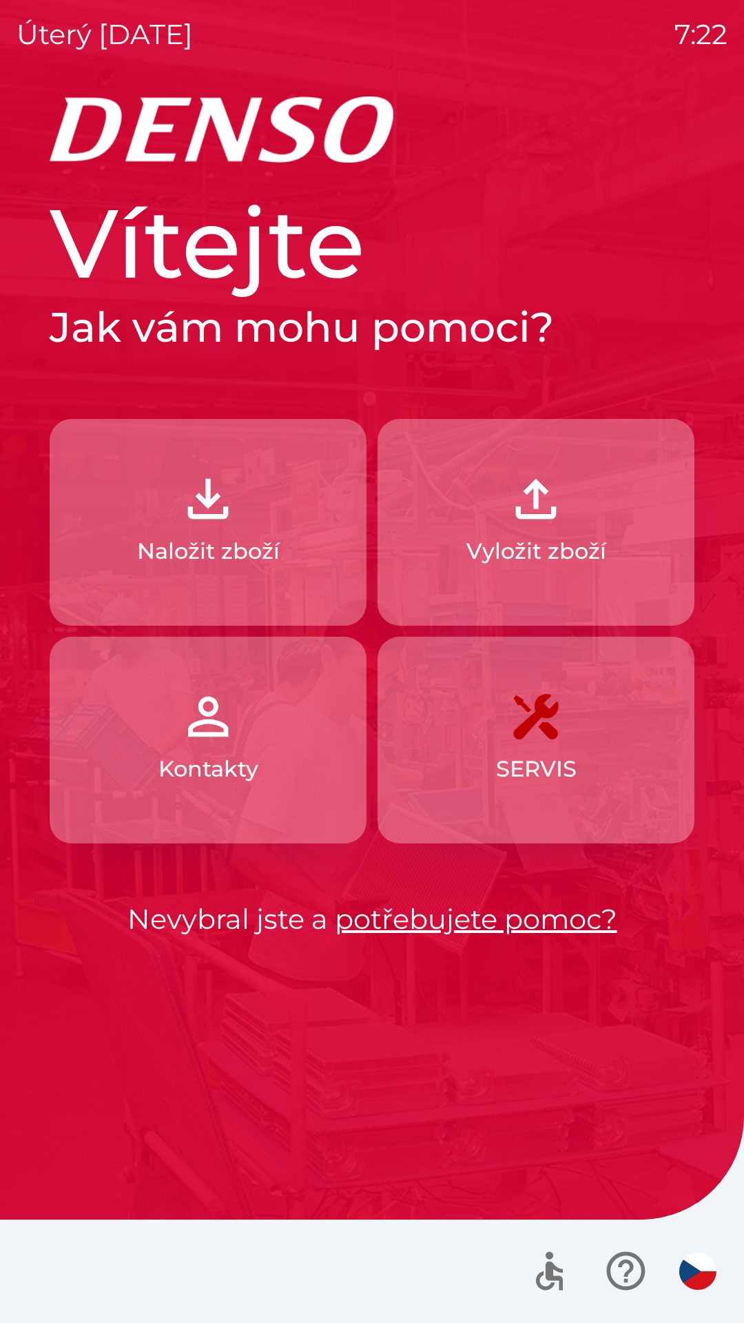
click at [580, 506] on button "Vyložit zboží" at bounding box center [536, 522] width 317 height 207
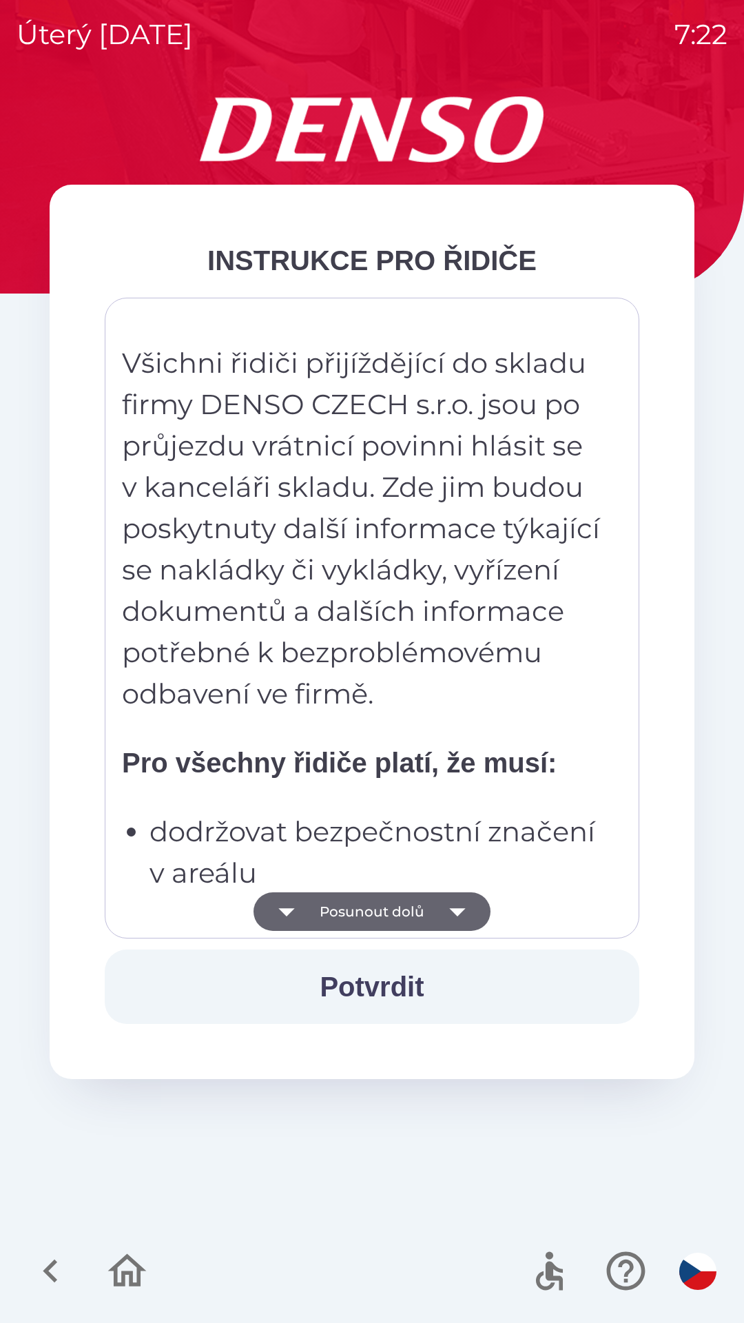
click at [446, 910] on icon "button" at bounding box center [457, 911] width 39 height 39
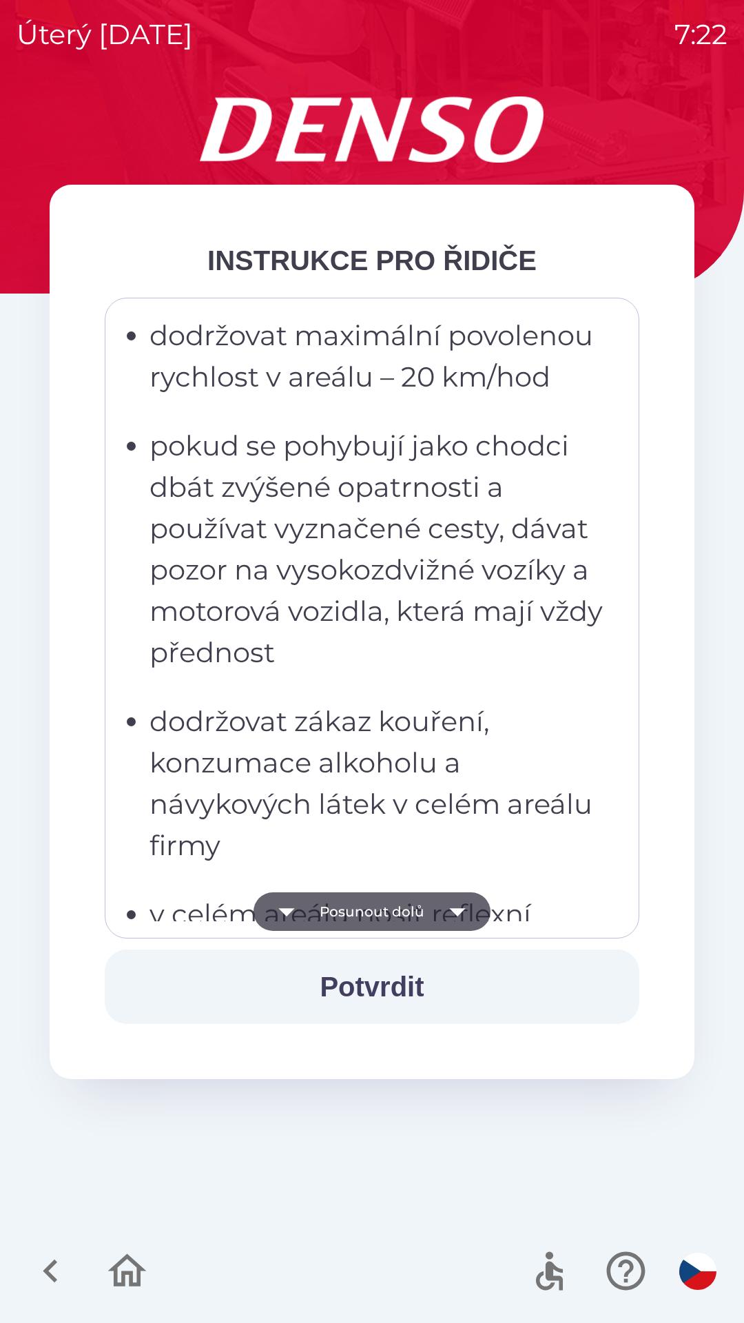
click at [460, 914] on icon "button" at bounding box center [457, 911] width 39 height 39
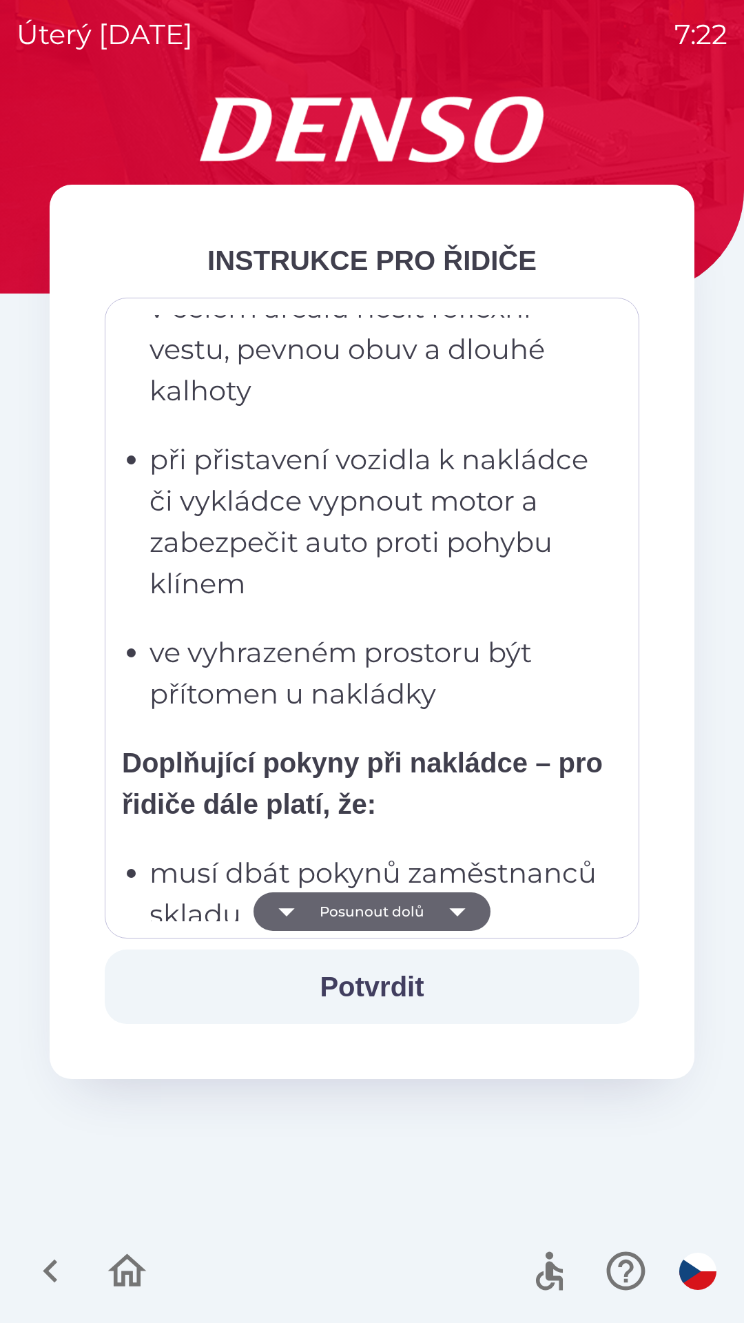
click at [459, 916] on icon "button" at bounding box center [457, 911] width 39 height 39
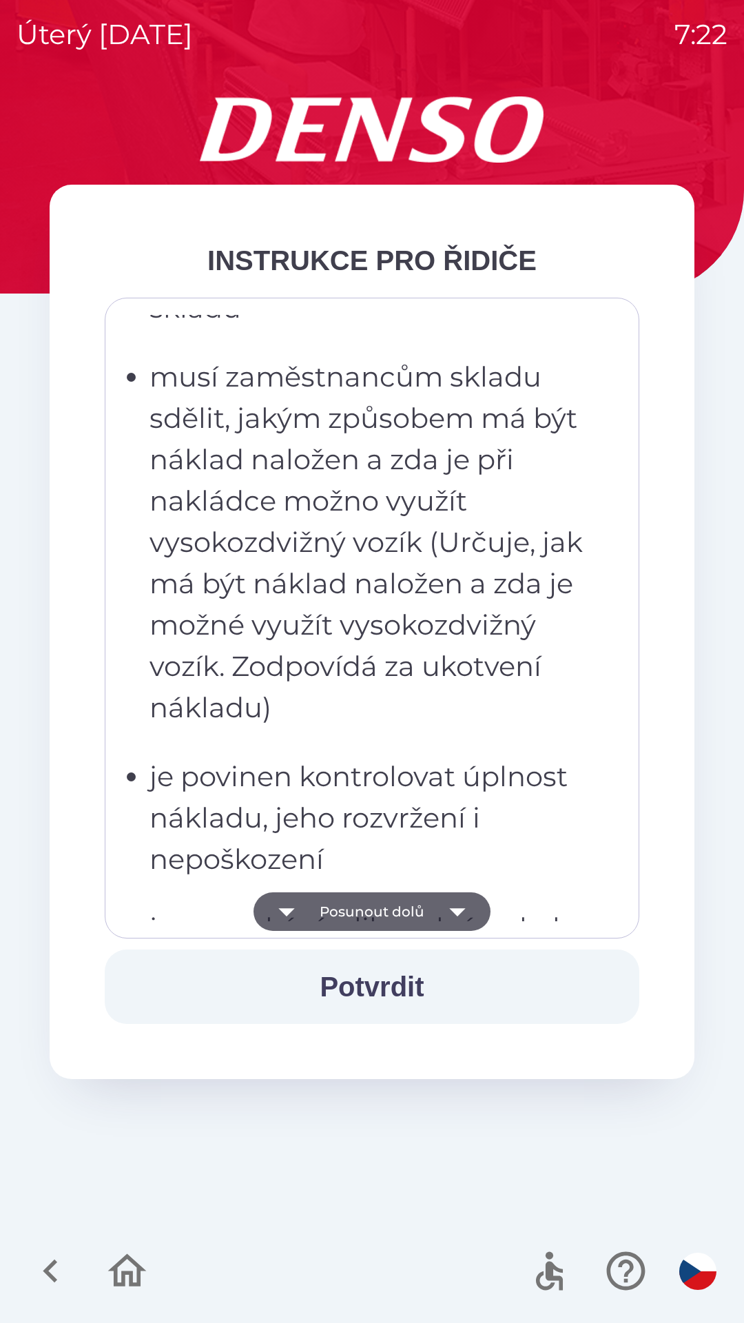
click at [459, 917] on icon "button" at bounding box center [457, 911] width 39 height 39
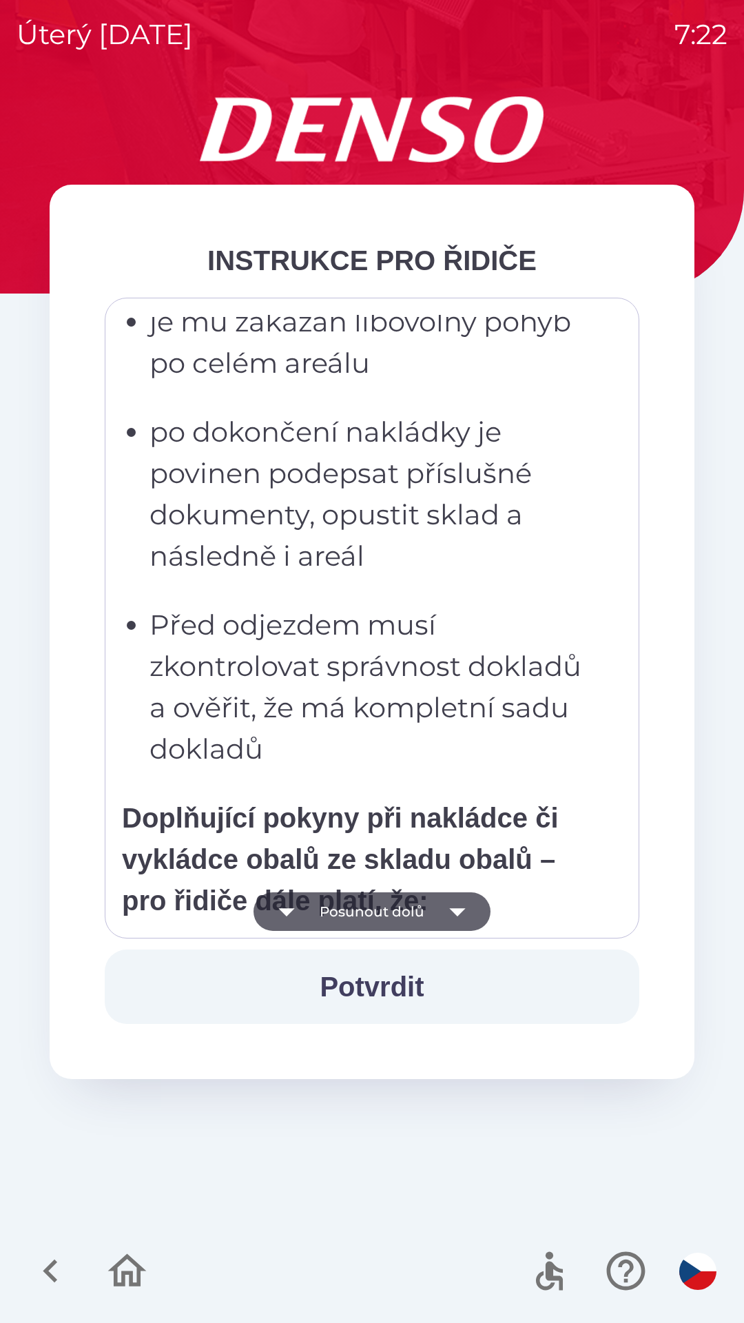
click at [401, 985] on button "Potvrdit" at bounding box center [372, 987] width 535 height 74
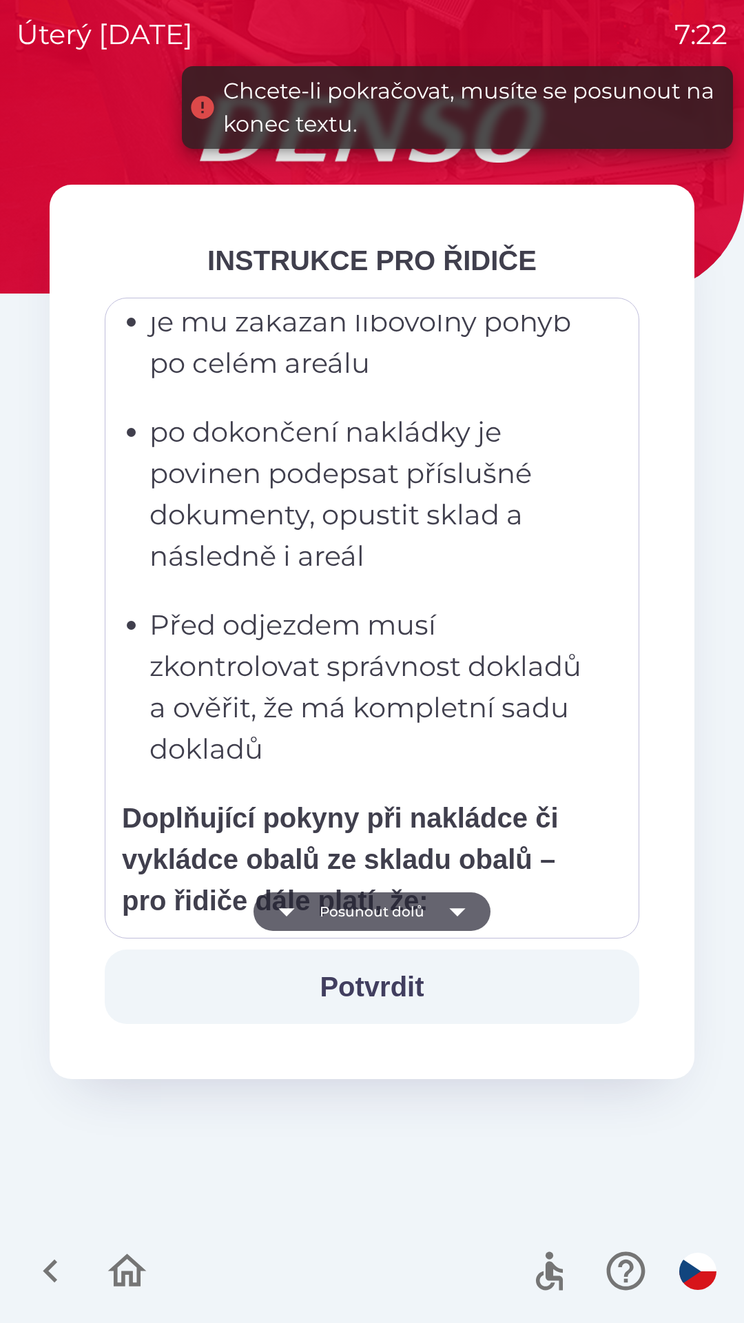
click at [466, 915] on icon "button" at bounding box center [457, 911] width 39 height 39
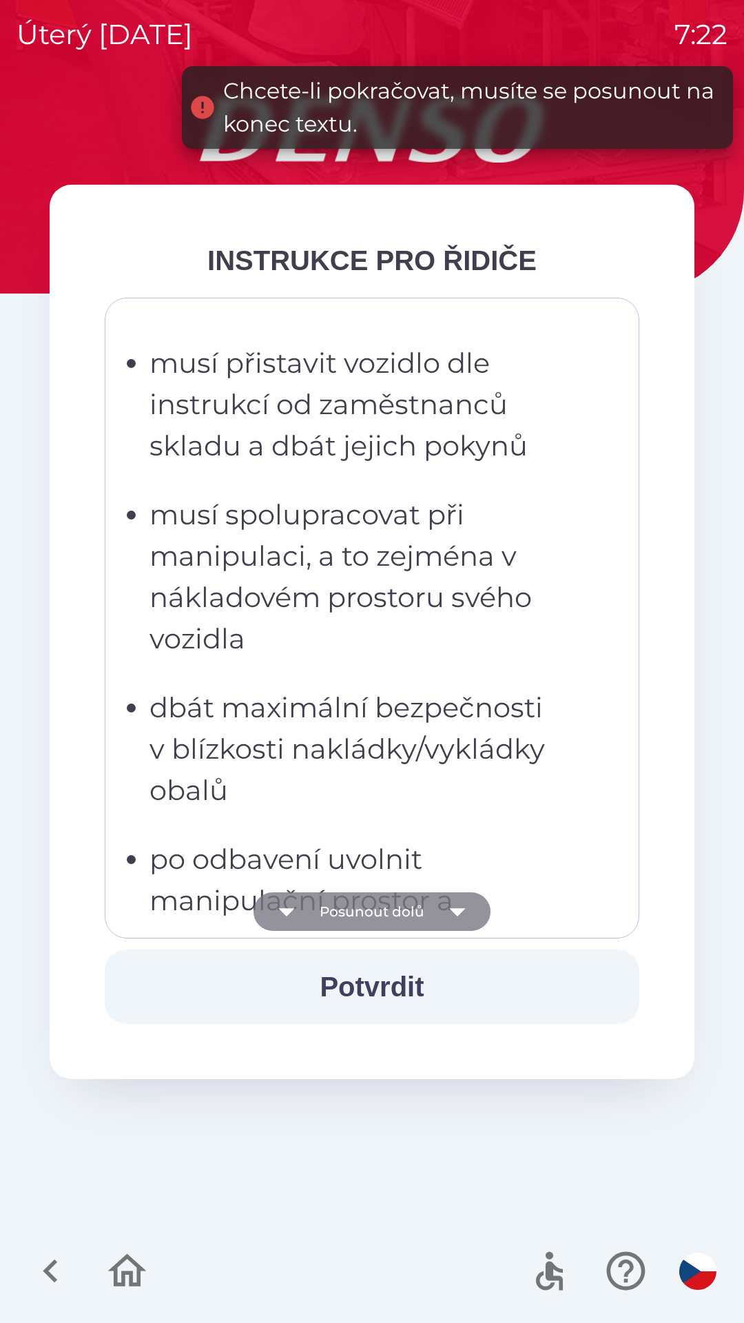
click at [456, 915] on icon "button" at bounding box center [457, 912] width 16 height 8
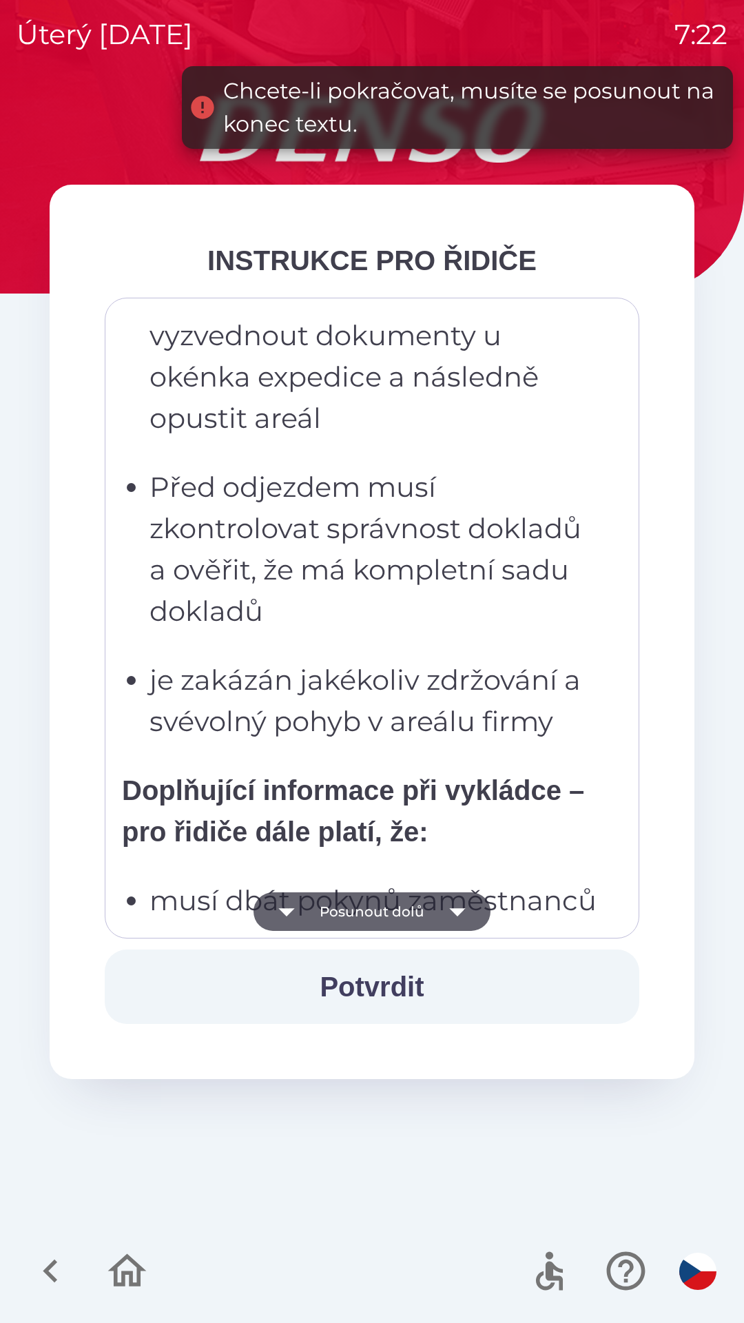
click at [463, 911] on icon "button" at bounding box center [457, 911] width 39 height 39
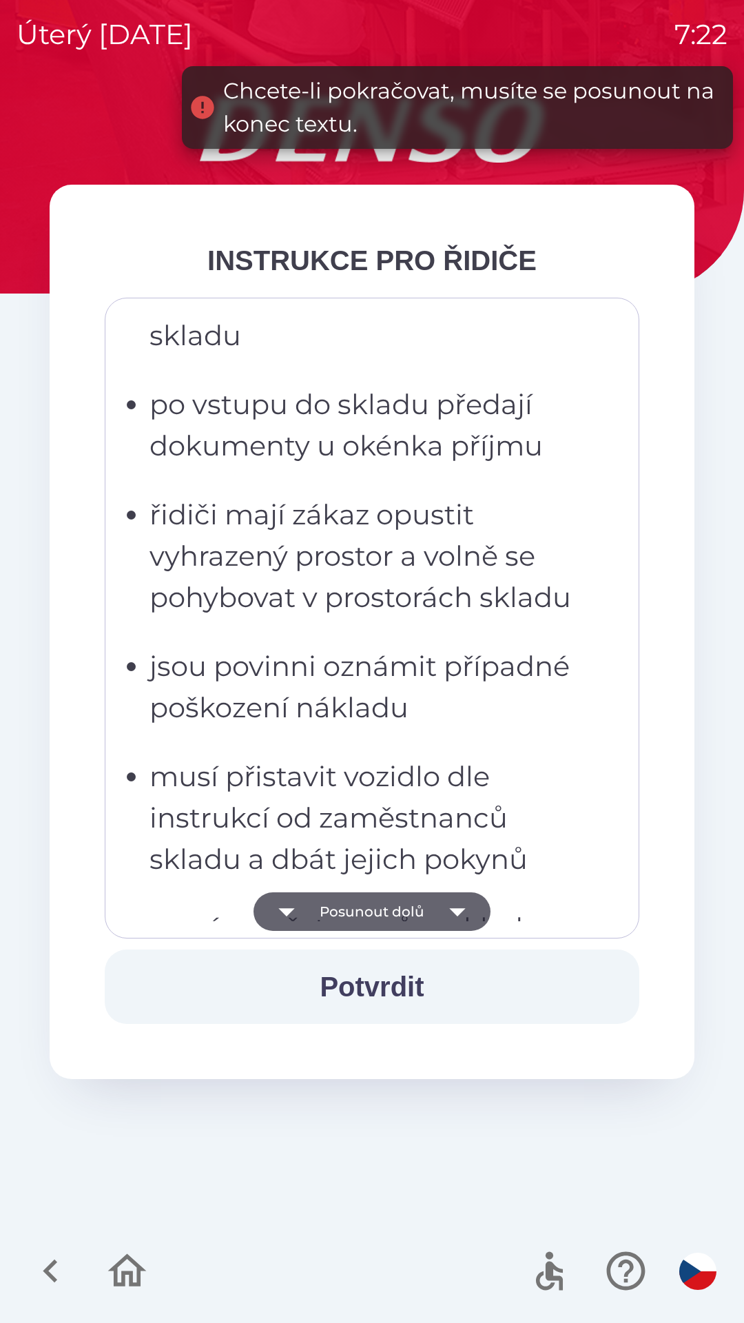
click at [463, 912] on icon "button" at bounding box center [457, 911] width 39 height 39
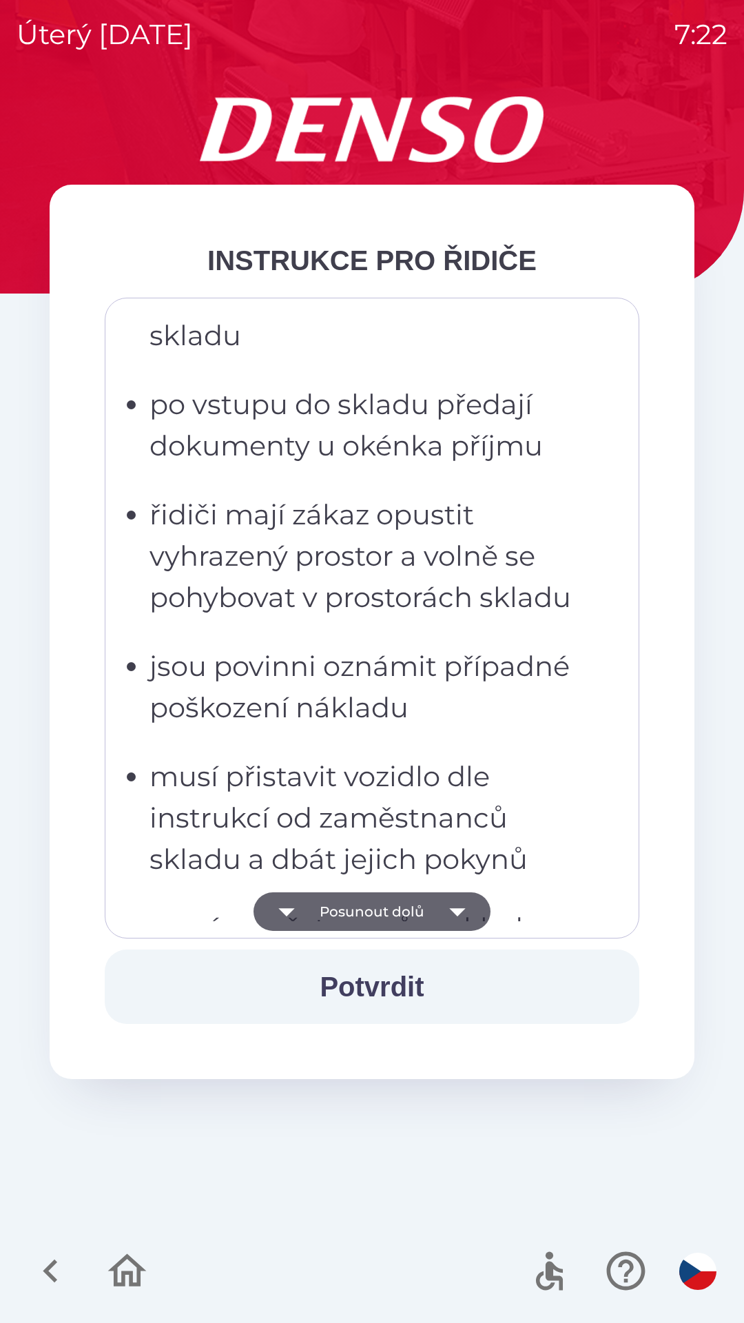
scroll to position [4851, 0]
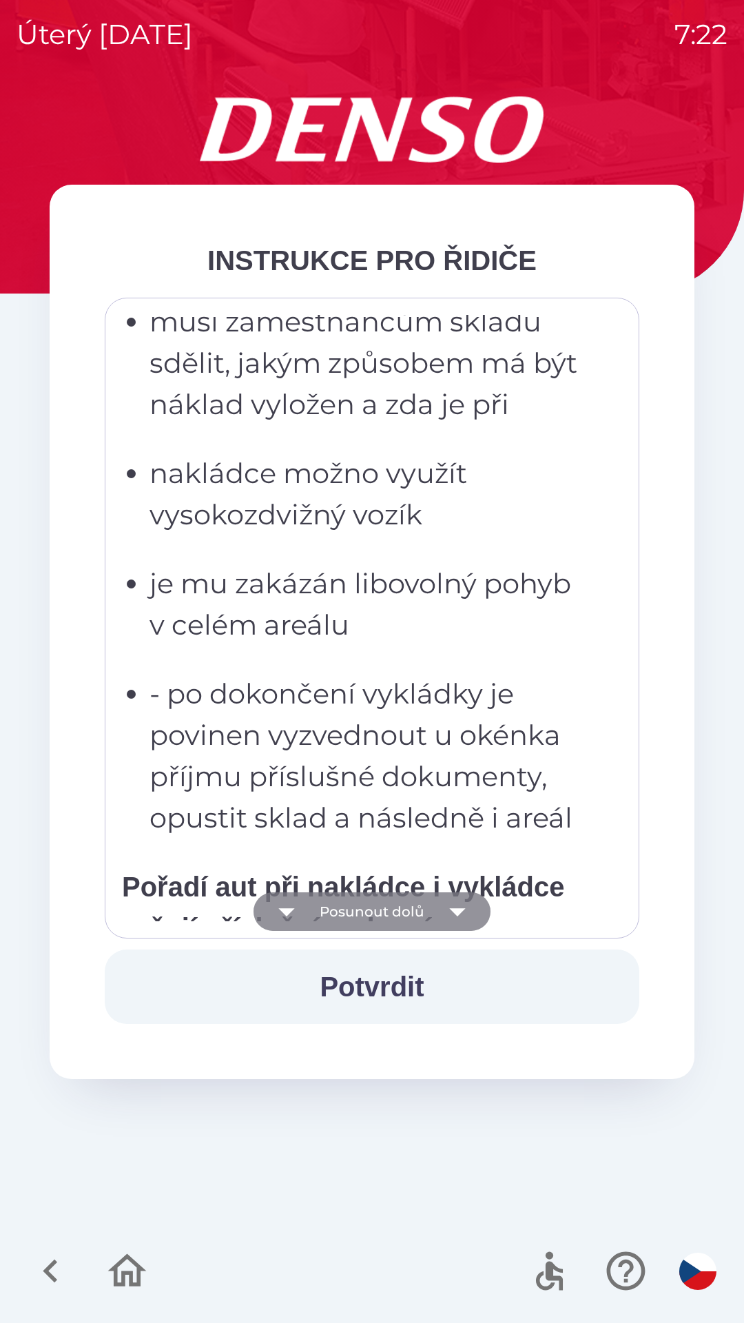
click at [461, 915] on icon "button" at bounding box center [457, 911] width 39 height 39
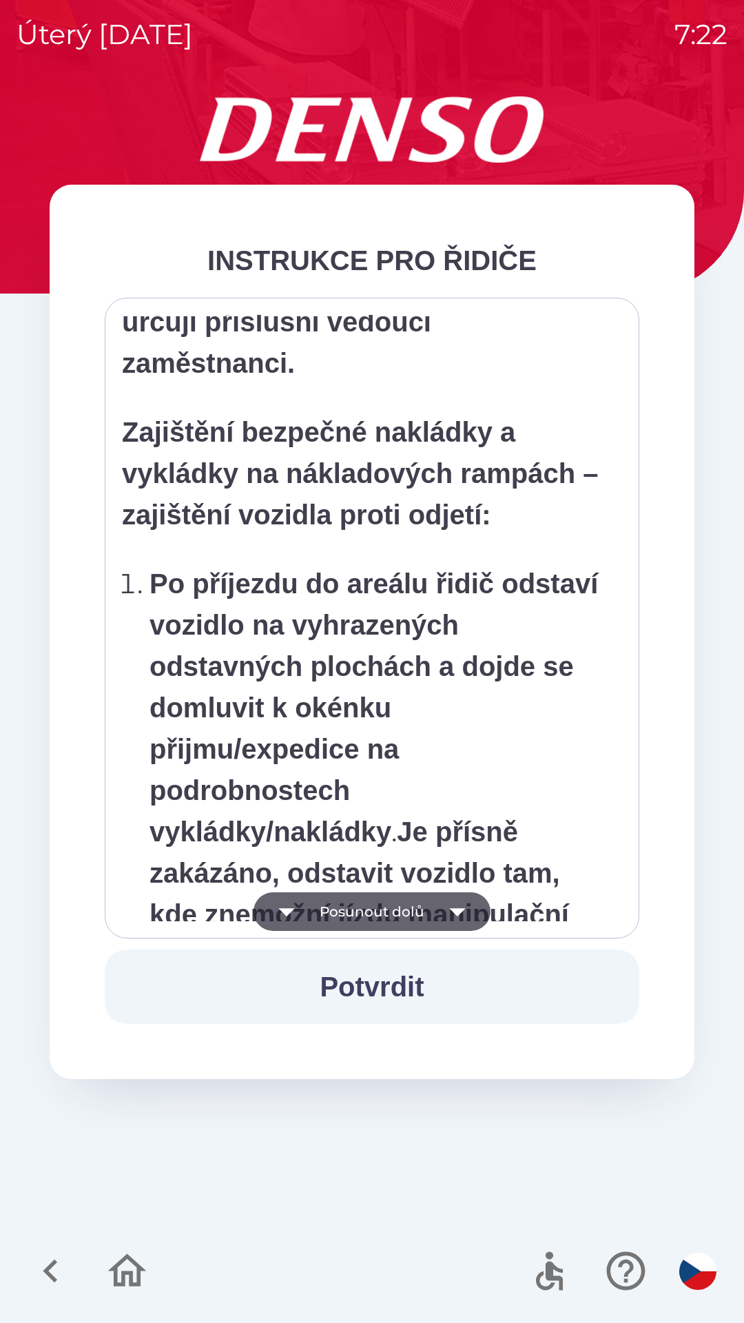
click at [464, 912] on icon "button" at bounding box center [457, 911] width 39 height 39
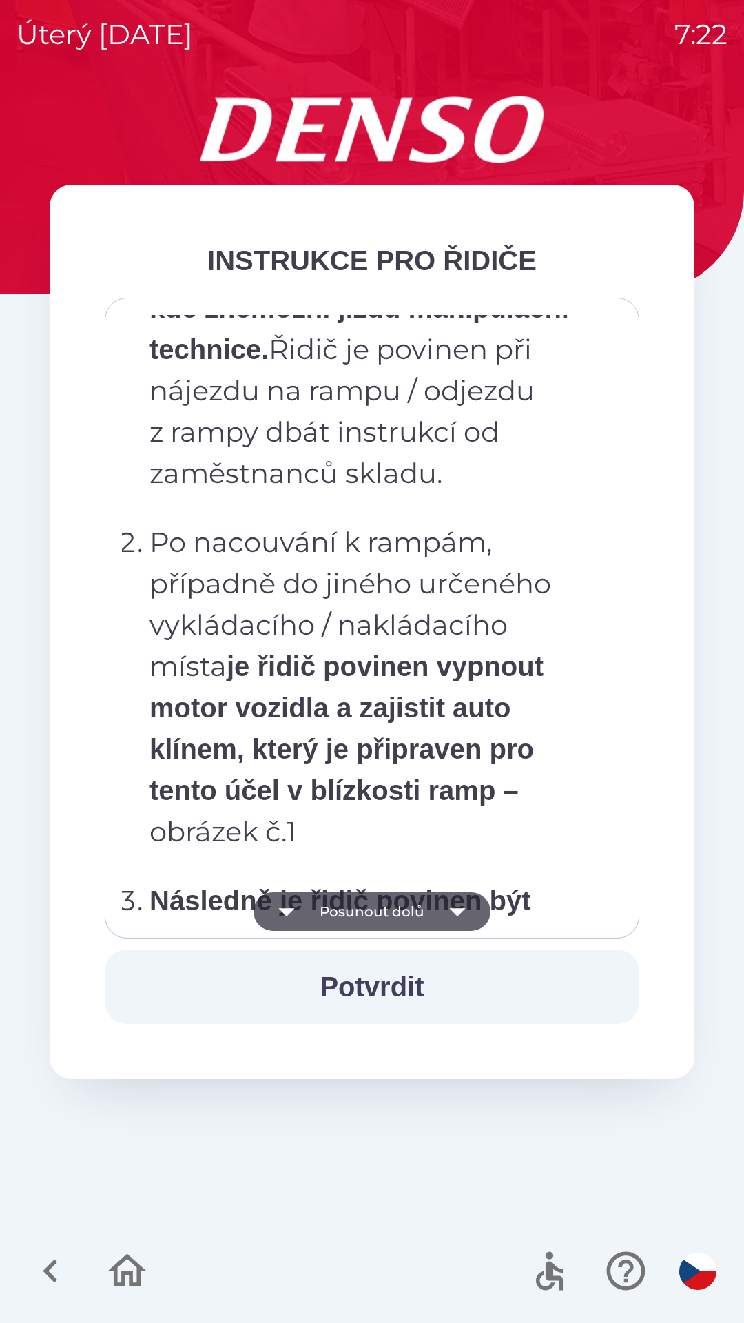
click at [467, 911] on icon "button" at bounding box center [457, 911] width 39 height 39
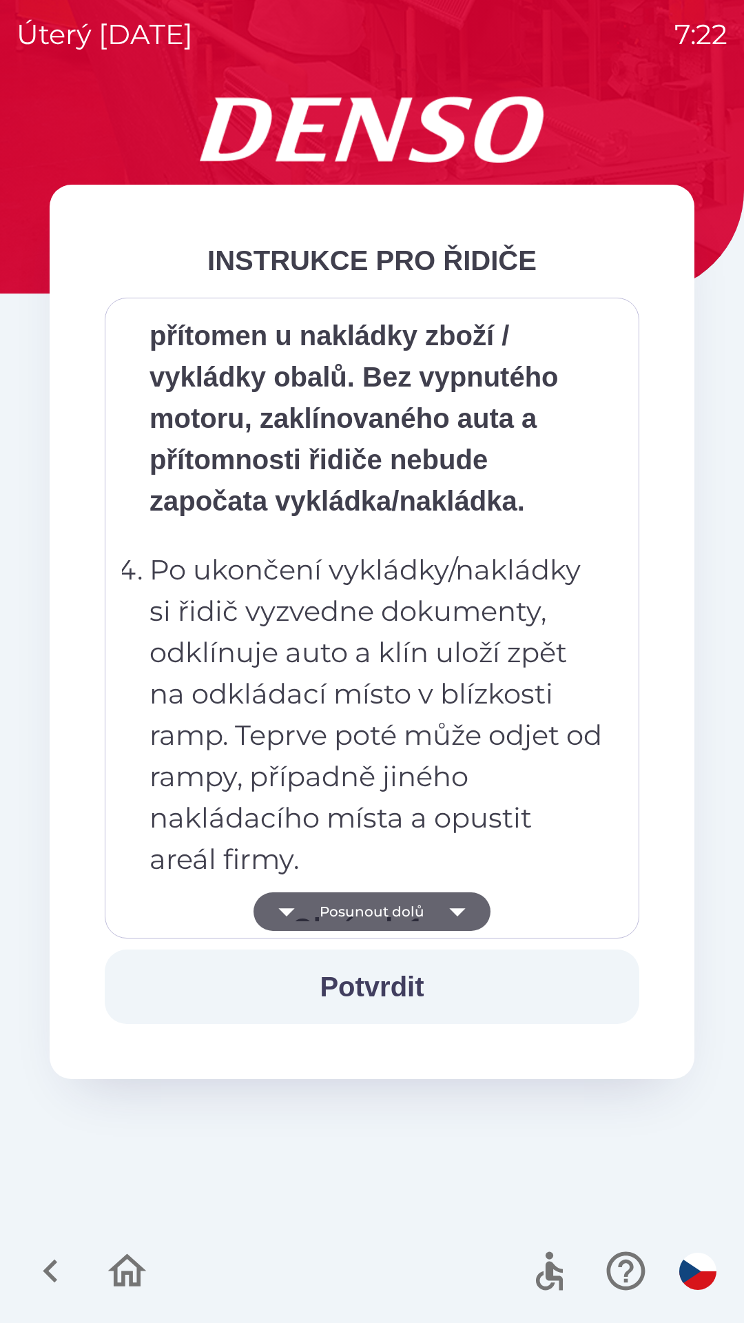
click at [464, 912] on icon "button" at bounding box center [457, 911] width 39 height 39
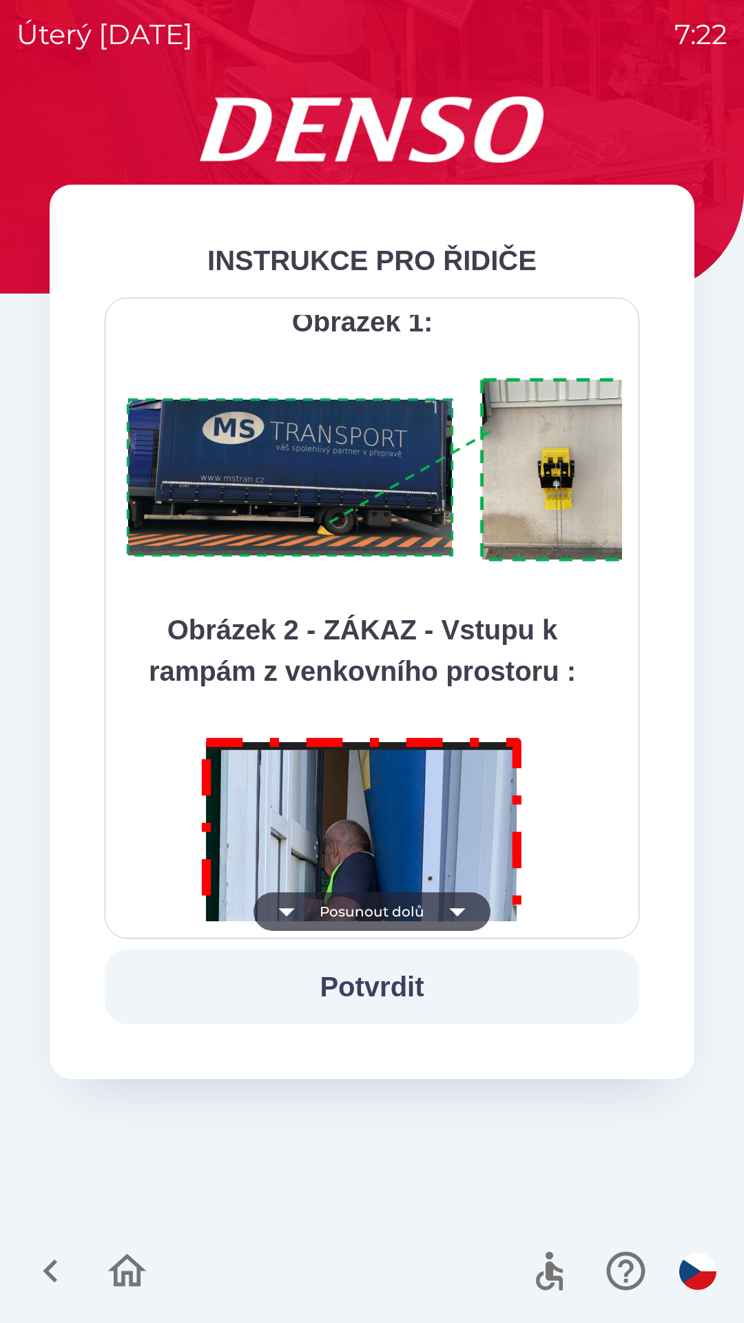
click at [462, 910] on icon "button" at bounding box center [457, 912] width 16 height 8
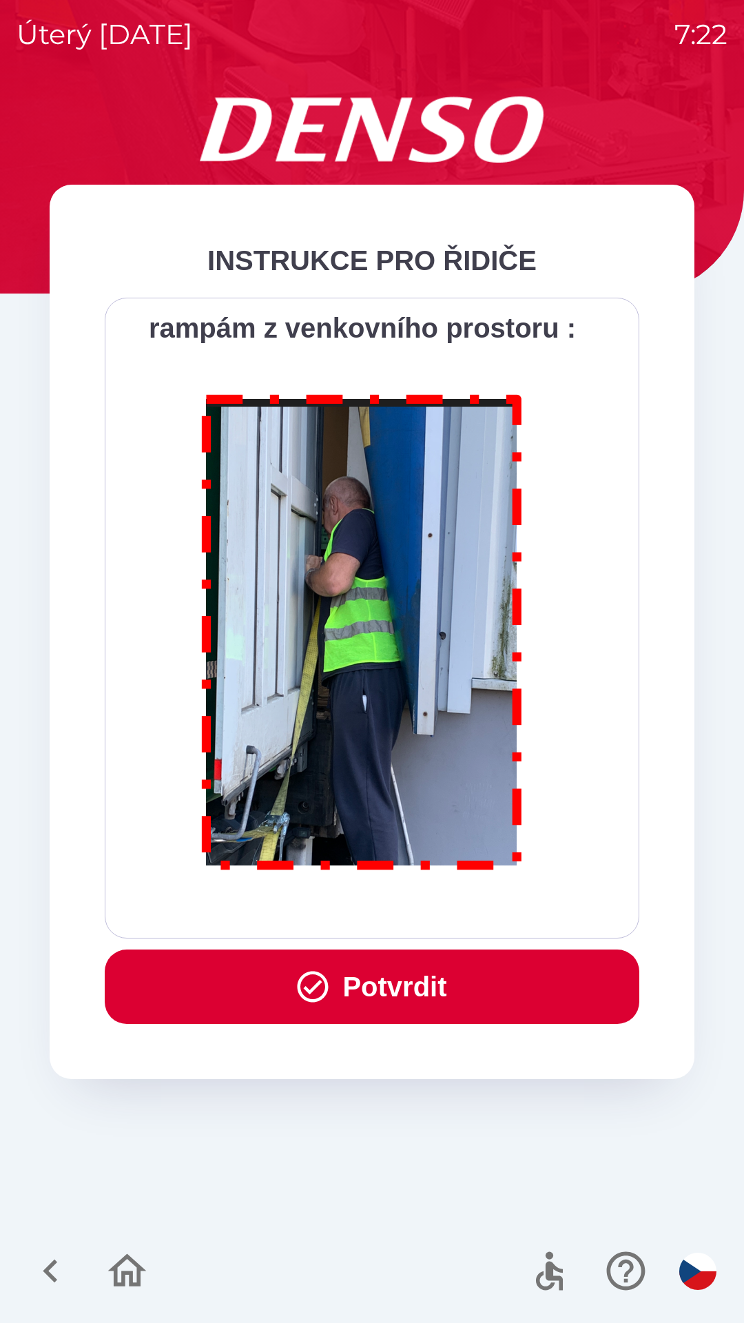
click at [411, 981] on button "Potvrdit" at bounding box center [372, 987] width 535 height 74
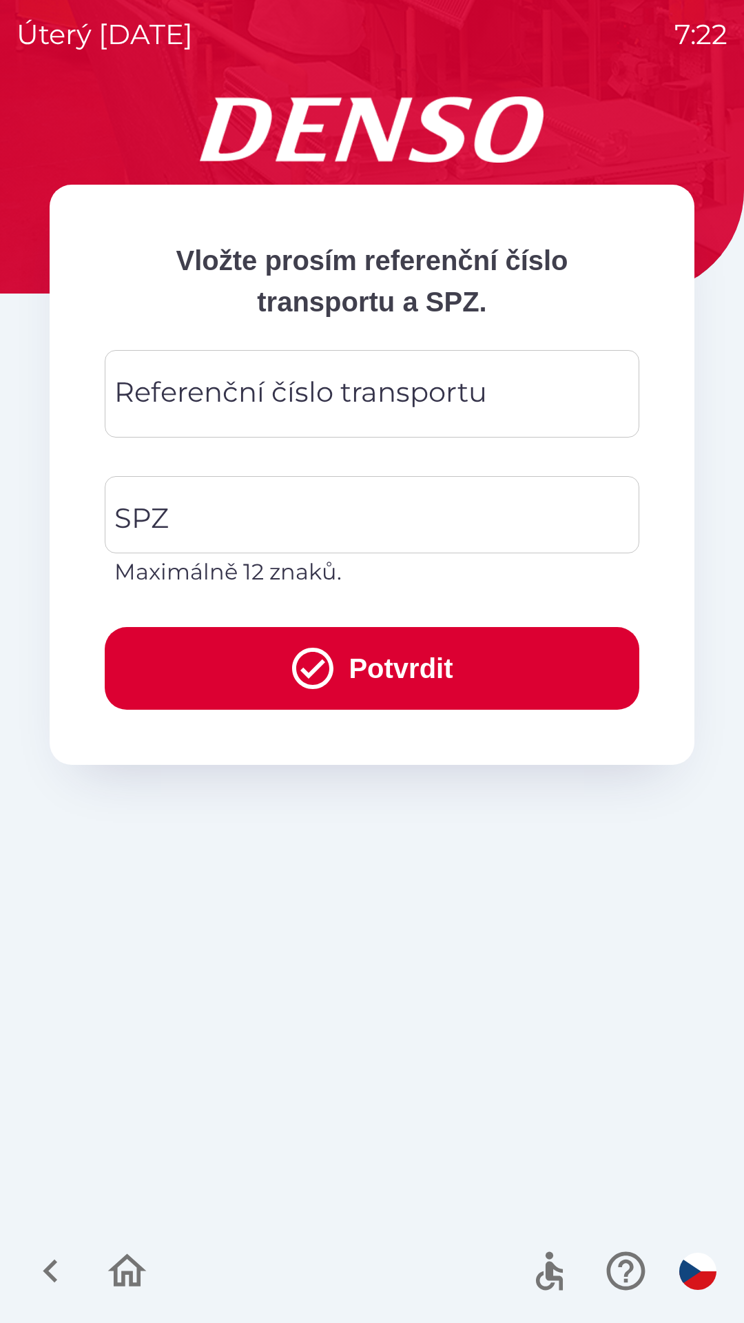
click at [400, 385] on div "Referenční číslo transportu Referenční číslo transportu" at bounding box center [372, 394] width 535 height 88
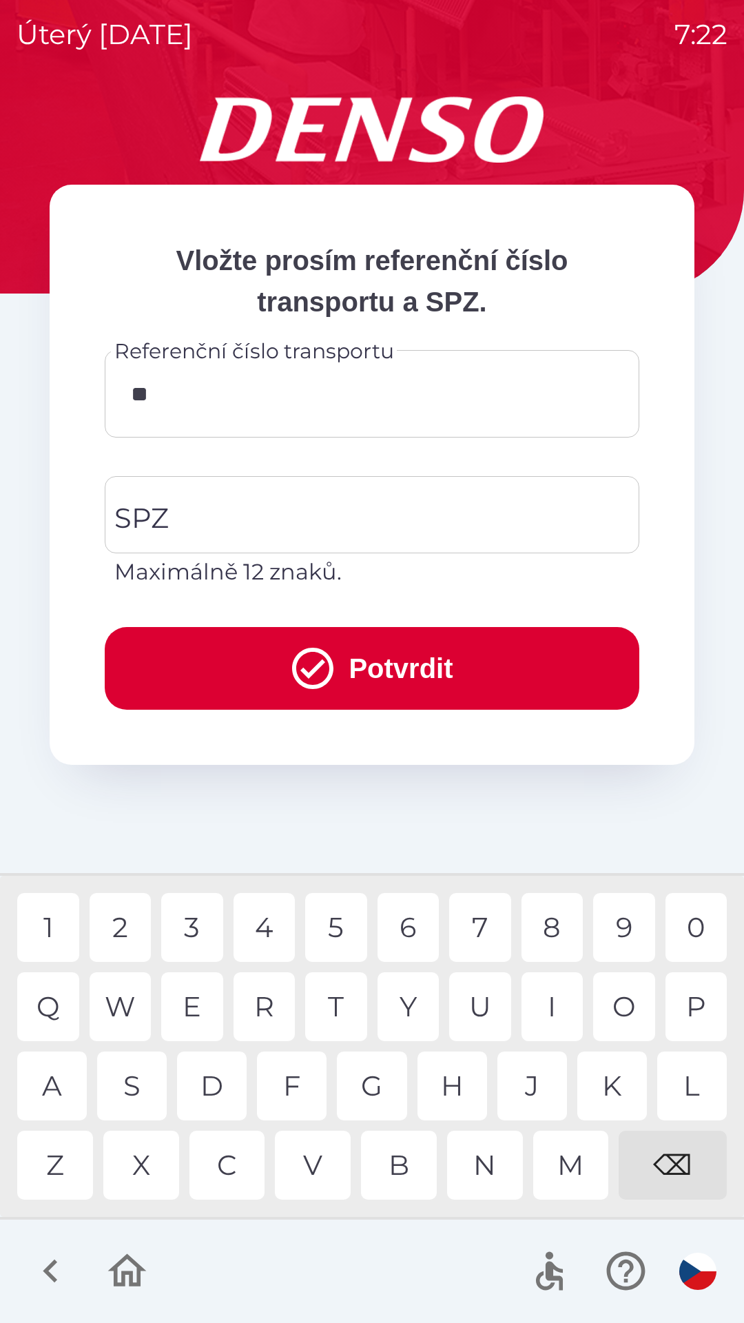
click at [52, 1008] on div "Q" at bounding box center [48, 1006] width 62 height 69
click at [197, 926] on div "3" at bounding box center [192, 927] width 62 height 69
click at [65, 930] on div "1" at bounding box center [48, 927] width 62 height 69
click at [277, 925] on div "4" at bounding box center [265, 927] width 62 height 69
type input "*********"
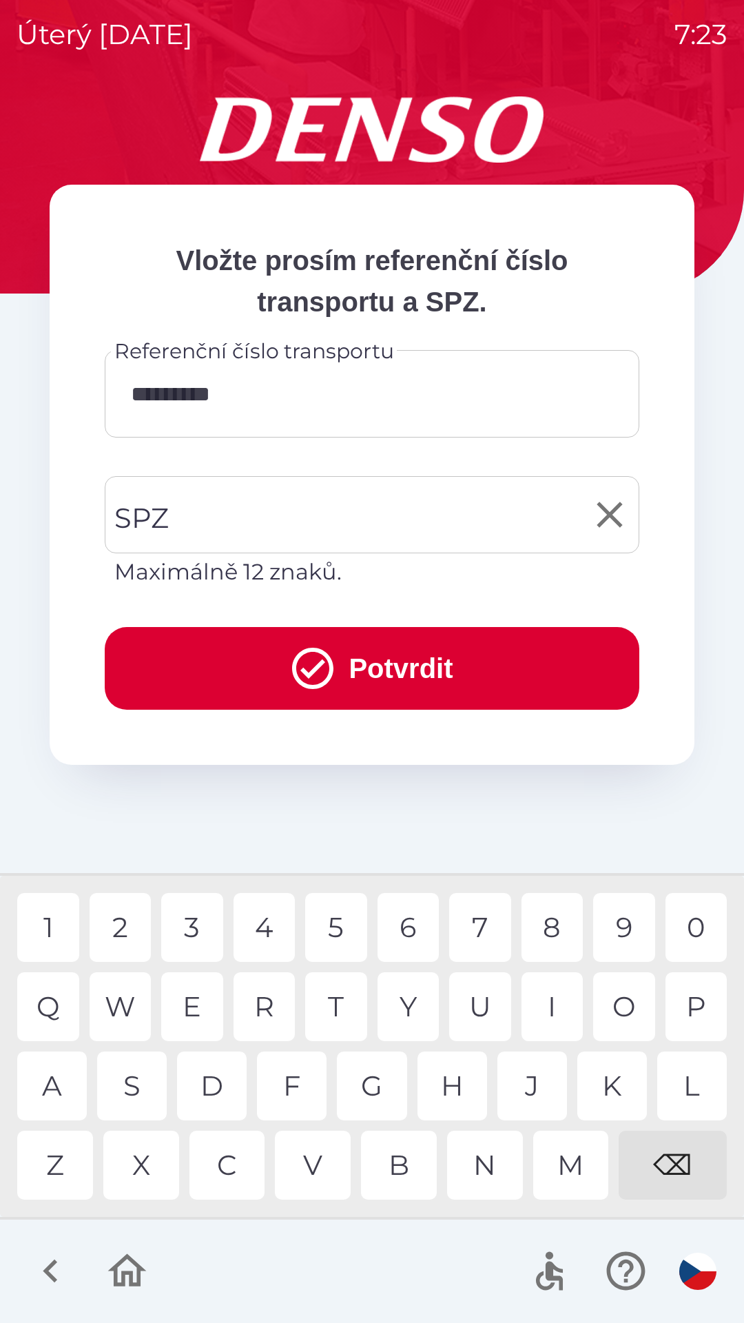
click at [436, 523] on input "SPZ" at bounding box center [362, 514] width 502 height 65
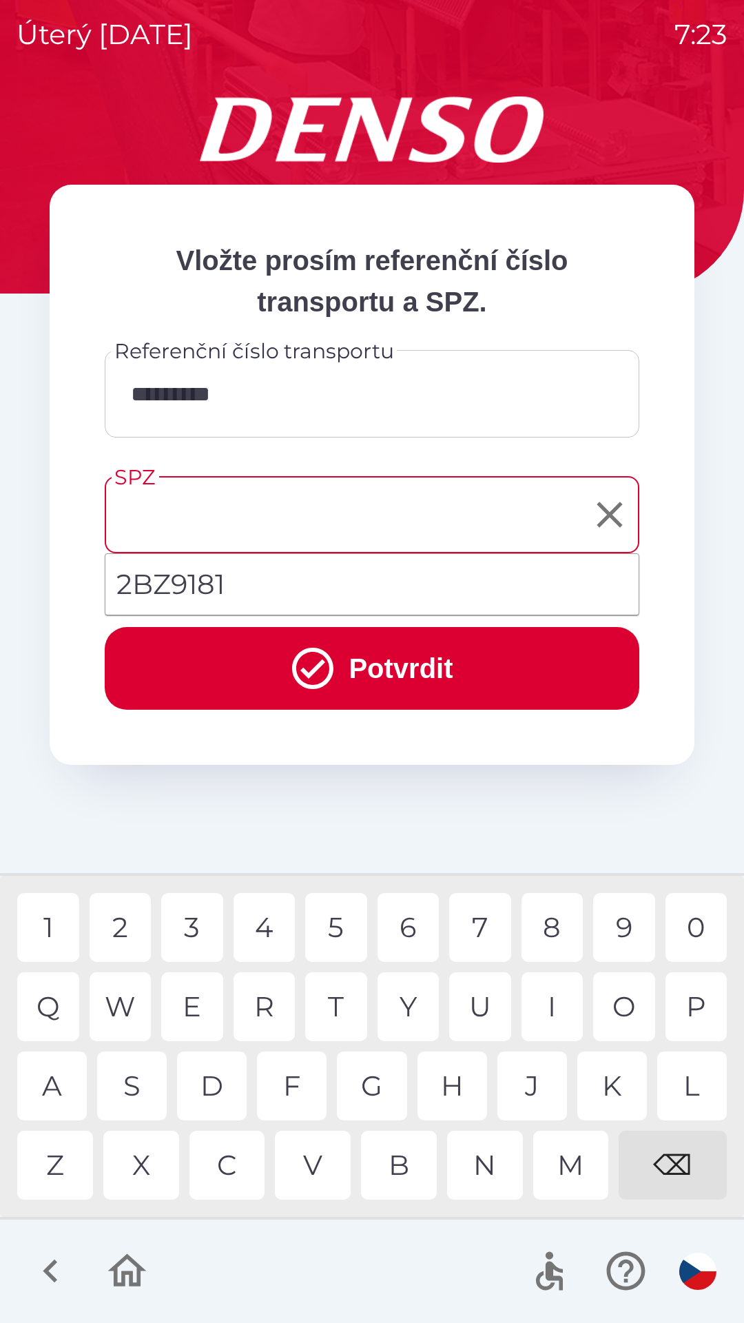
click at [416, 672] on button "Potvrdit" at bounding box center [372, 668] width 535 height 83
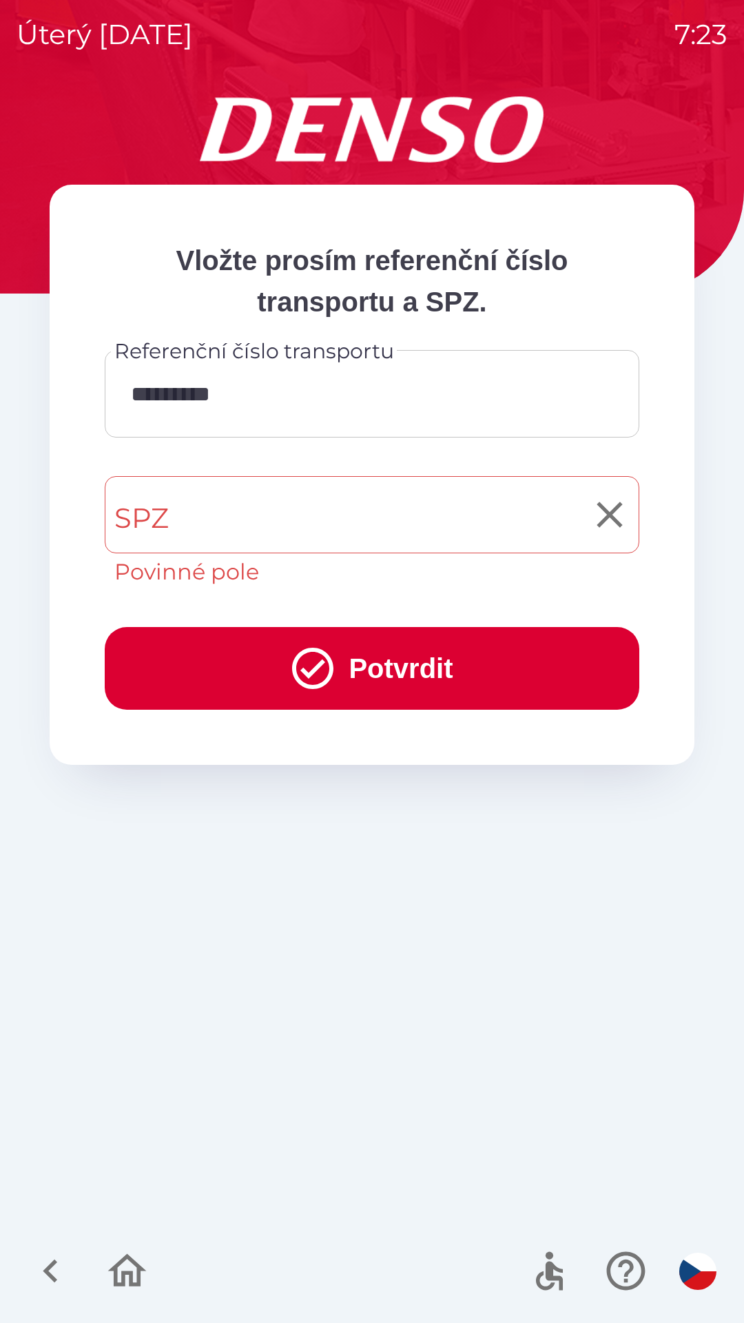
click at [300, 530] on input "SPZ" at bounding box center [362, 514] width 502 height 65
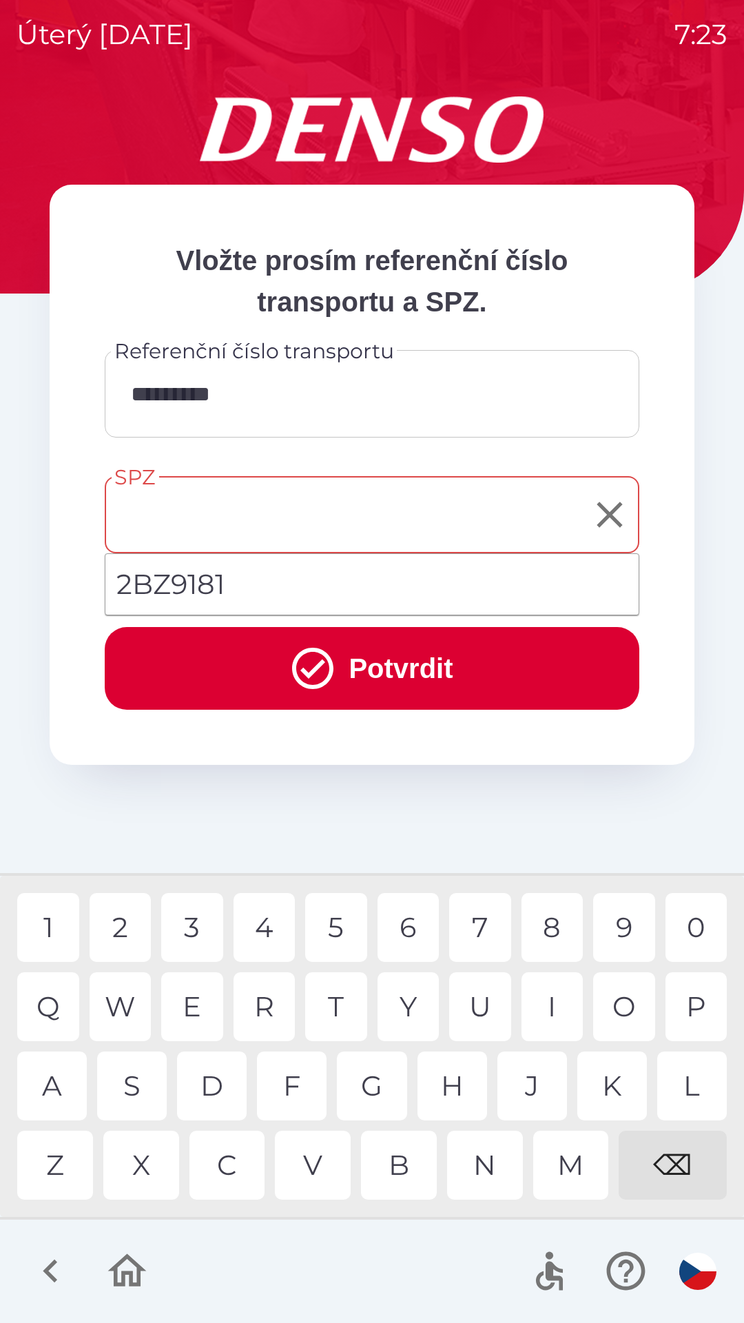
click at [223, 586] on li "2BZ9181" at bounding box center [371, 585] width 533 height 50
type input "*******"
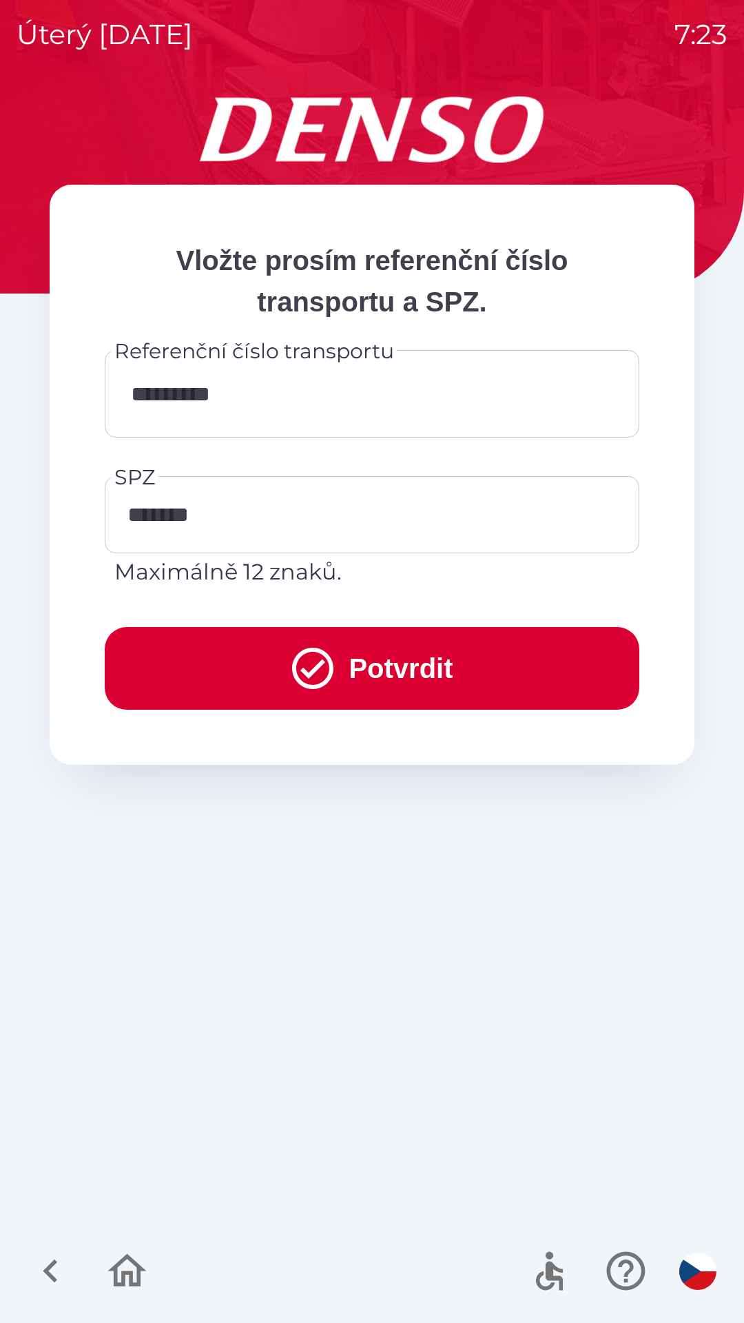
click at [328, 659] on icon "submit" at bounding box center [313, 669] width 50 height 50
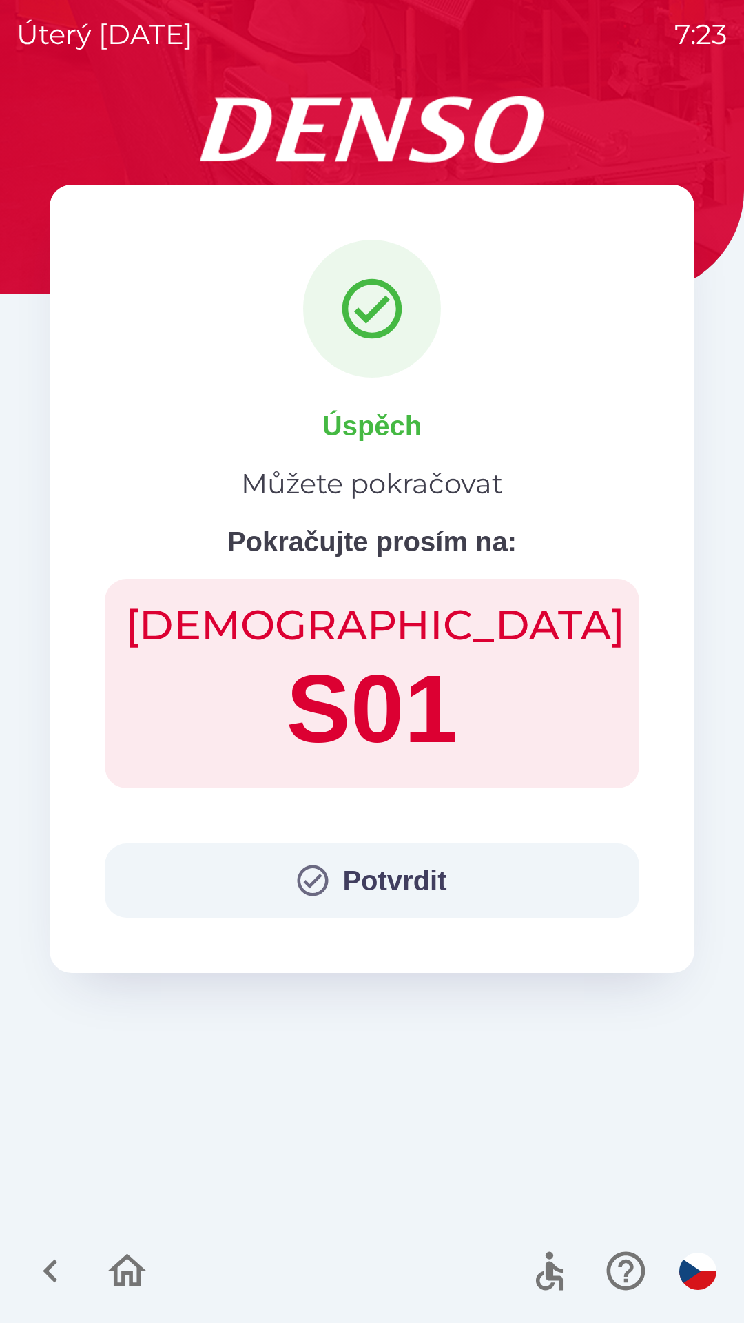
click at [323, 887] on icon "button" at bounding box center [312, 880] width 37 height 37
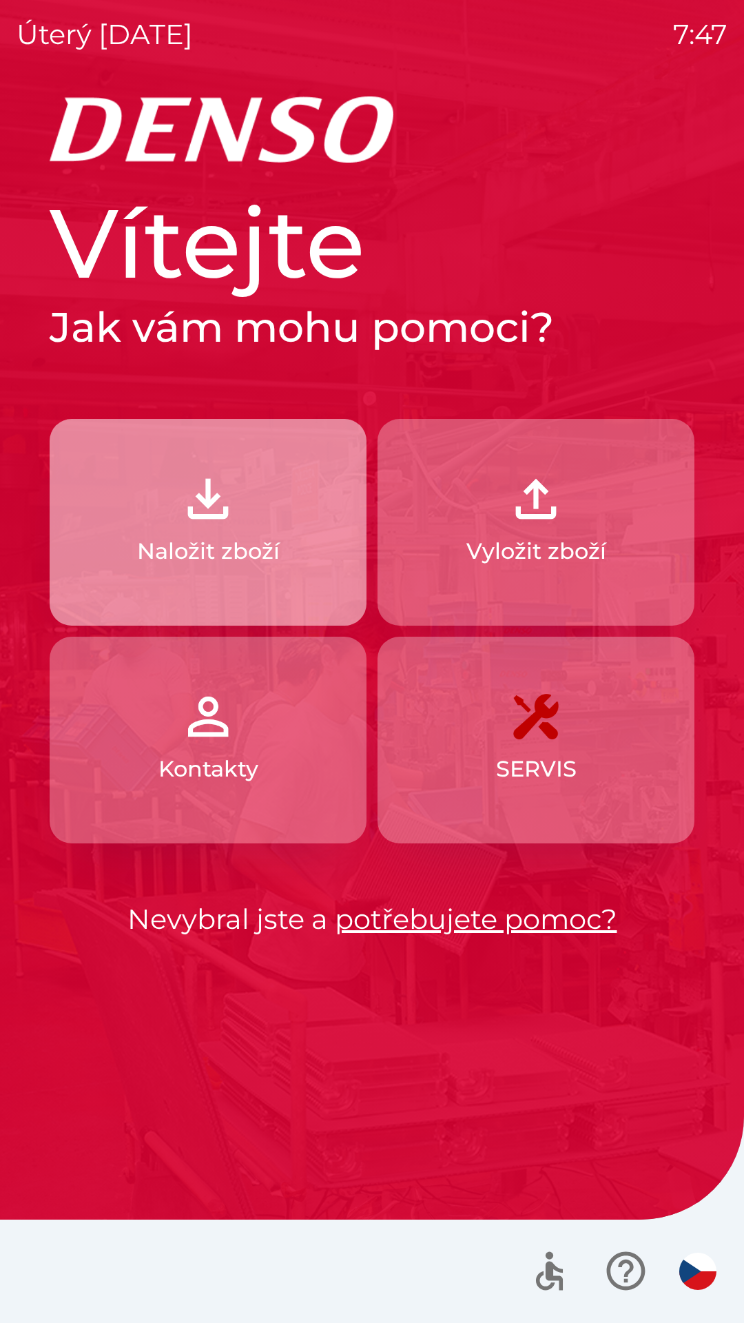
click at [229, 539] on p "Naložit zboží" at bounding box center [208, 551] width 143 height 33
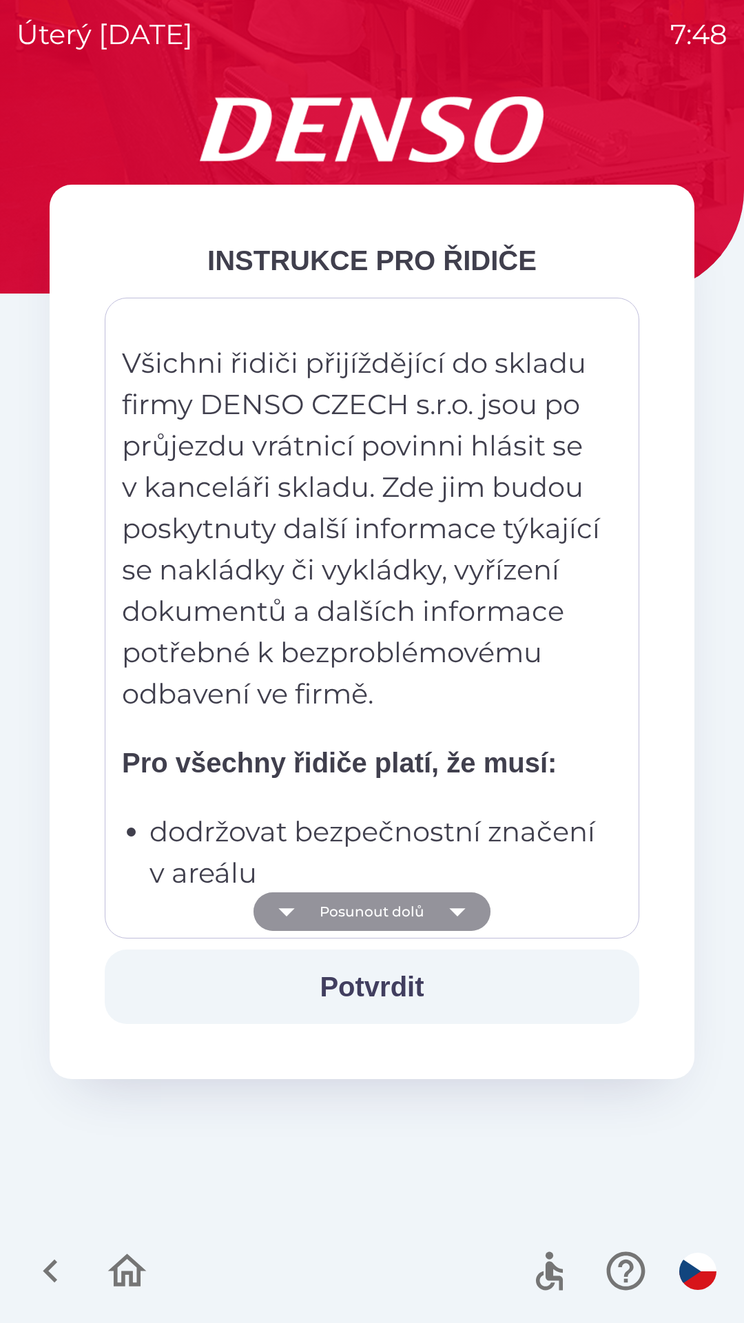
click at [456, 901] on icon "button" at bounding box center [457, 911] width 39 height 39
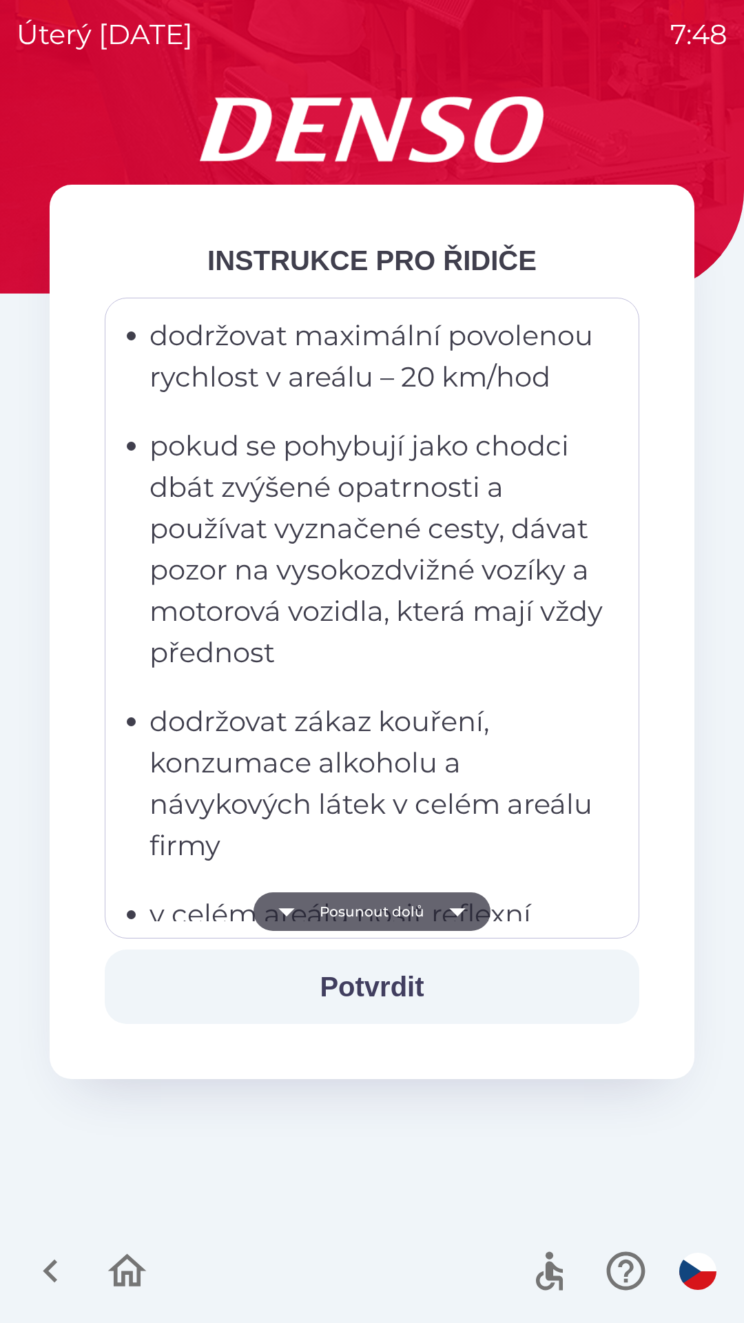
click at [461, 908] on icon "button" at bounding box center [457, 911] width 39 height 39
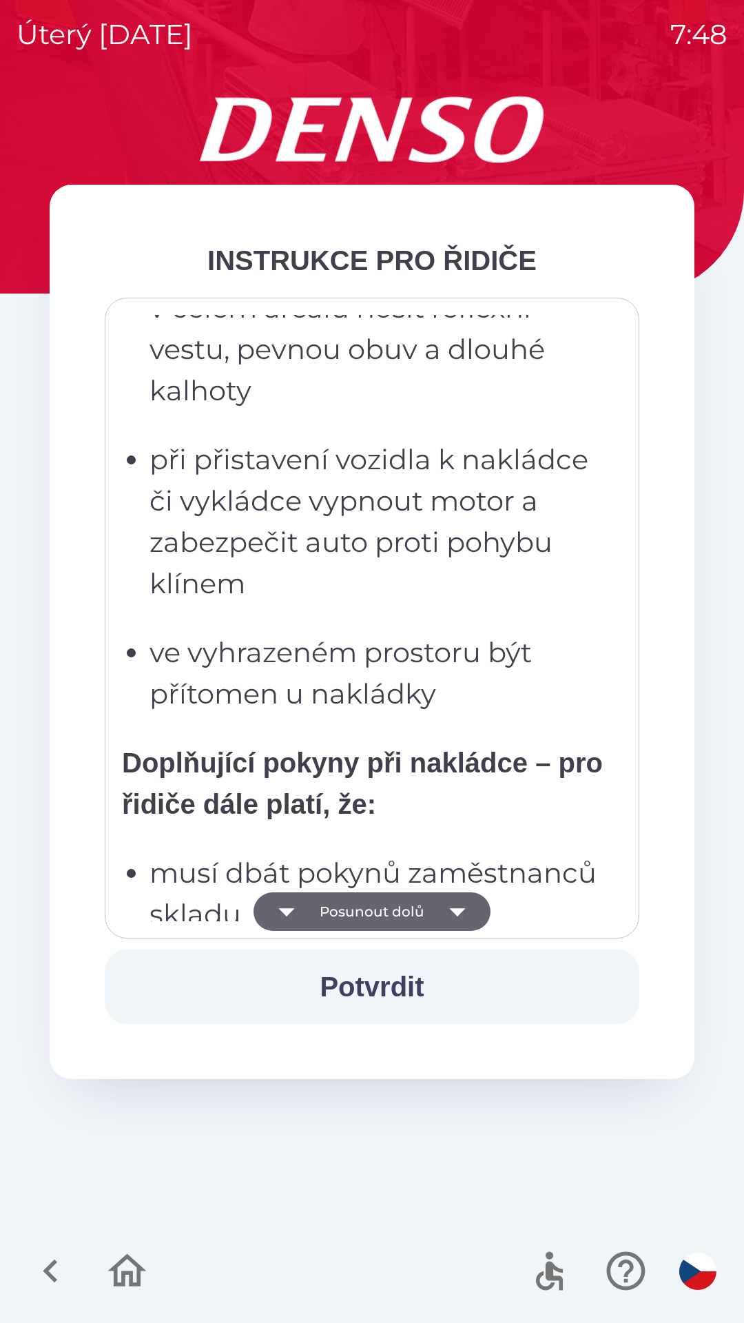
click at [458, 910] on icon "button" at bounding box center [457, 912] width 16 height 8
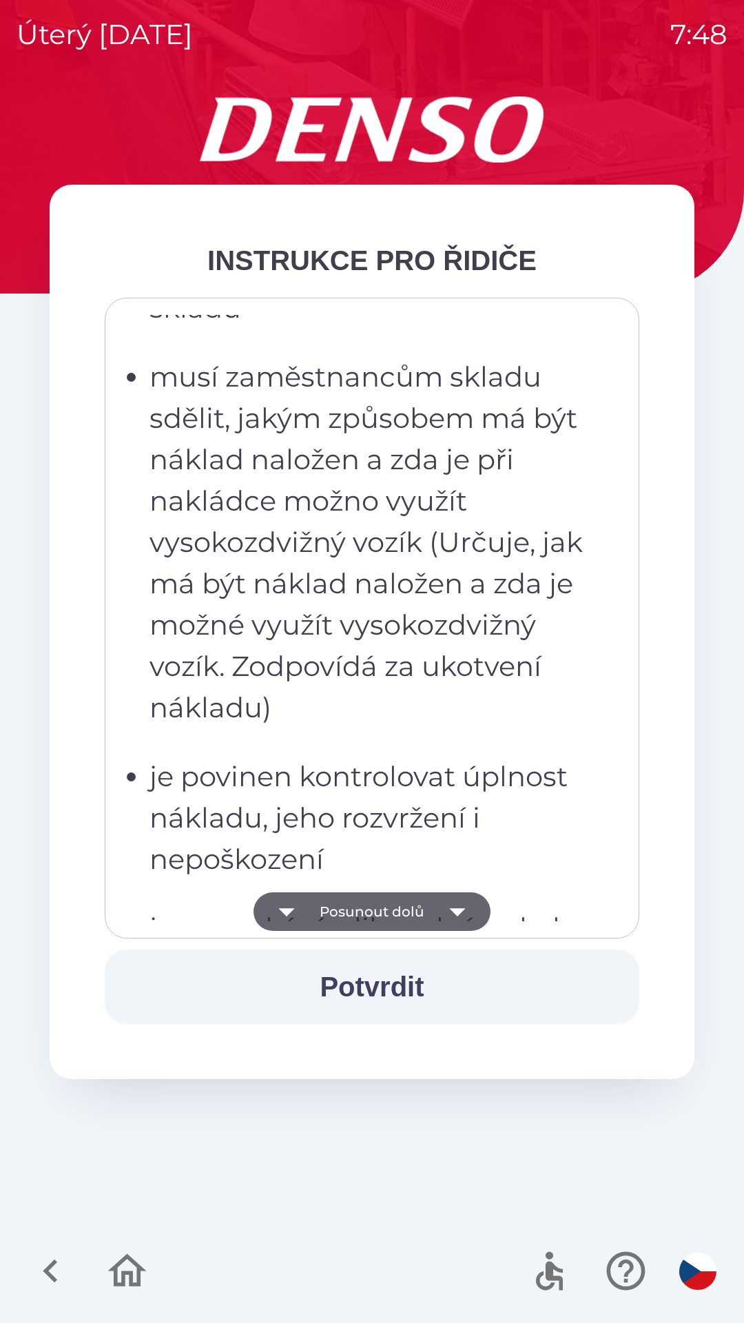
click at [449, 911] on icon "button" at bounding box center [457, 911] width 39 height 39
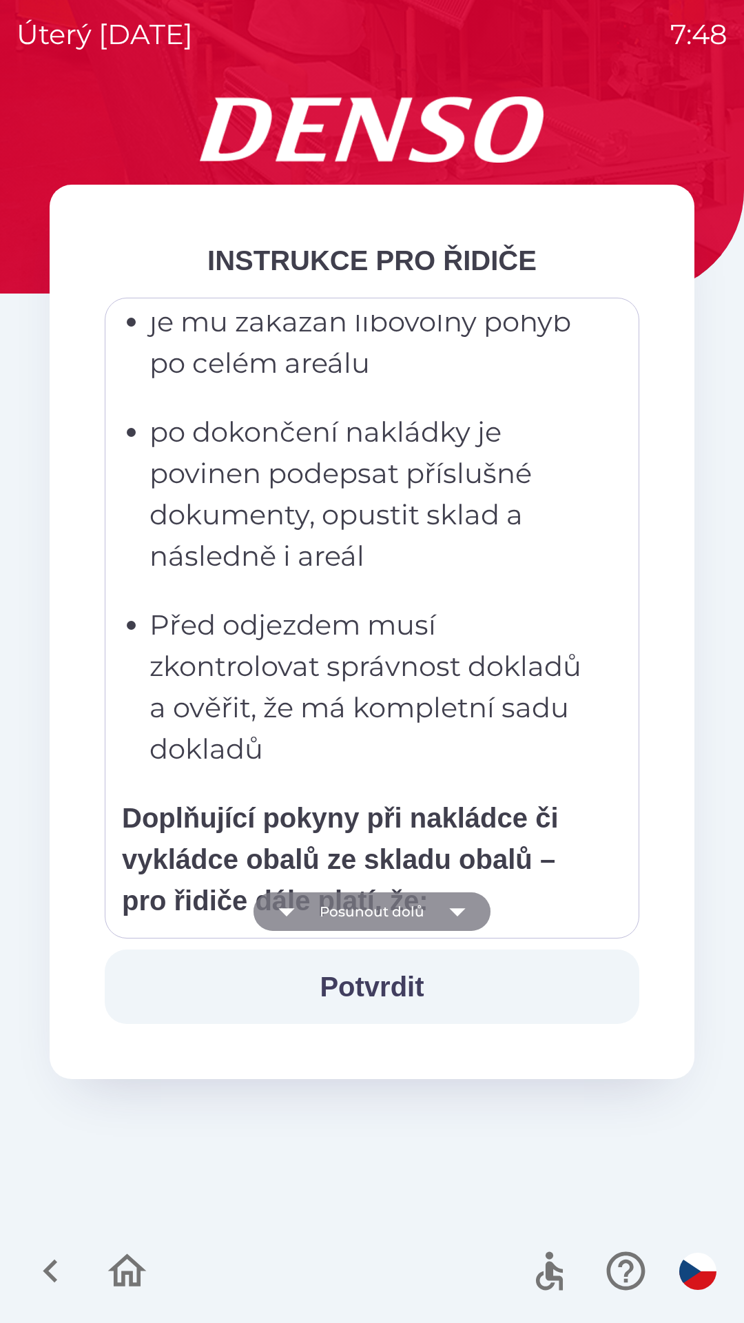
click at [474, 908] on icon "button" at bounding box center [457, 911] width 39 height 39
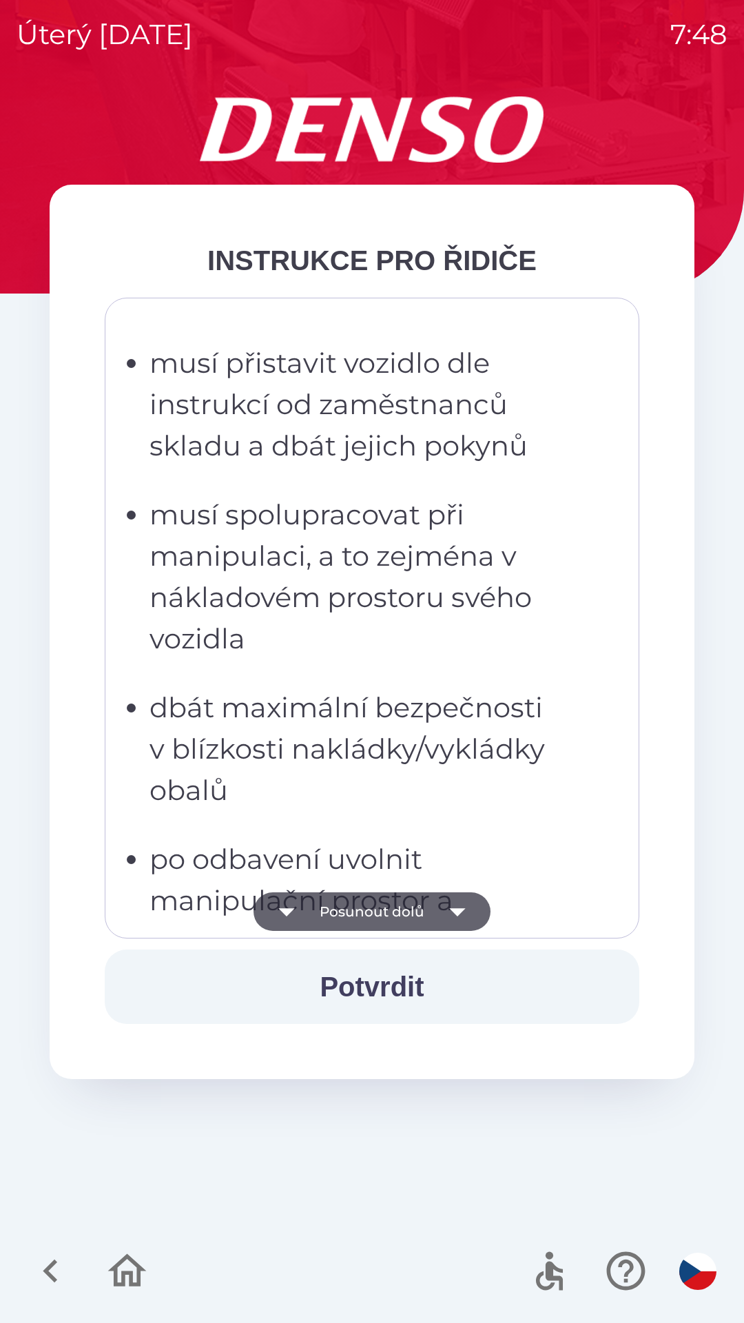
click at [451, 901] on icon "button" at bounding box center [457, 911] width 39 height 39
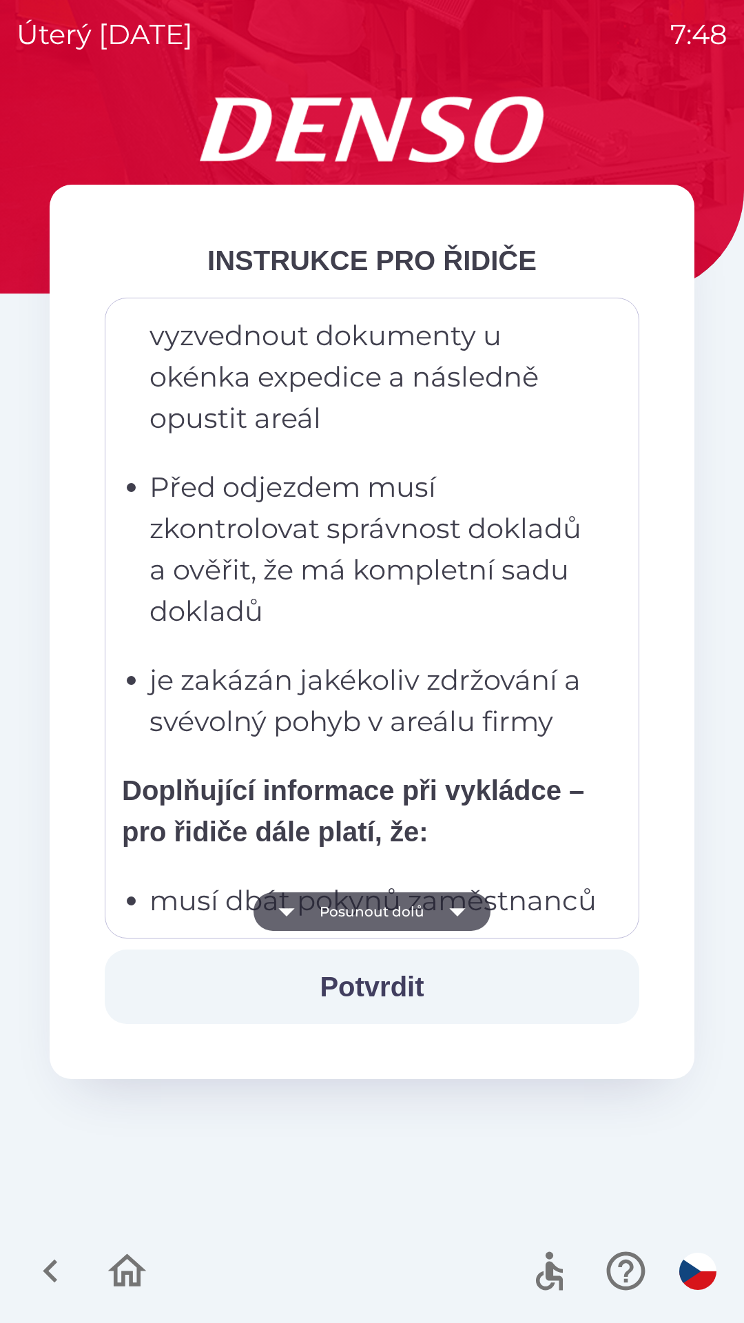
click at [443, 903] on icon "button" at bounding box center [457, 911] width 39 height 39
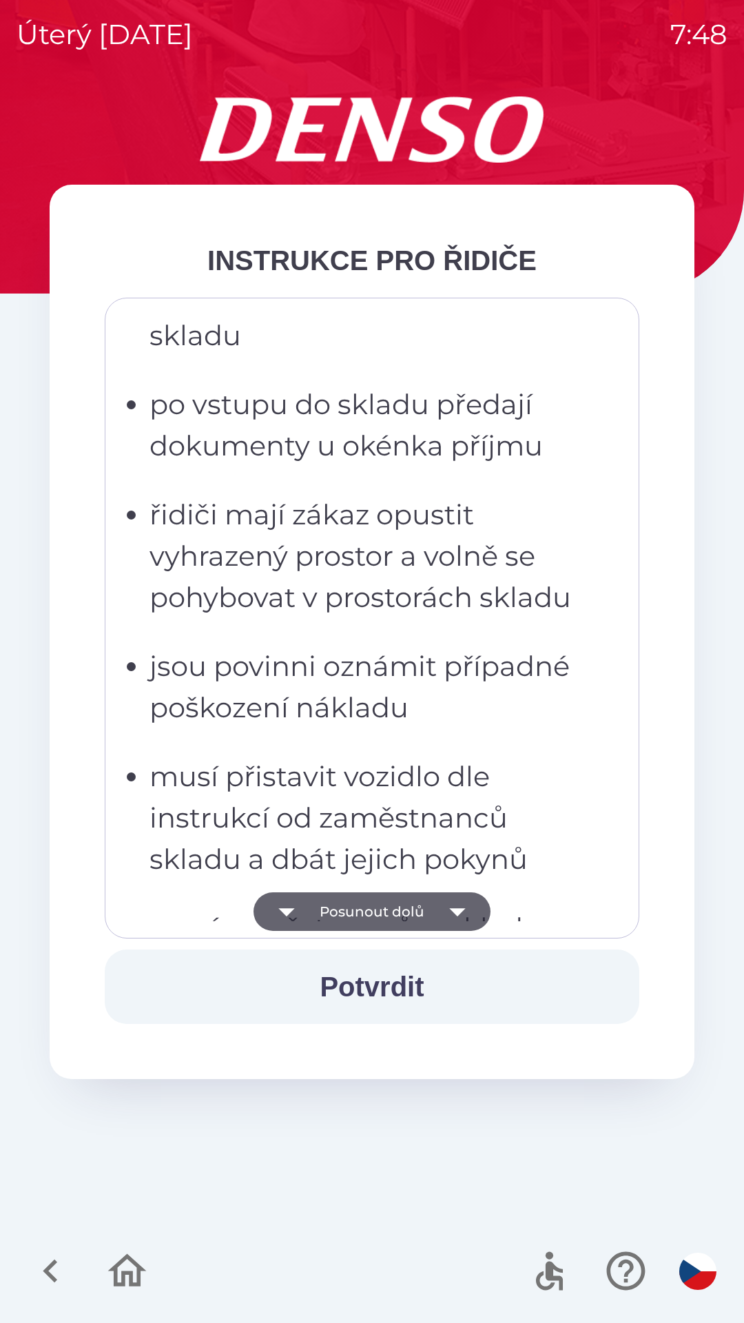
click at [451, 906] on icon "button" at bounding box center [457, 911] width 39 height 39
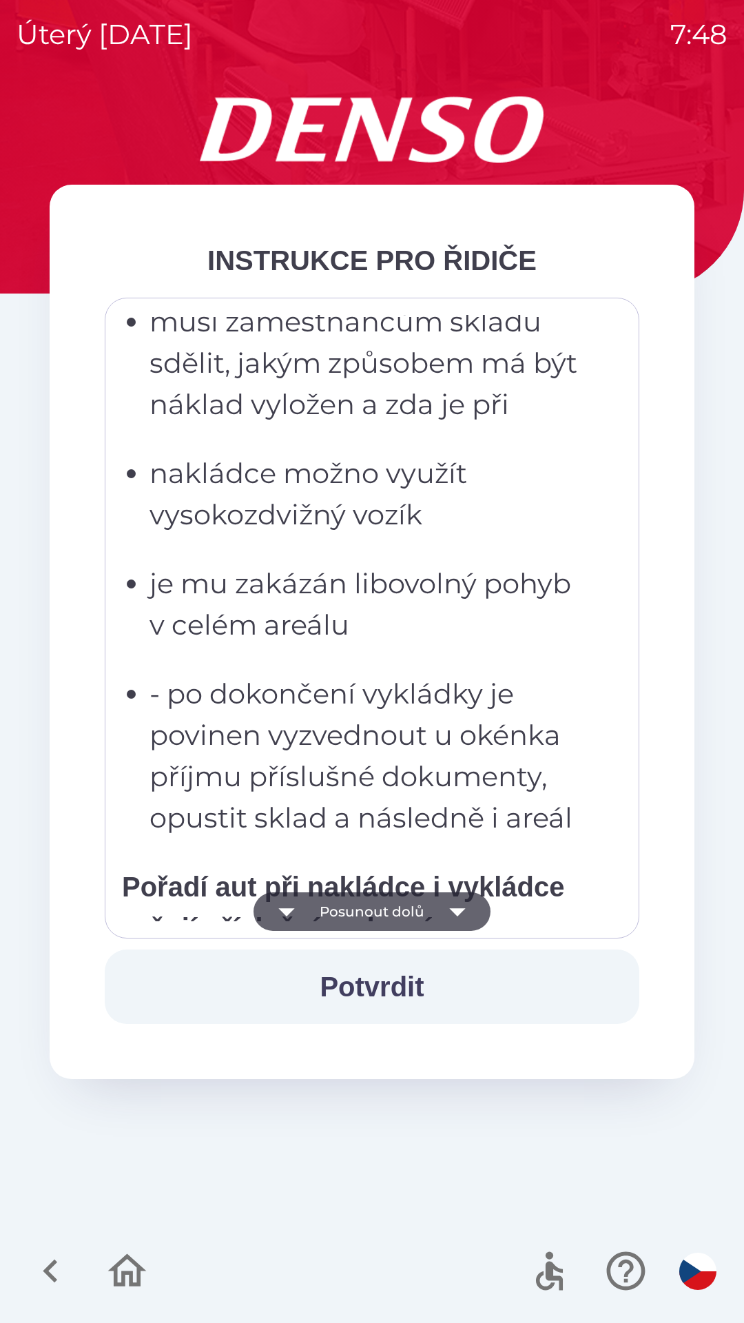
click at [462, 914] on icon "button" at bounding box center [457, 911] width 39 height 39
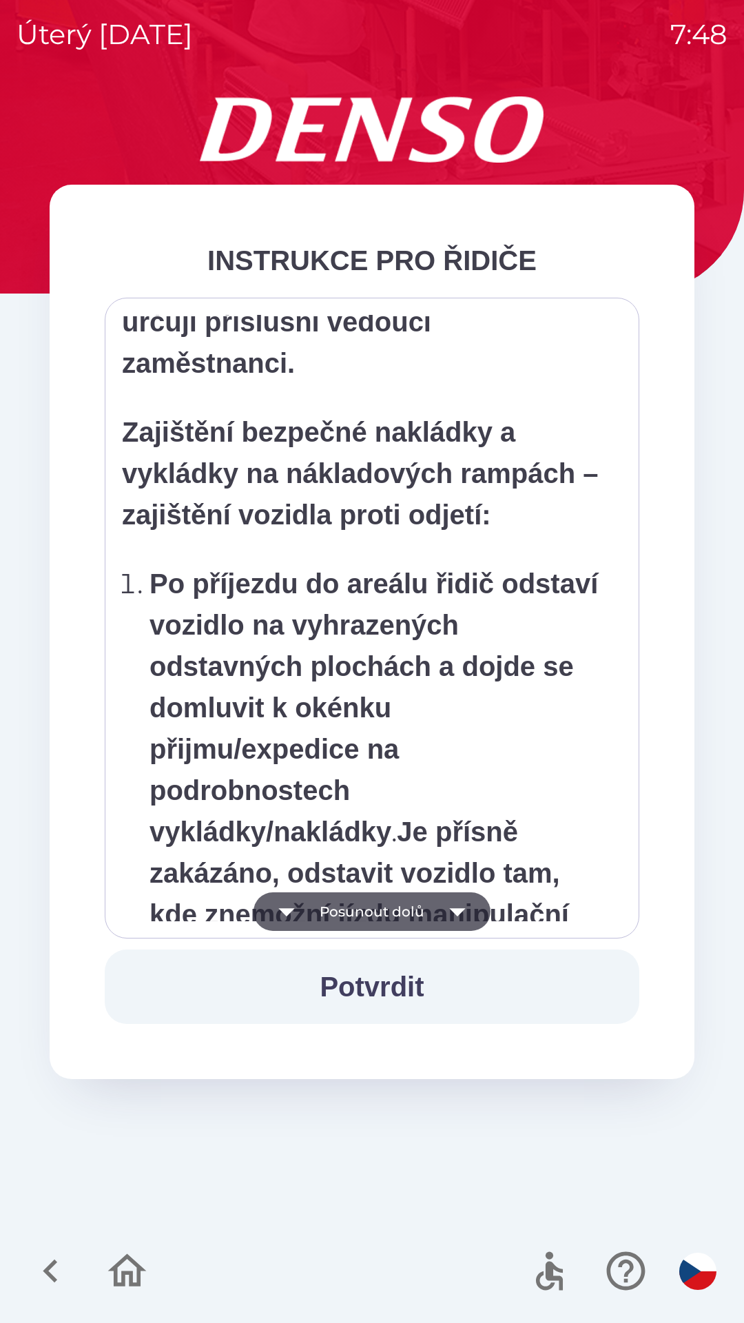
click at [465, 911] on icon "button" at bounding box center [457, 911] width 39 height 39
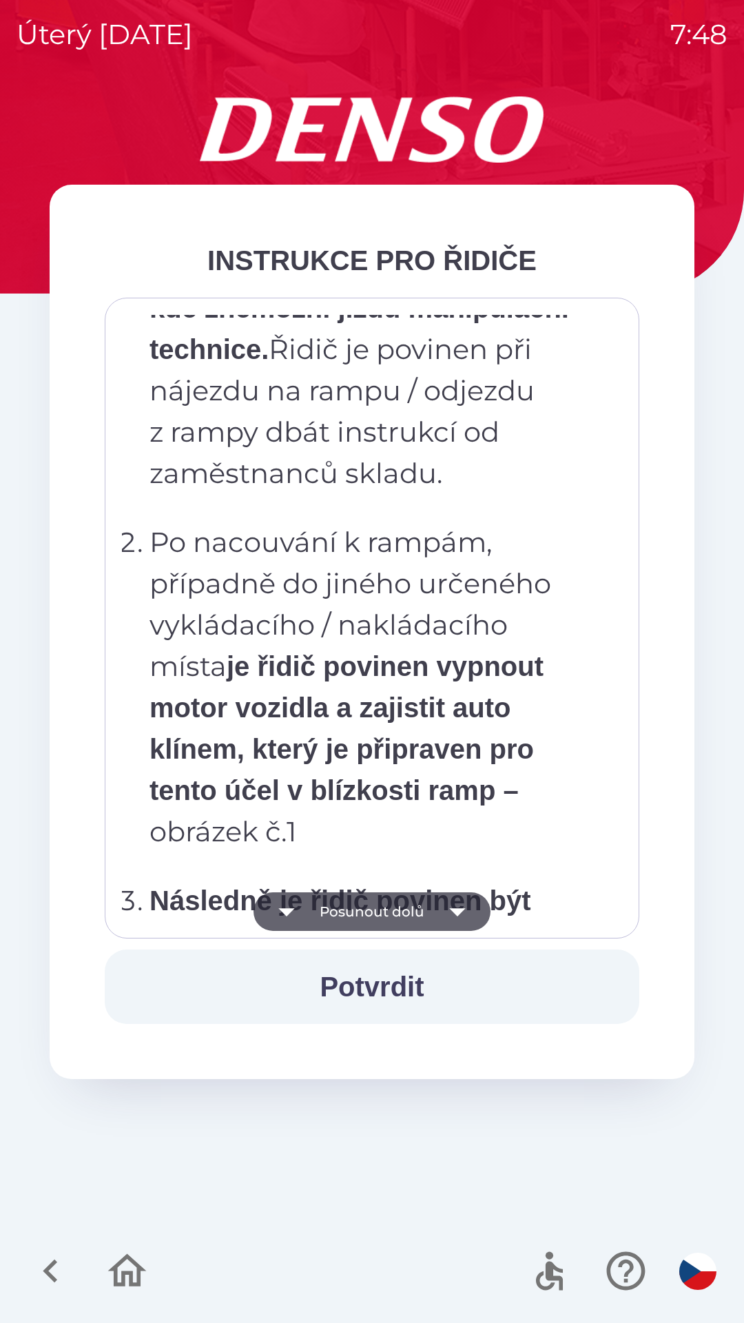
click at [473, 909] on icon "button" at bounding box center [457, 911] width 39 height 39
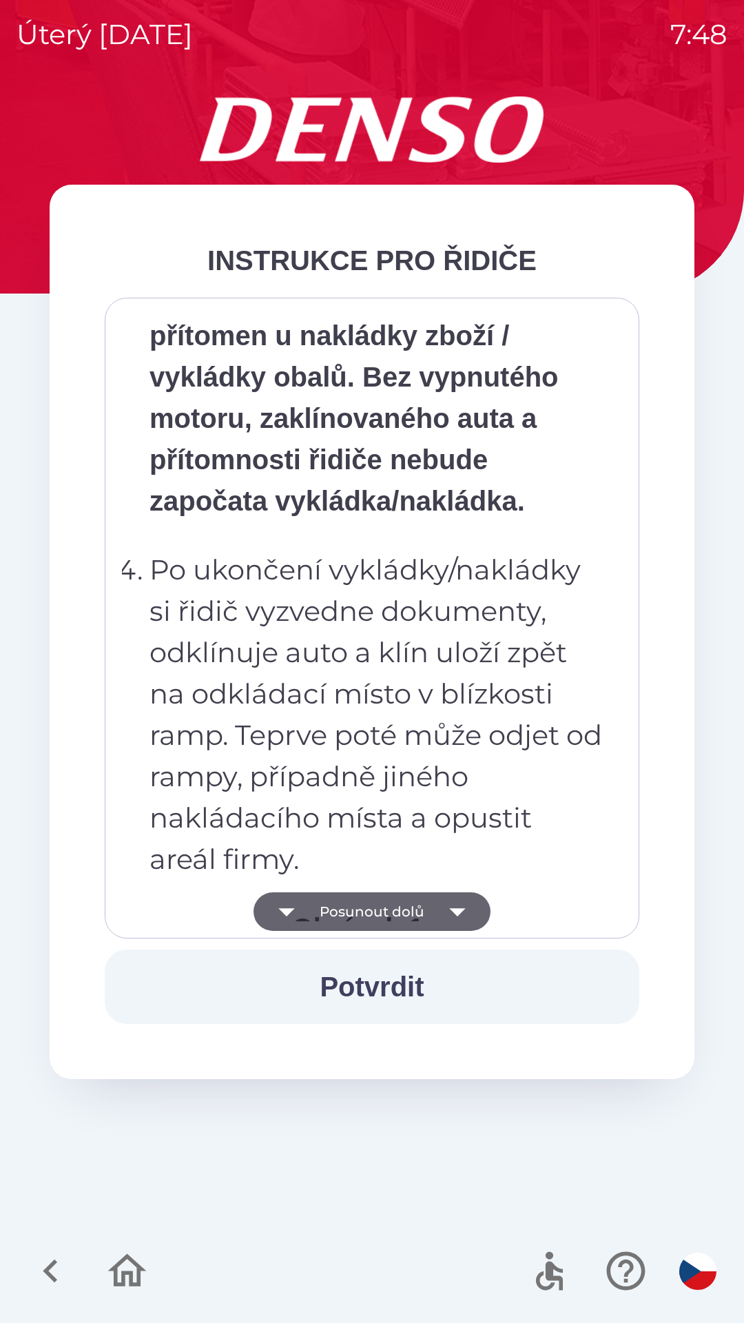
click at [403, 984] on button "Potvrdit" at bounding box center [372, 987] width 535 height 74
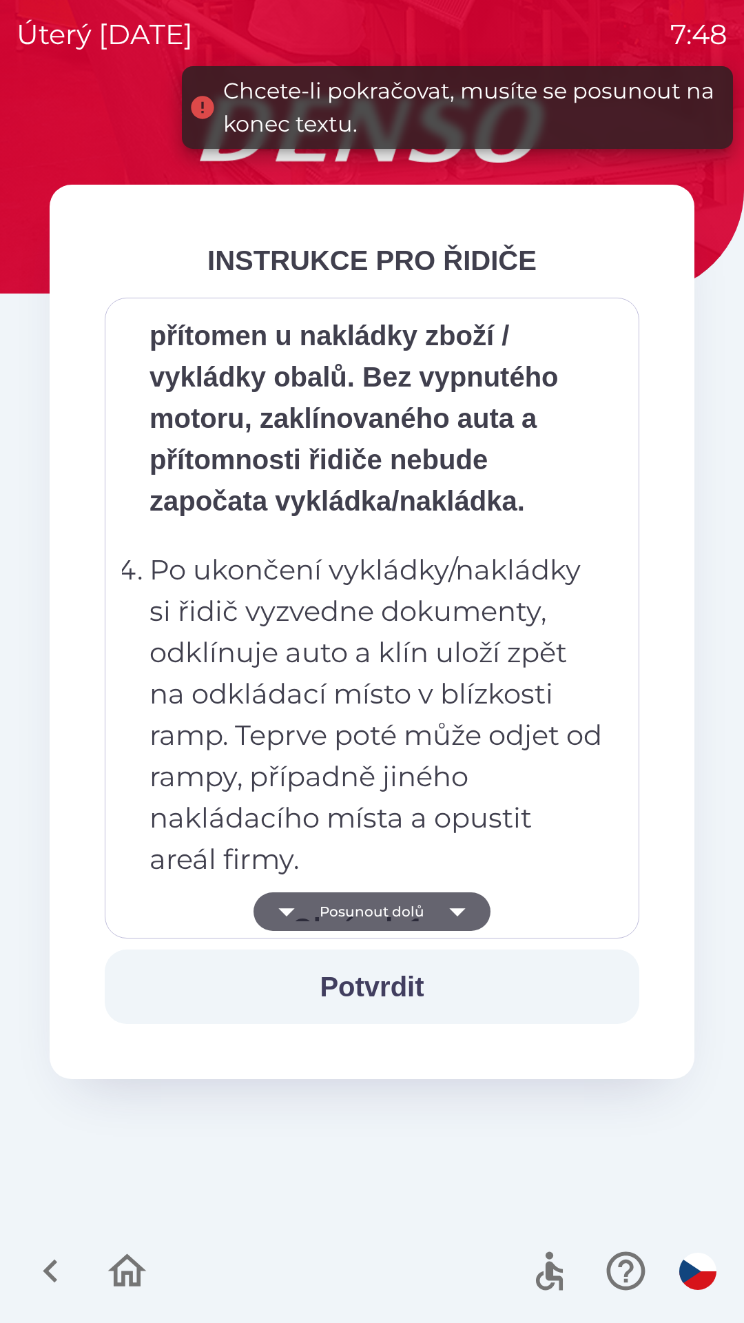
click at [471, 911] on icon "button" at bounding box center [457, 911] width 39 height 39
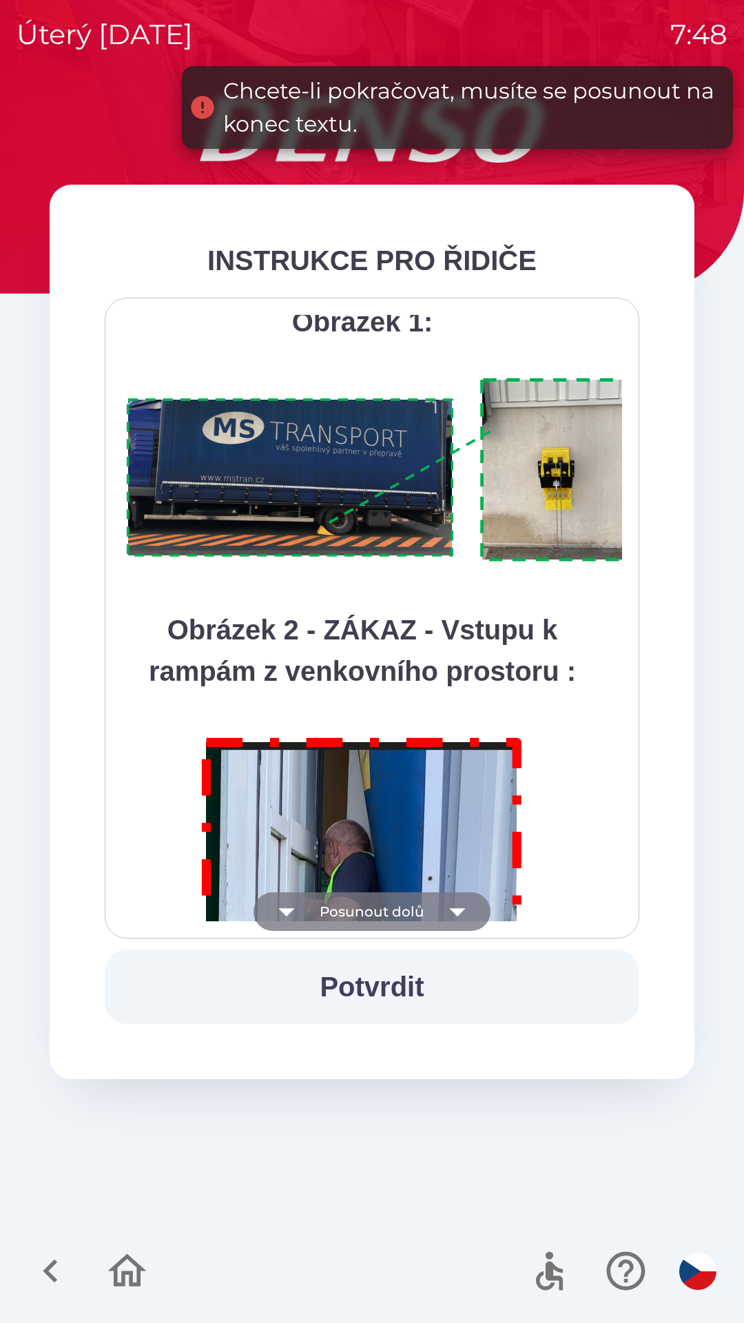
click at [471, 905] on icon "button" at bounding box center [457, 911] width 39 height 39
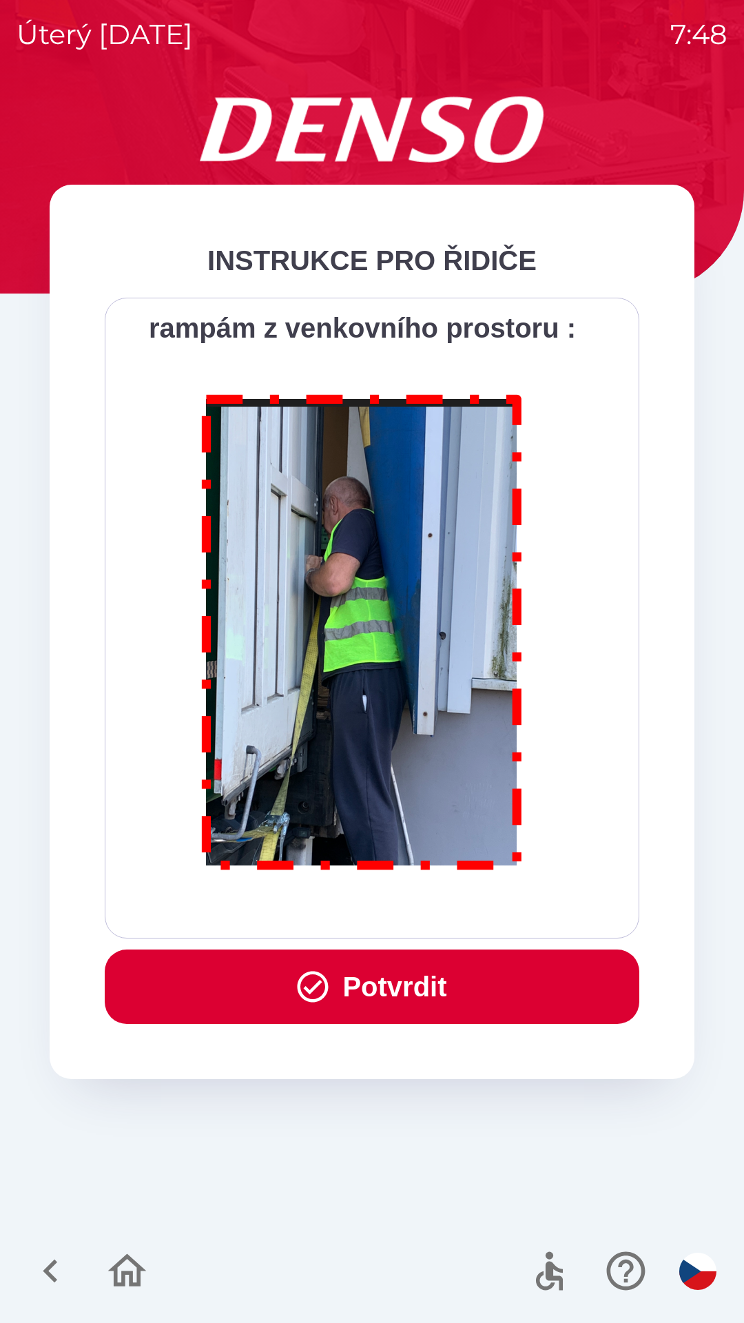
click at [459, 988] on button "Potvrdit" at bounding box center [372, 987] width 535 height 74
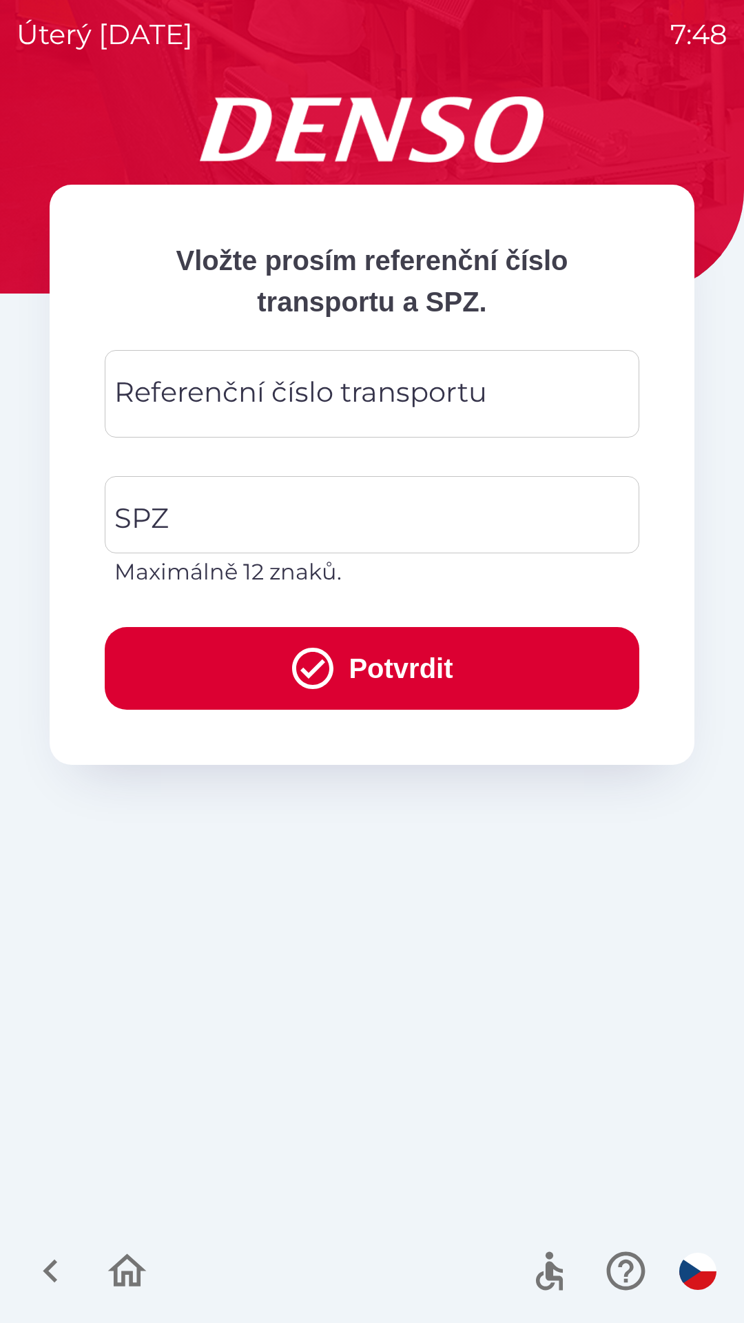
click at [170, 409] on div "Referenční číslo transportu Referenční číslo transportu" at bounding box center [372, 394] width 535 height 88
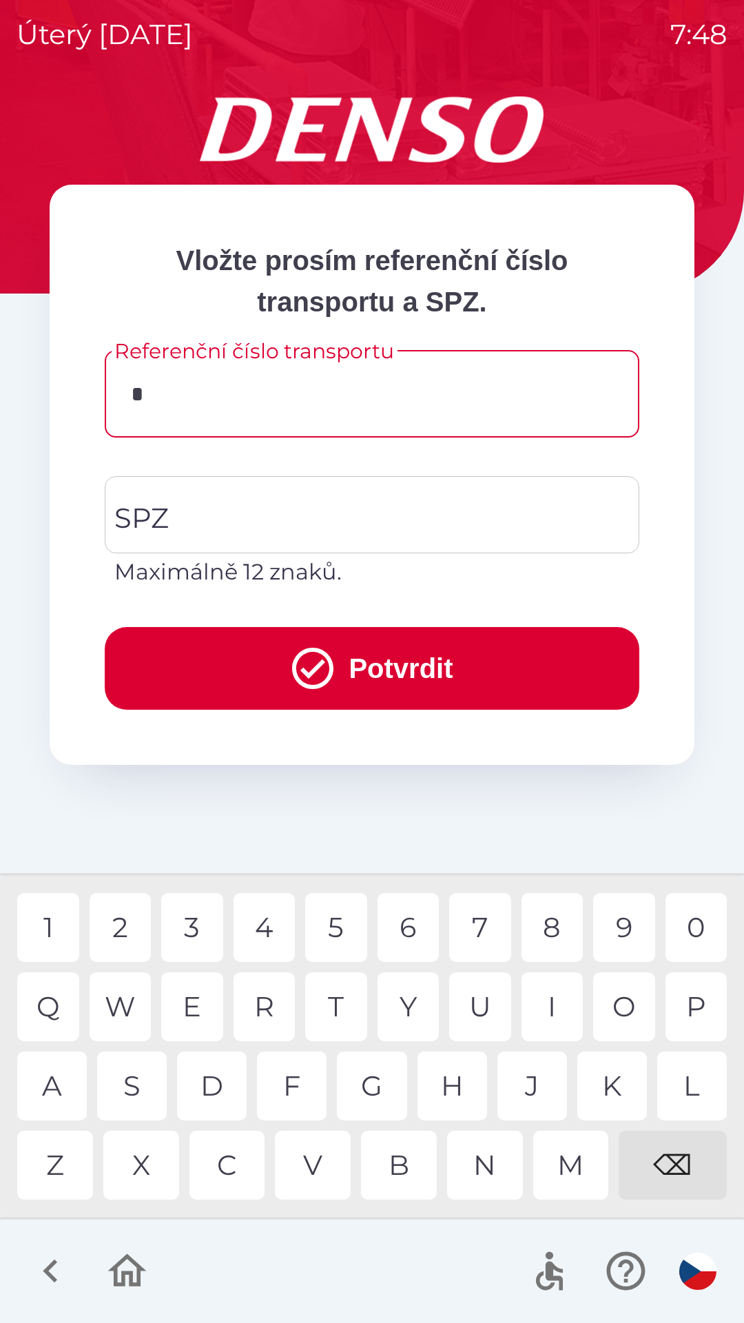
click at [198, 919] on div "3" at bounding box center [192, 927] width 62 height 69
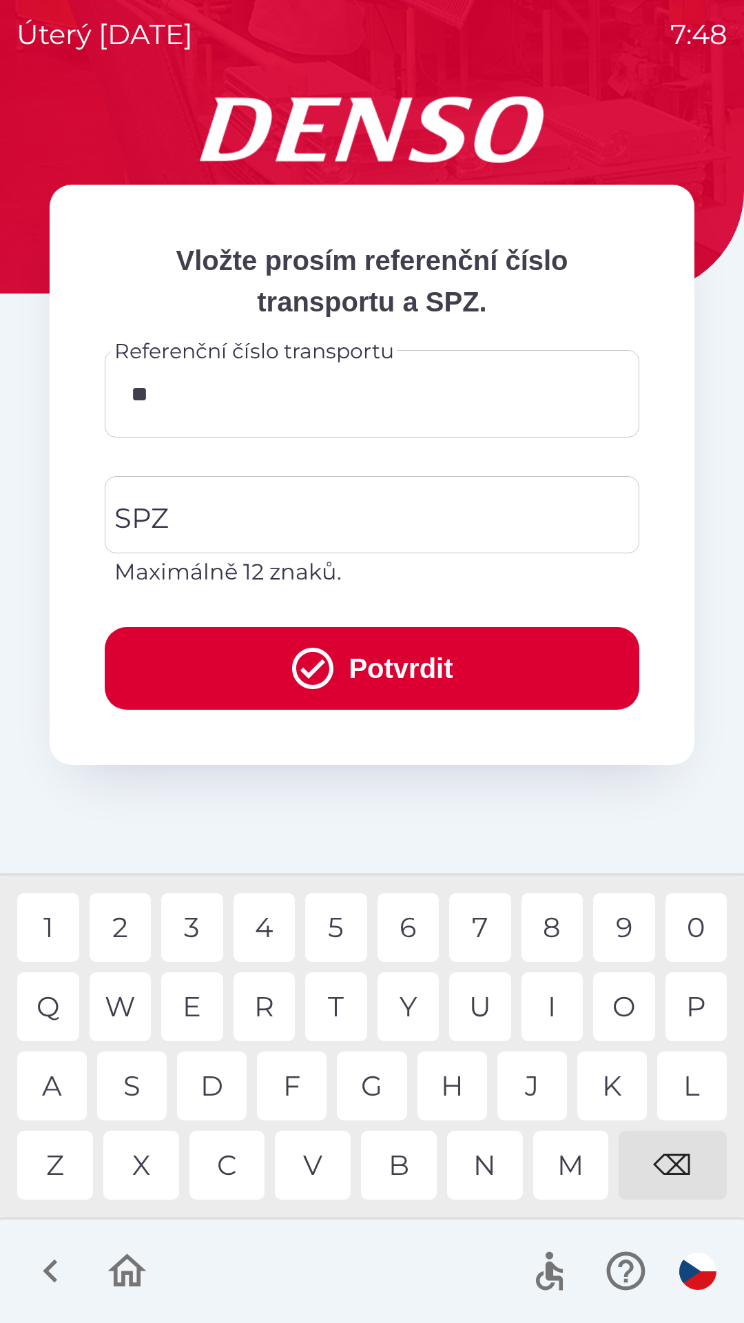
click at [264, 925] on div "4" at bounding box center [265, 927] width 62 height 69
click at [484, 929] on div "7" at bounding box center [480, 927] width 62 height 69
click at [483, 919] on div "7" at bounding box center [480, 927] width 62 height 69
type input "******"
click at [50, 922] on div "1" at bounding box center [48, 927] width 62 height 69
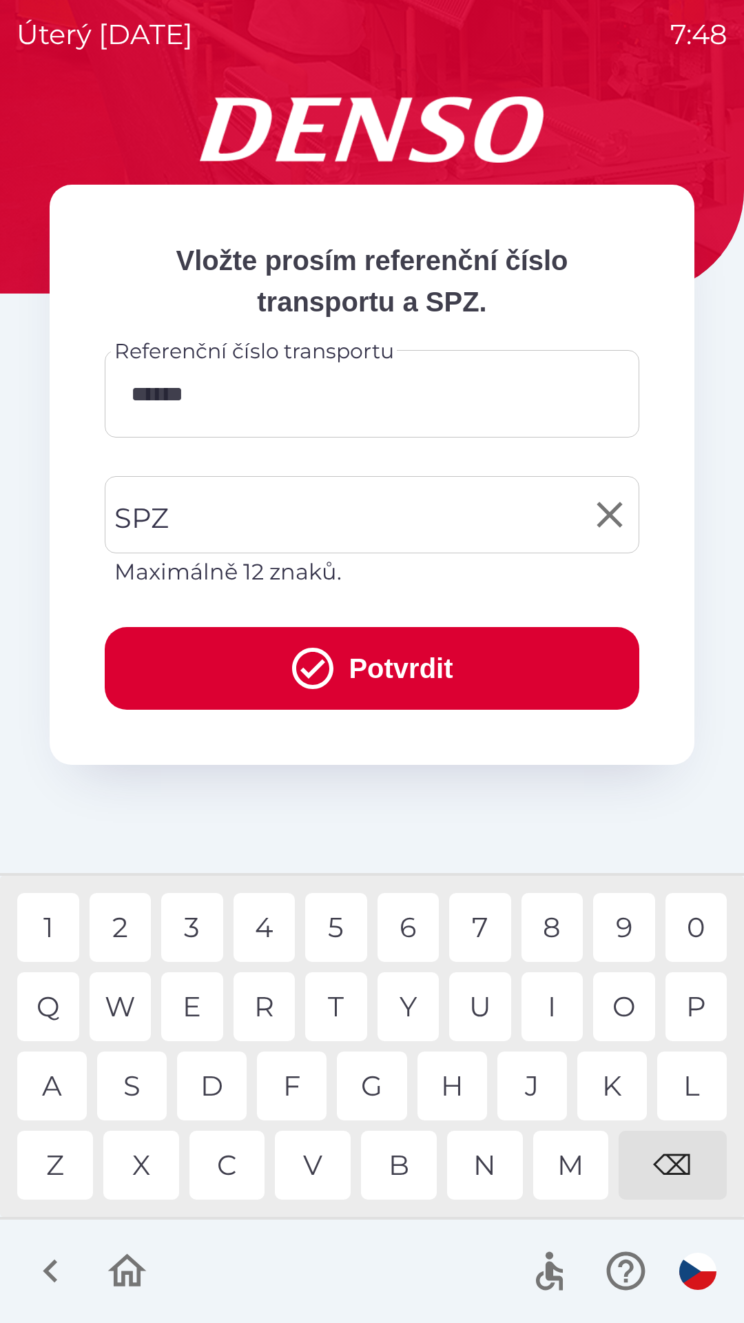
click at [199, 515] on input "SPZ" at bounding box center [362, 514] width 502 height 65
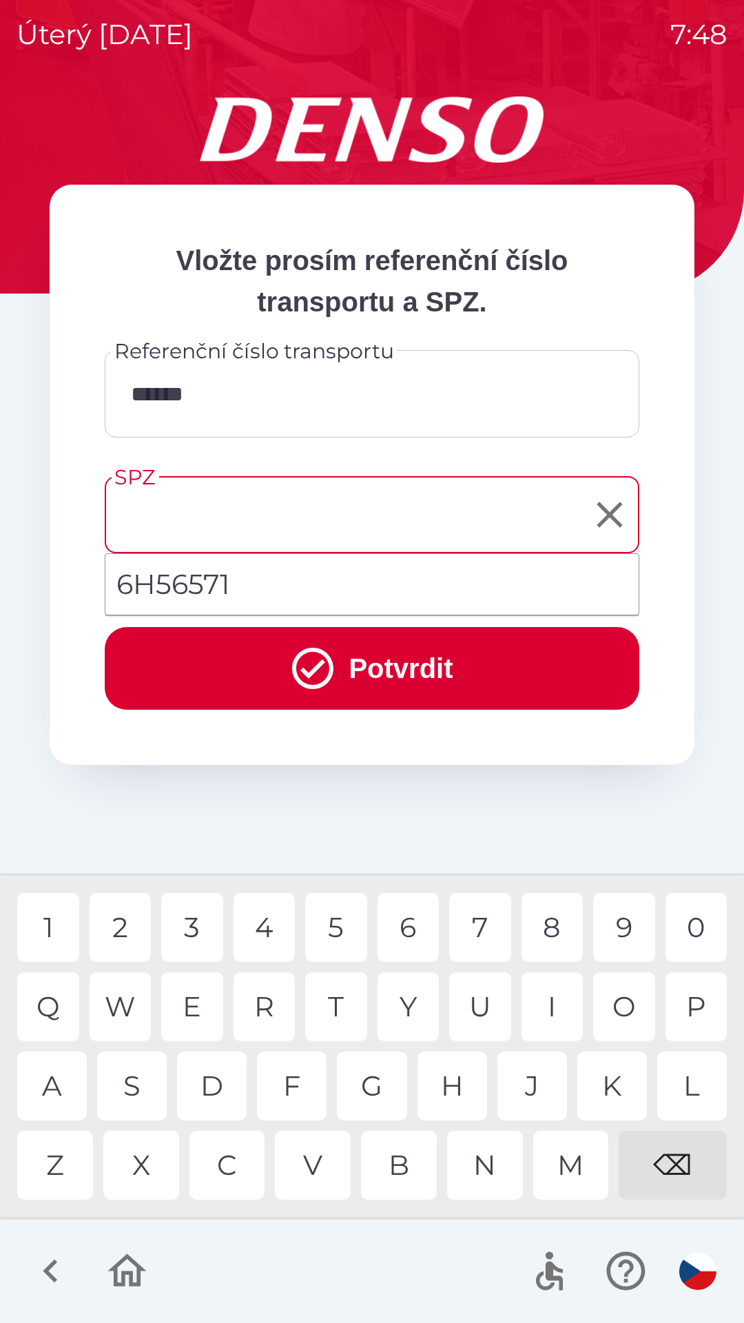
click at [238, 583] on li "6H56571" at bounding box center [371, 585] width 533 height 50
type input "*******"
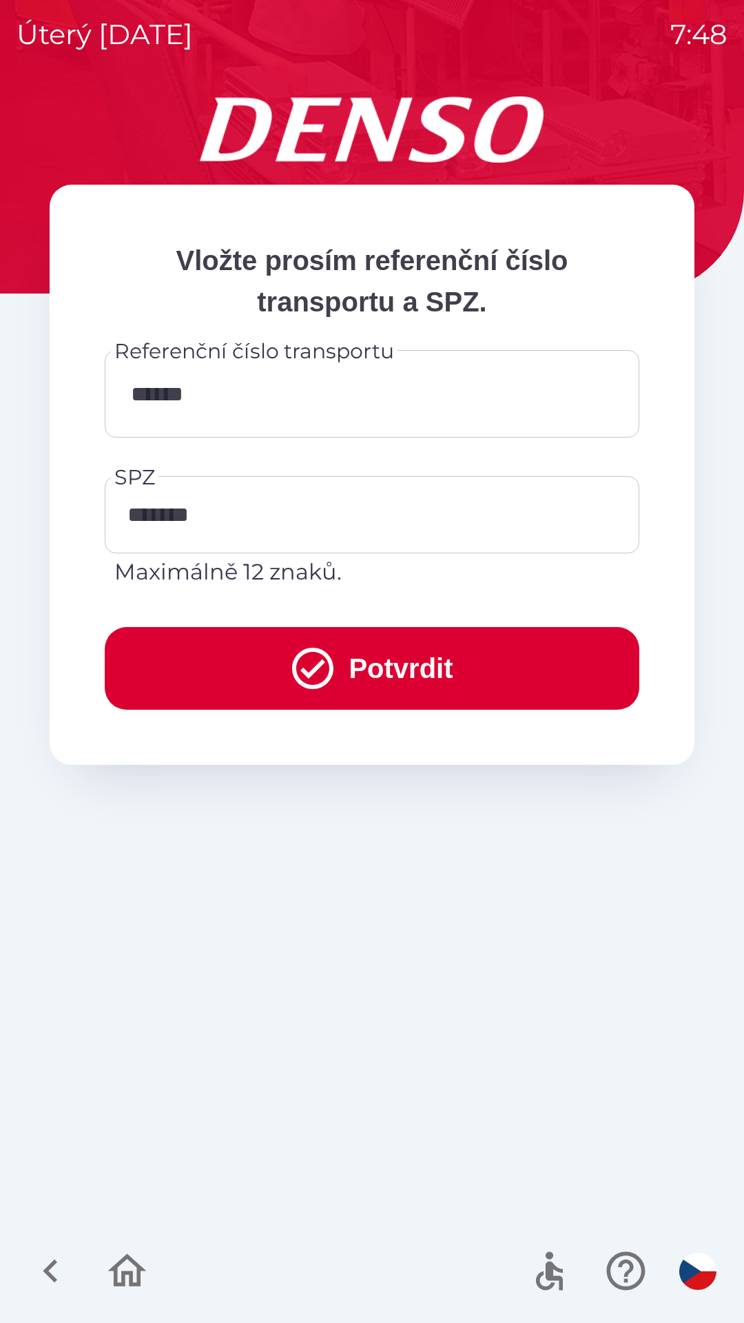
click at [433, 667] on button "Potvrdit" at bounding box center [372, 668] width 535 height 83
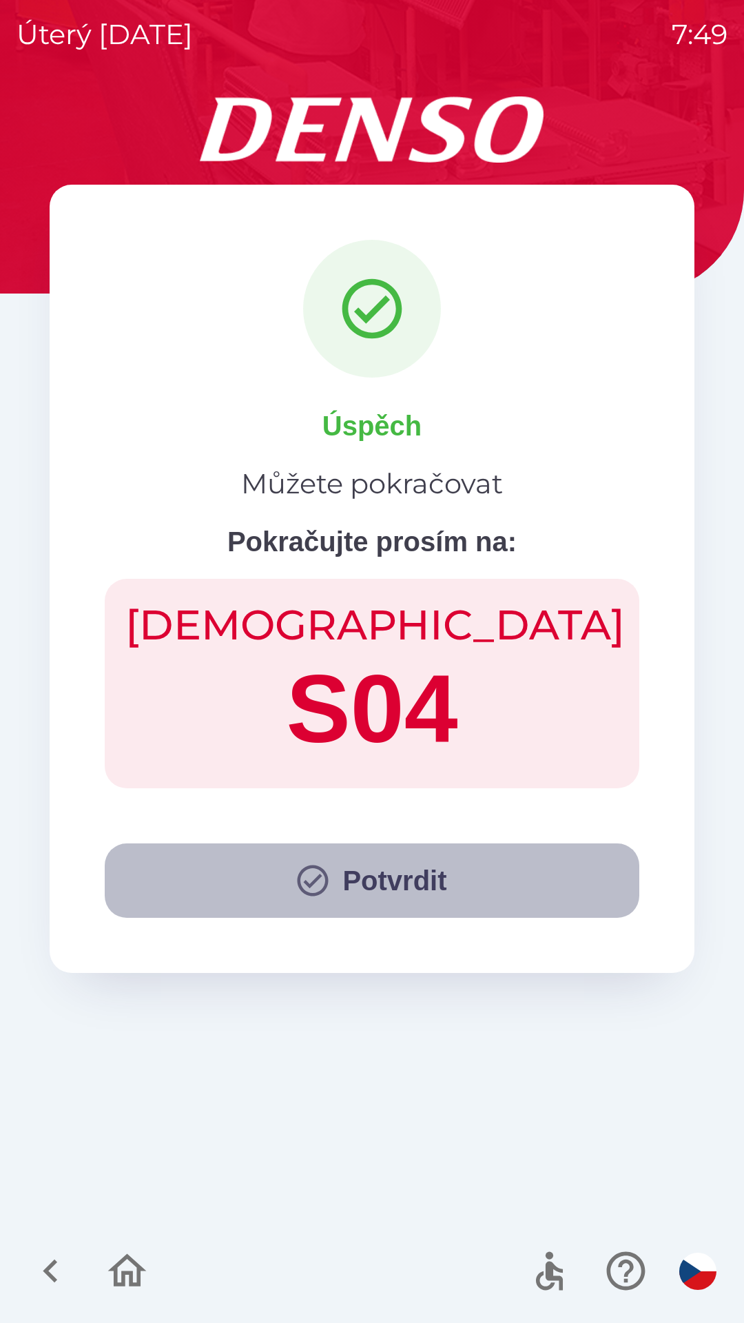
click at [375, 879] on button "Potvrdit" at bounding box center [372, 880] width 535 height 74
